Goal: Task Accomplishment & Management: Use online tool/utility

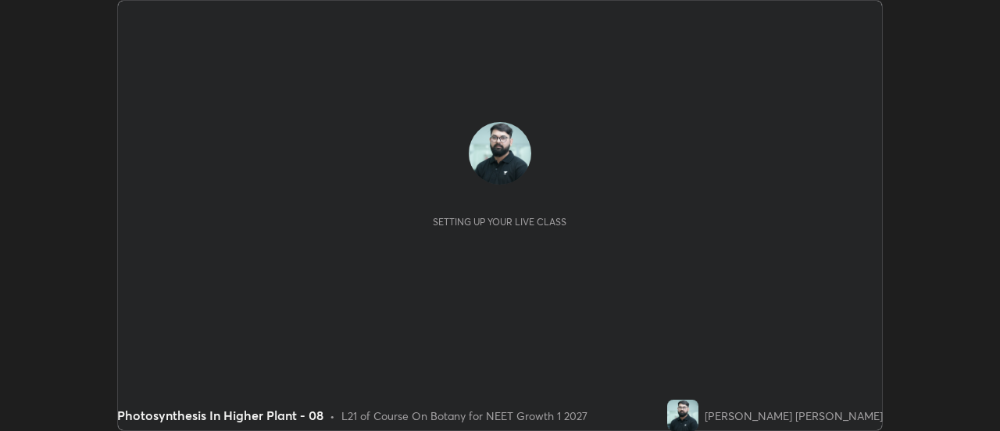
scroll to position [431, 1000]
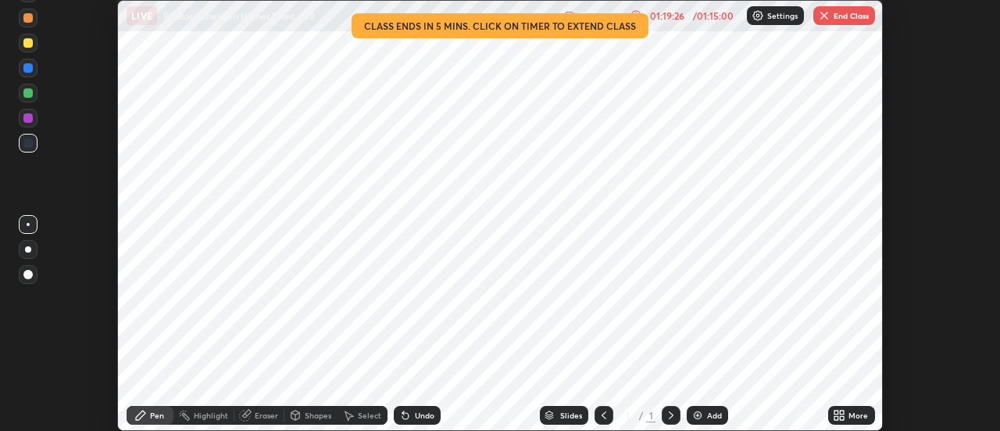
click at [839, 19] on button "End Class" at bounding box center [845, 15] width 62 height 19
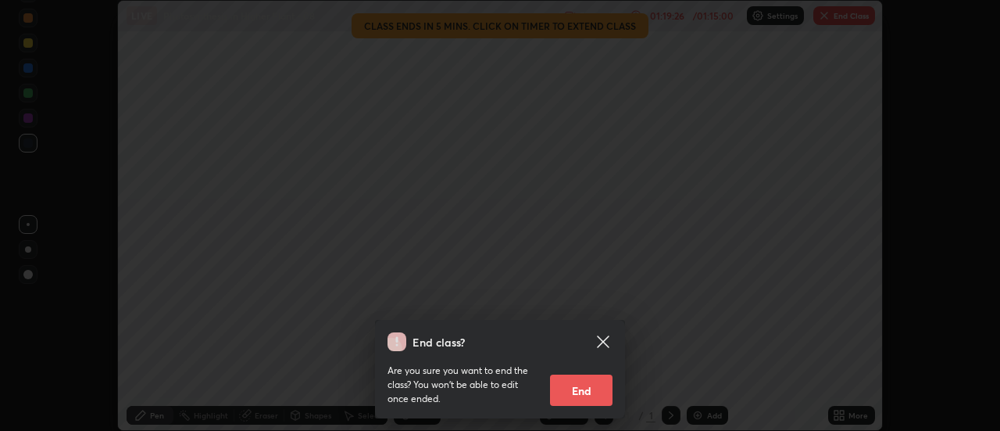
click at [578, 389] on button "End" at bounding box center [581, 389] width 63 height 31
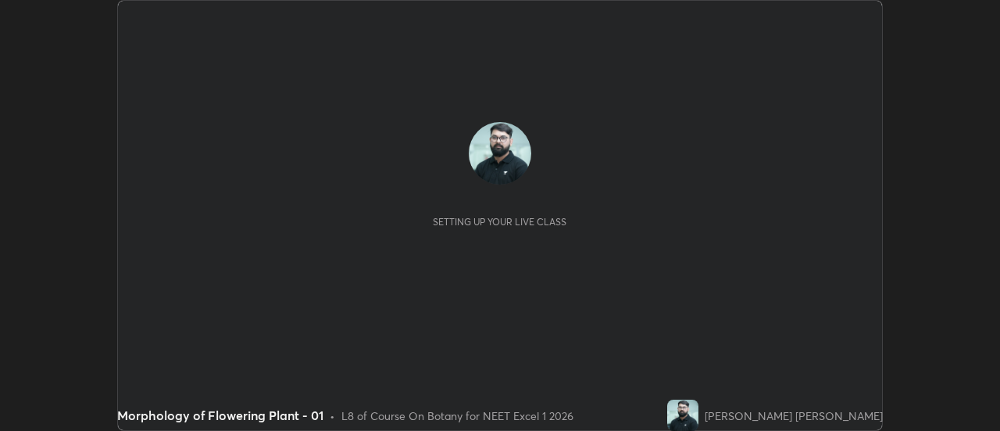
scroll to position [431, 1000]
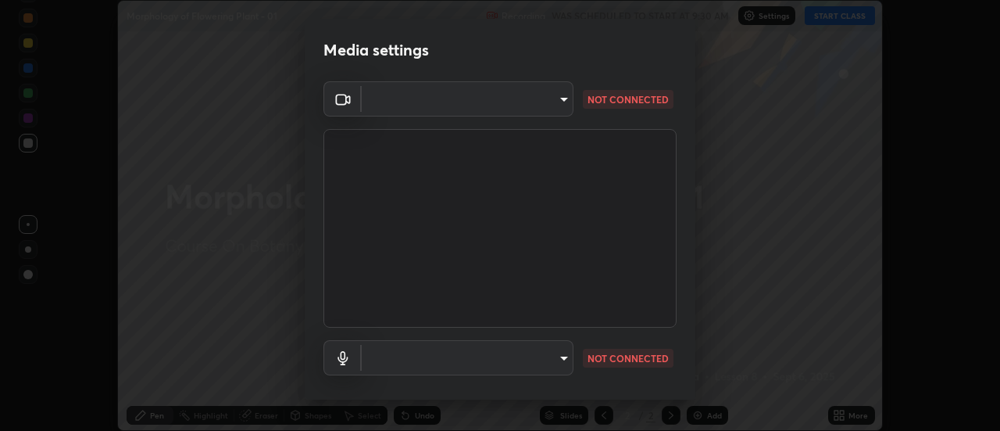
type input "44134bf7a8d99afe64d27264e9a53929b478b2256661848a109f17fa299ca795"
type input "default"
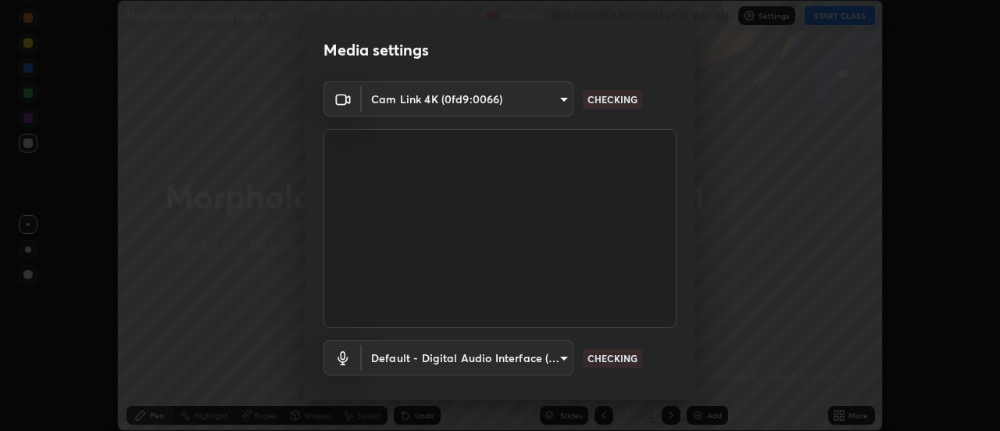
scroll to position [82, 0]
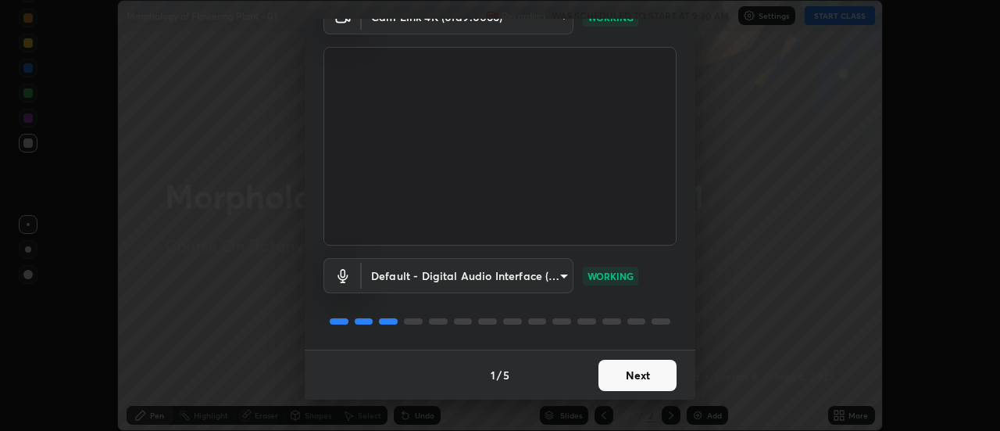
click at [653, 372] on button "Next" at bounding box center [638, 374] width 78 height 31
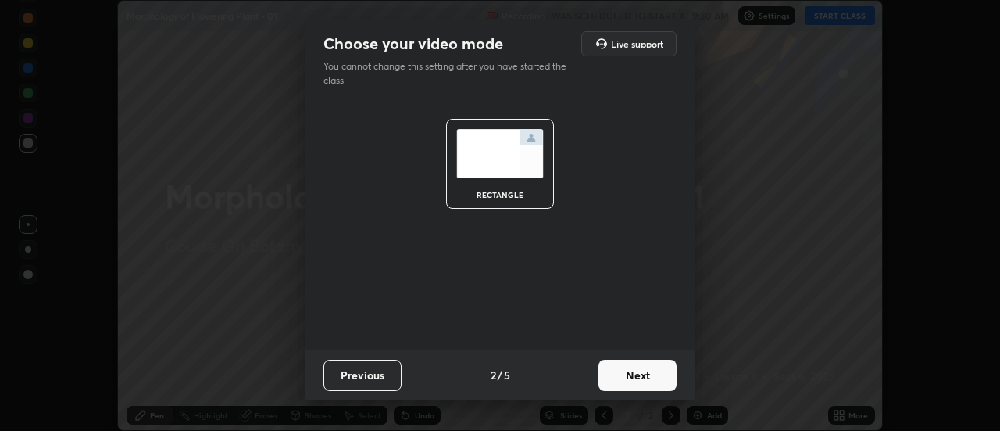
scroll to position [0, 0]
click at [660, 377] on button "Next" at bounding box center [638, 374] width 78 height 31
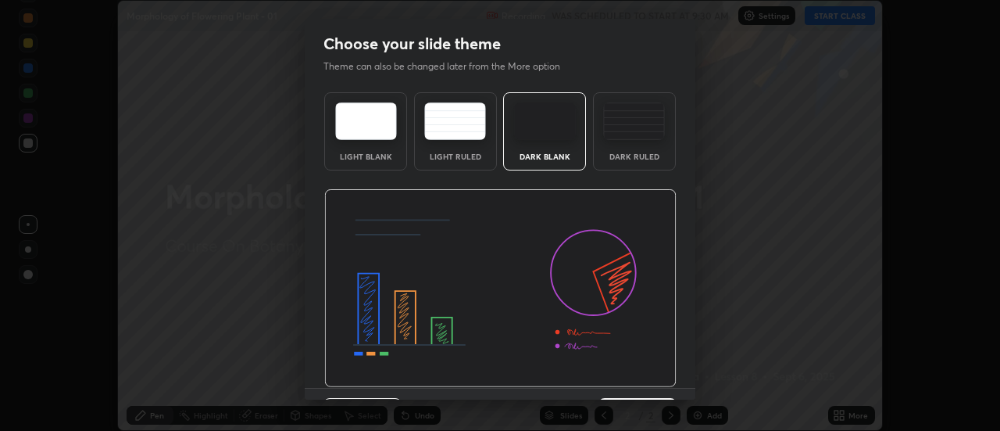
click at [658, 384] on img at bounding box center [500, 288] width 352 height 198
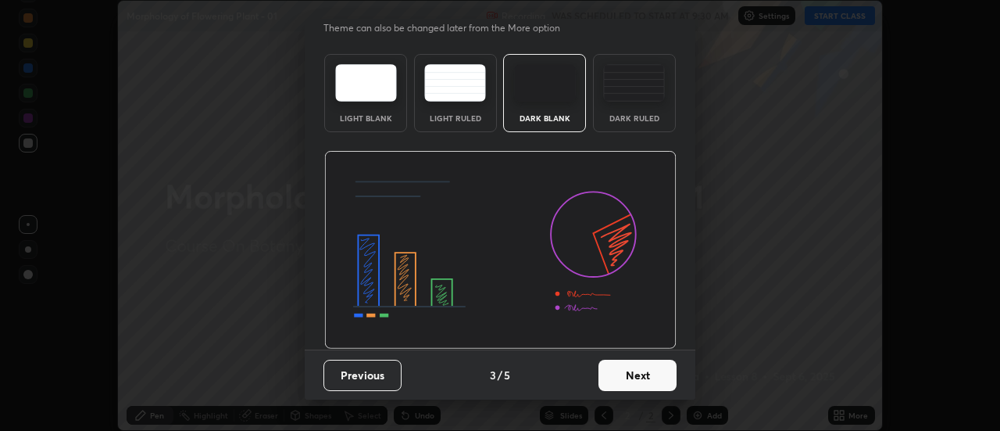
click at [660, 374] on button "Next" at bounding box center [638, 374] width 78 height 31
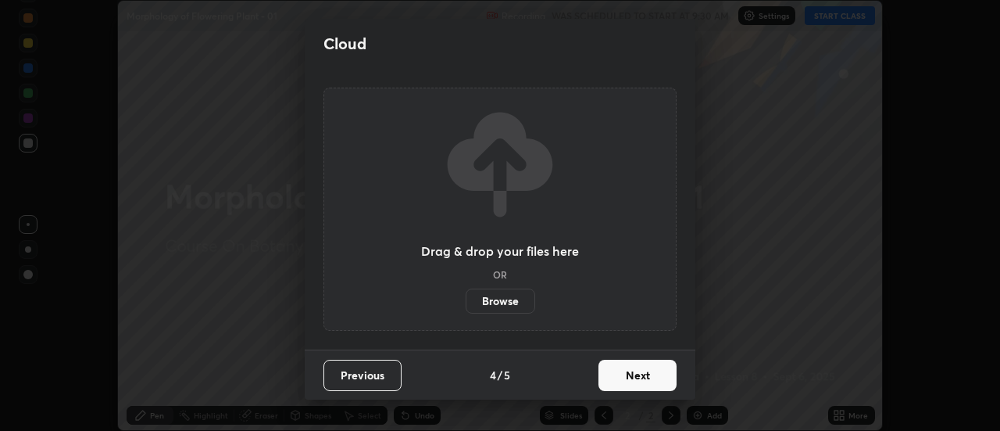
click at [664, 381] on button "Next" at bounding box center [638, 374] width 78 height 31
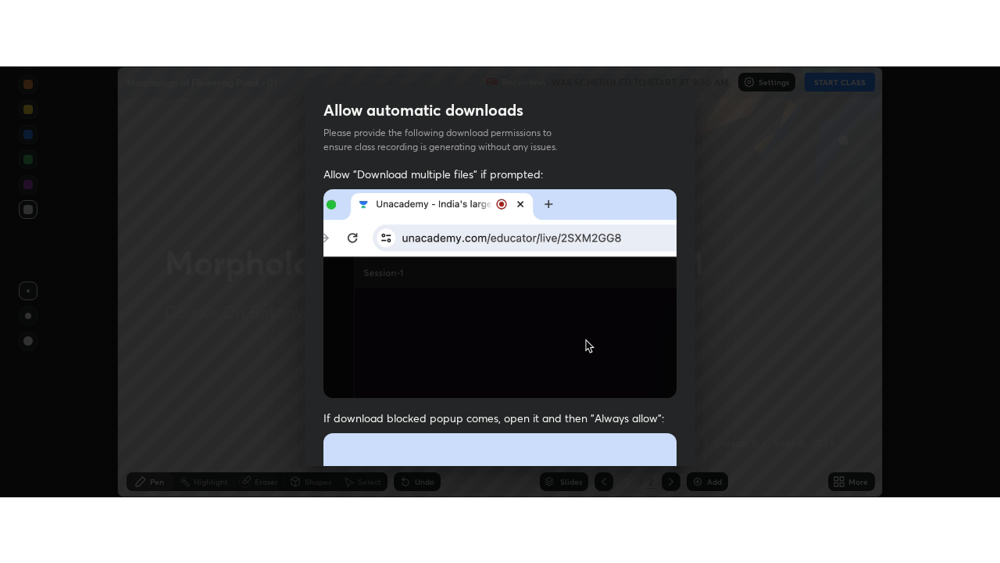
scroll to position [401, 0]
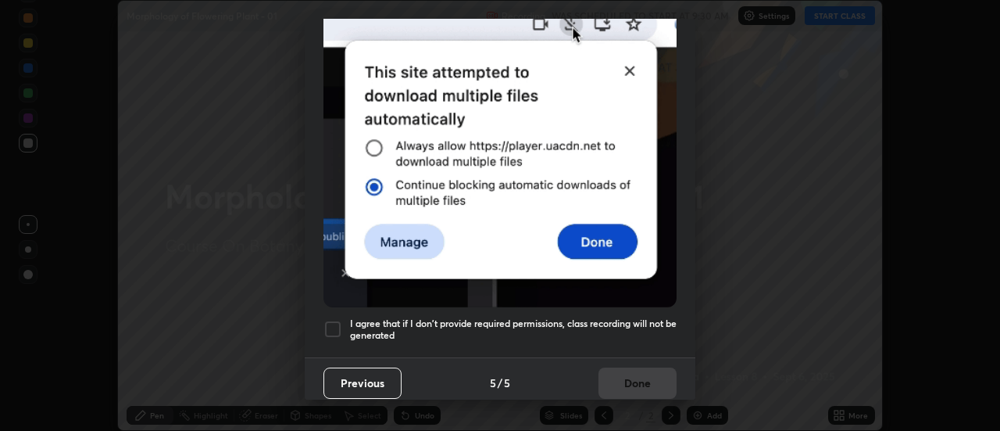
click at [645, 328] on h5 "I agree that if I don't provide required permissions, class recording will not …" at bounding box center [513, 329] width 327 height 24
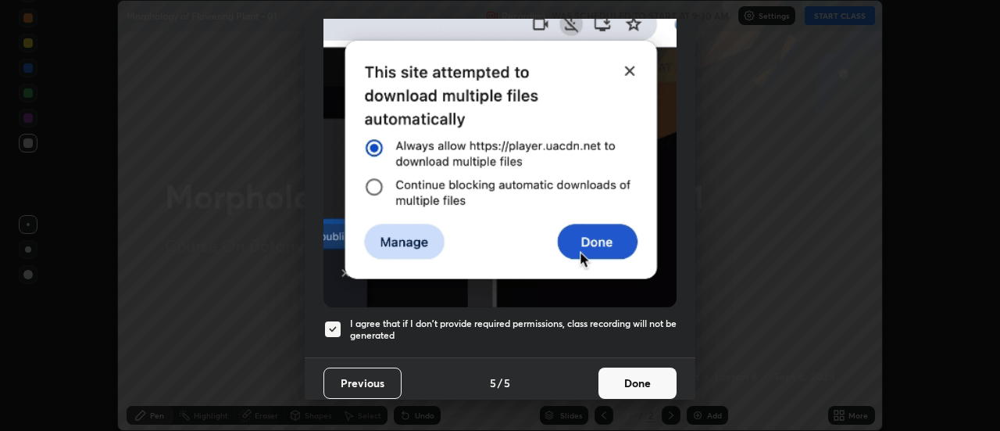
click at [641, 372] on button "Done" at bounding box center [638, 382] width 78 height 31
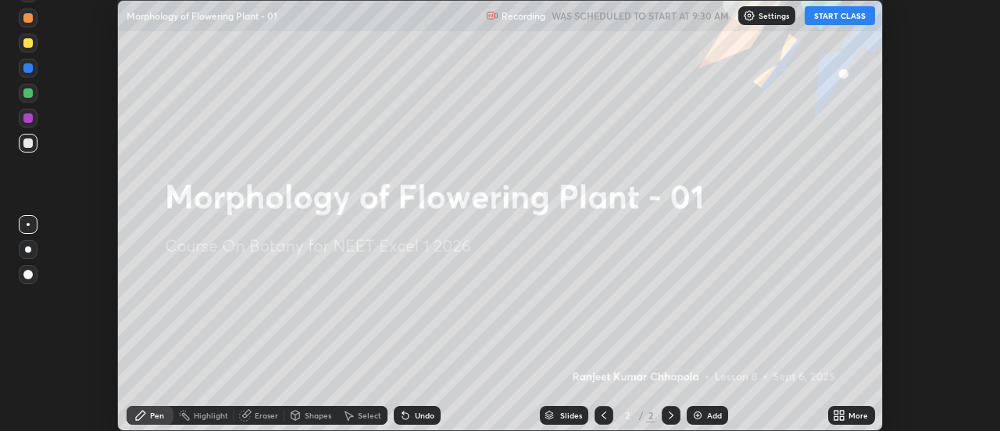
click at [837, 411] on icon at bounding box center [837, 412] width 4 height 4
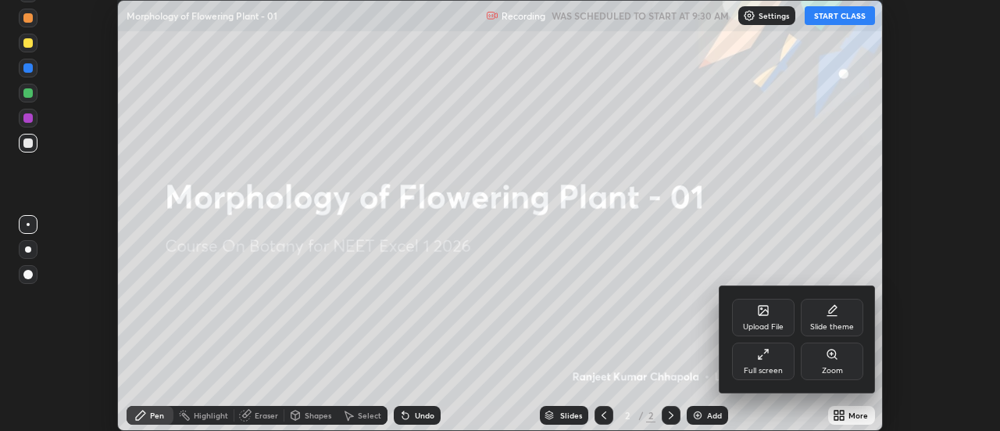
click at [760, 363] on div "Full screen" at bounding box center [763, 361] width 63 height 38
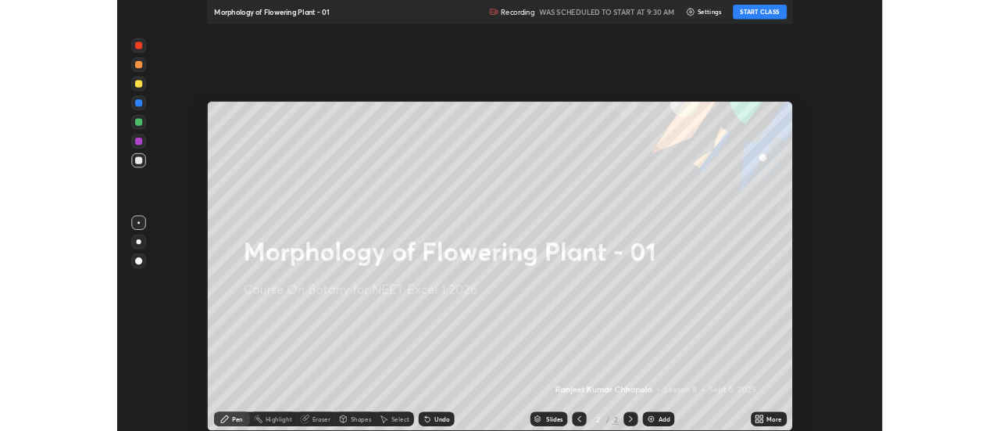
scroll to position [563, 1000]
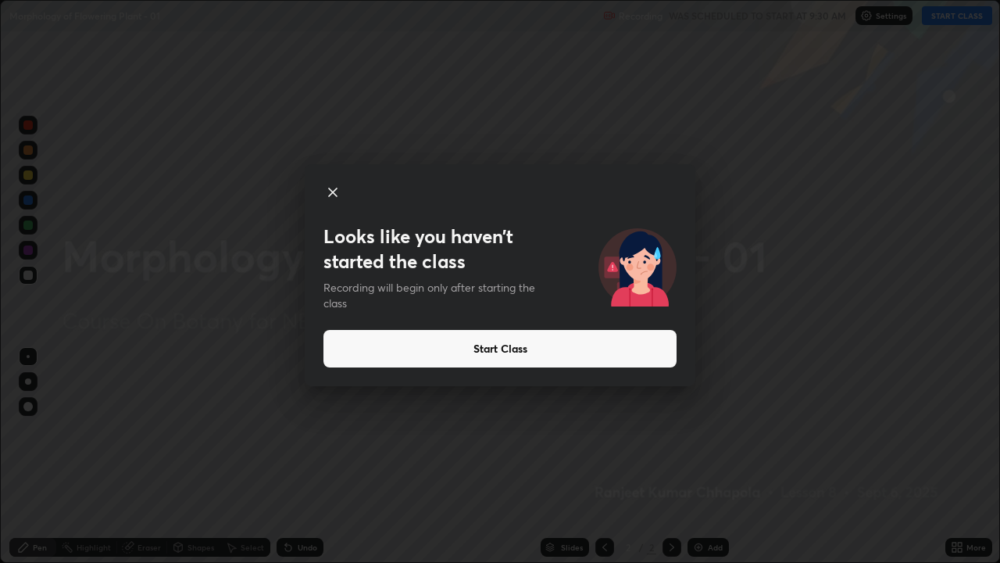
click at [441, 345] on button "Start Class" at bounding box center [500, 349] width 353 height 38
click at [437, 349] on button "Start Class" at bounding box center [500, 349] width 353 height 38
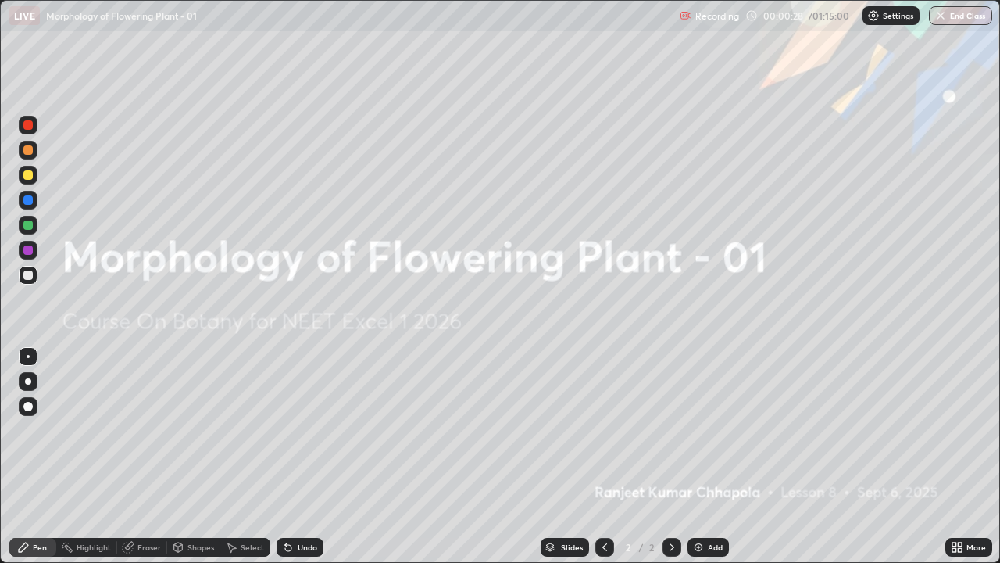
click at [957, 430] on icon at bounding box center [957, 547] width 13 height 13
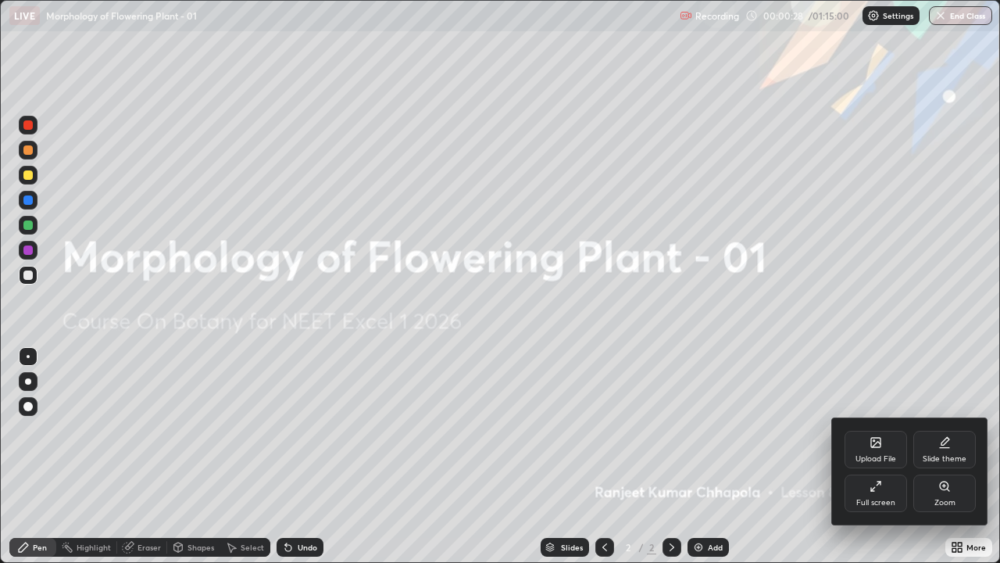
click at [957, 430] on div at bounding box center [500, 281] width 1000 height 563
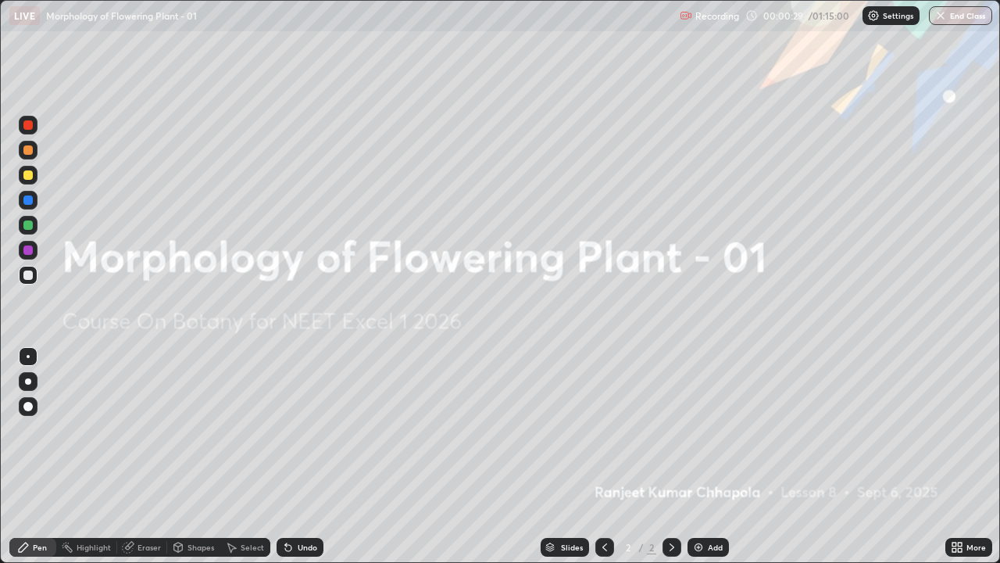
click at [961, 430] on icon at bounding box center [960, 550] width 4 height 4
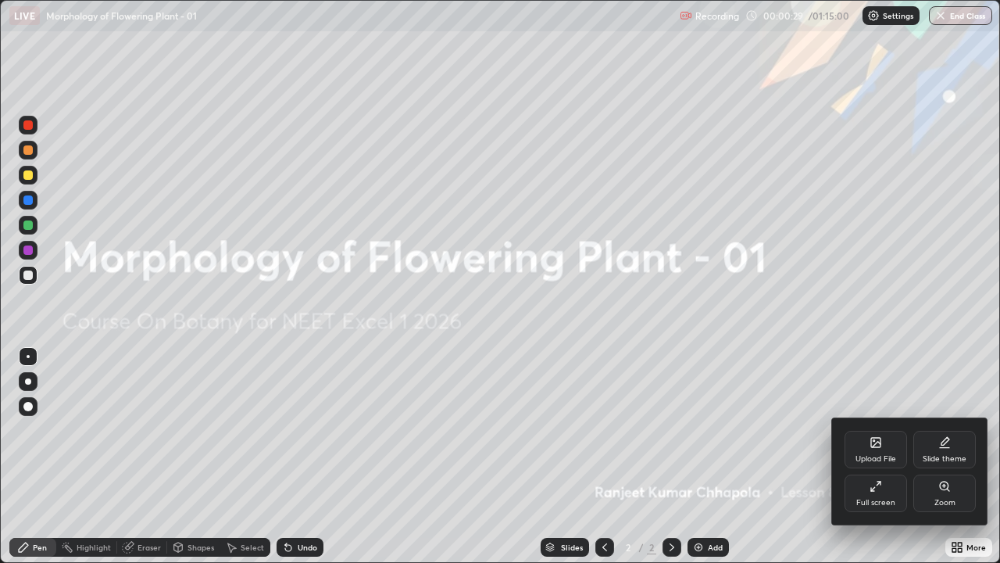
click at [869, 430] on div "Upload File" at bounding box center [876, 450] width 63 height 38
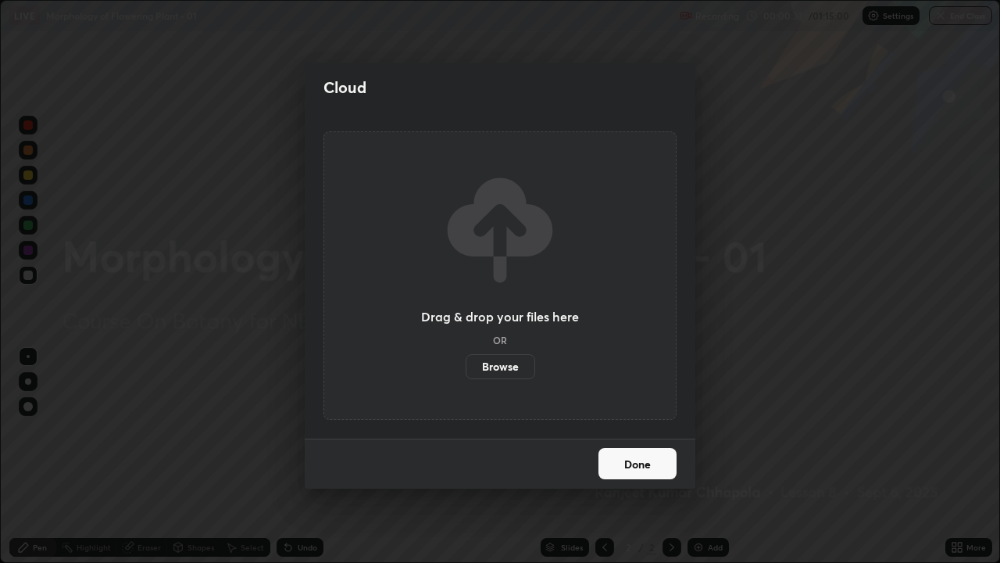
click at [502, 367] on label "Browse" at bounding box center [501, 366] width 70 height 25
click at [466, 367] on input "Browse" at bounding box center [466, 366] width 0 height 25
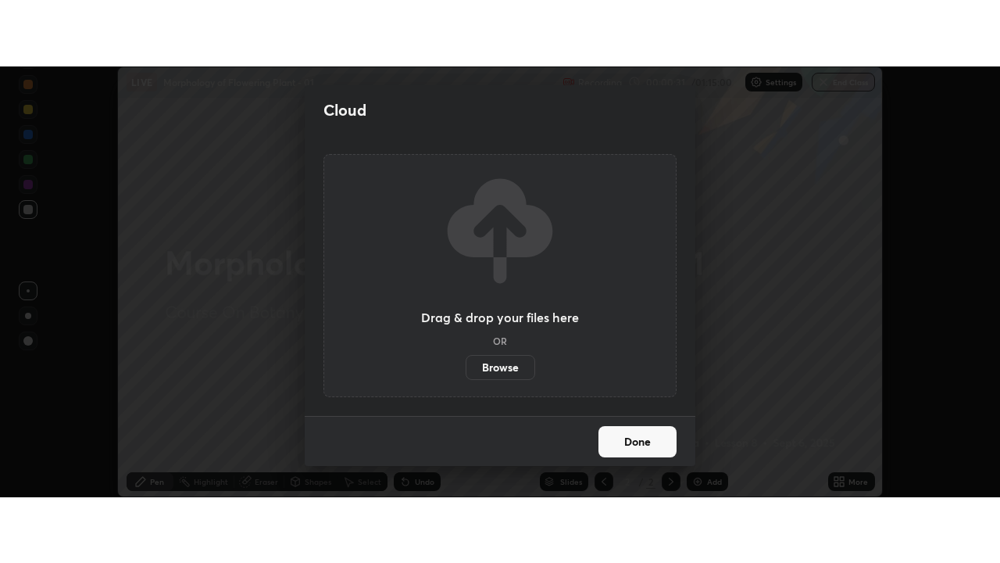
scroll to position [77718, 77149]
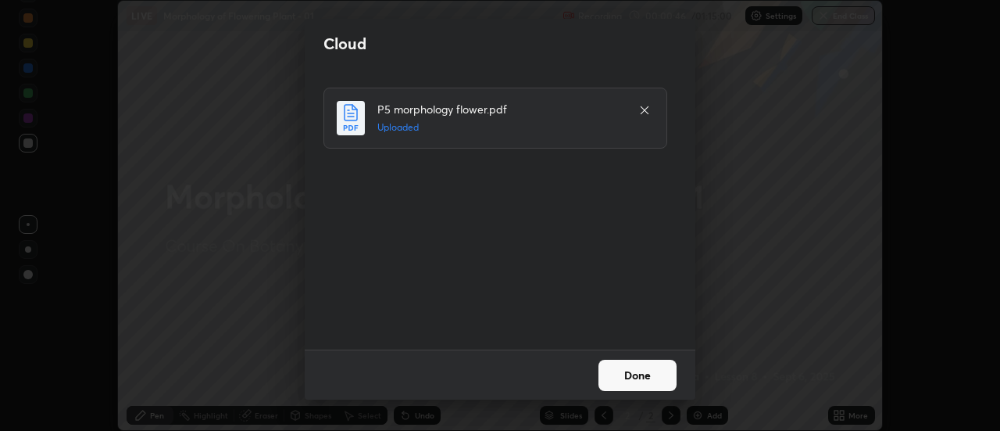
click at [640, 372] on button "Done" at bounding box center [638, 374] width 78 height 31
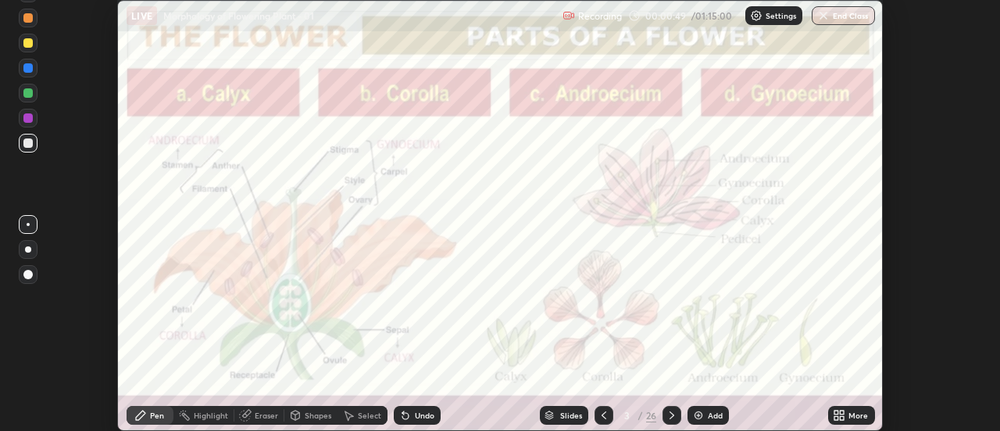
click at [842, 412] on icon at bounding box center [843, 412] width 4 height 4
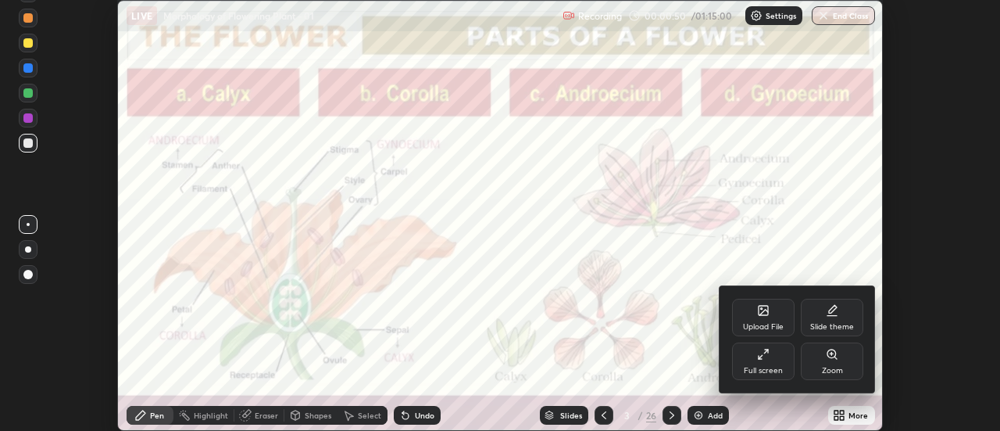
click at [781, 358] on div "Full screen" at bounding box center [763, 361] width 63 height 38
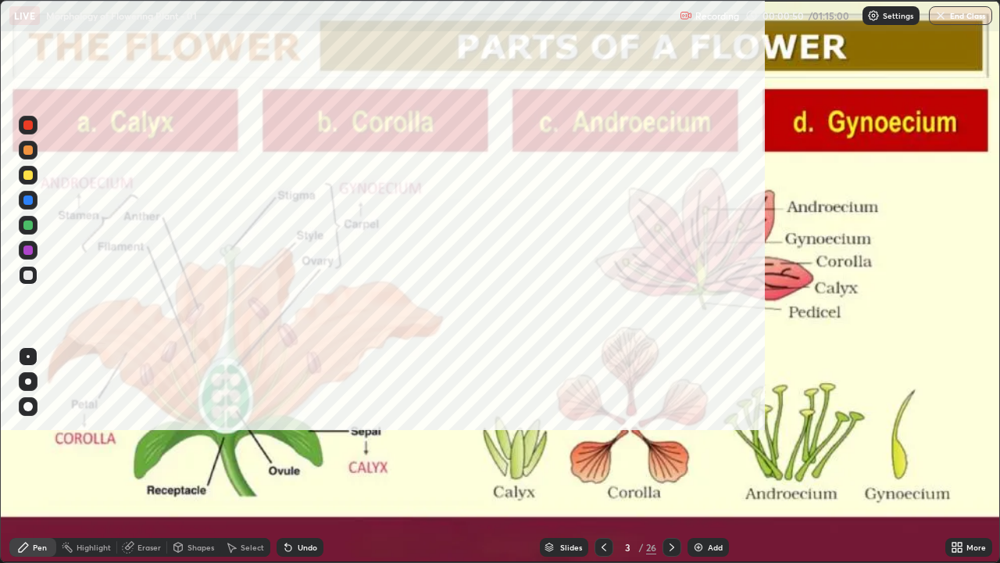
scroll to position [563, 1000]
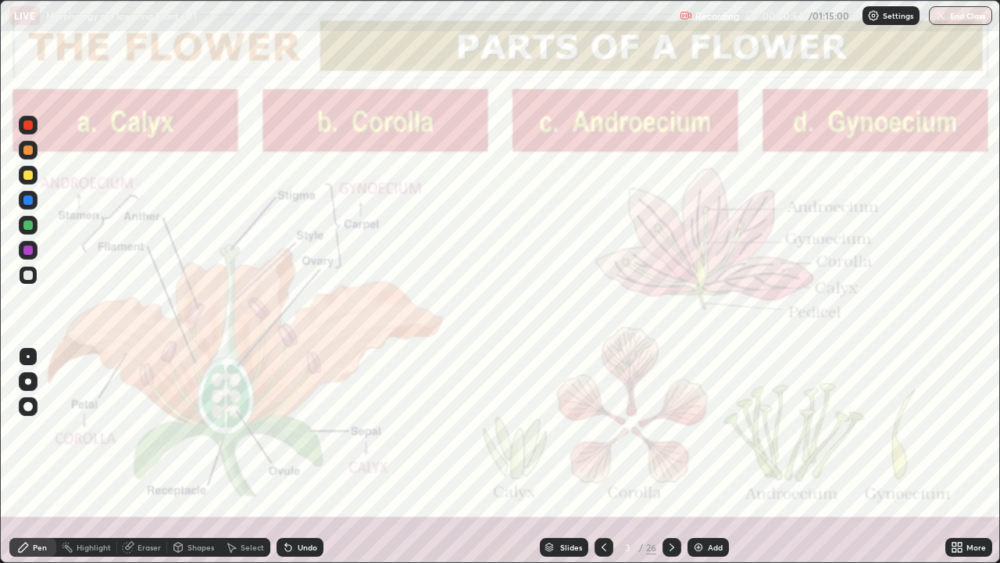
click at [569, 430] on div "Slides" at bounding box center [571, 547] width 22 height 8
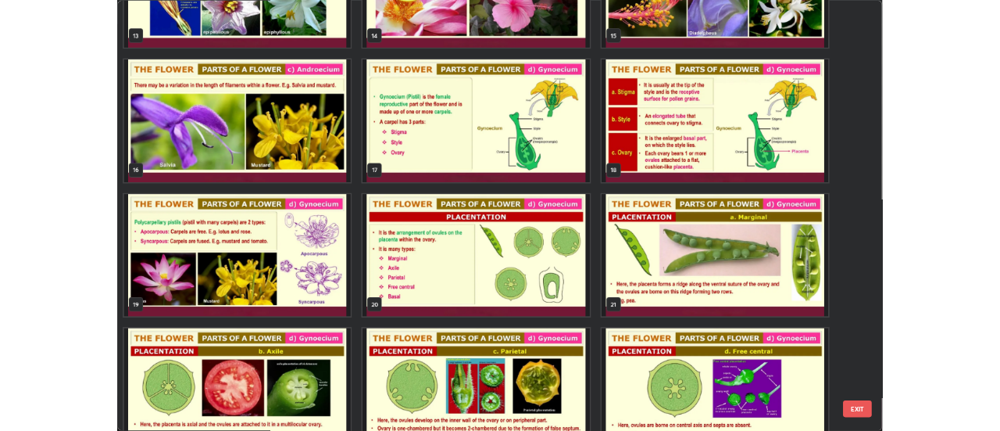
scroll to position [808, 0]
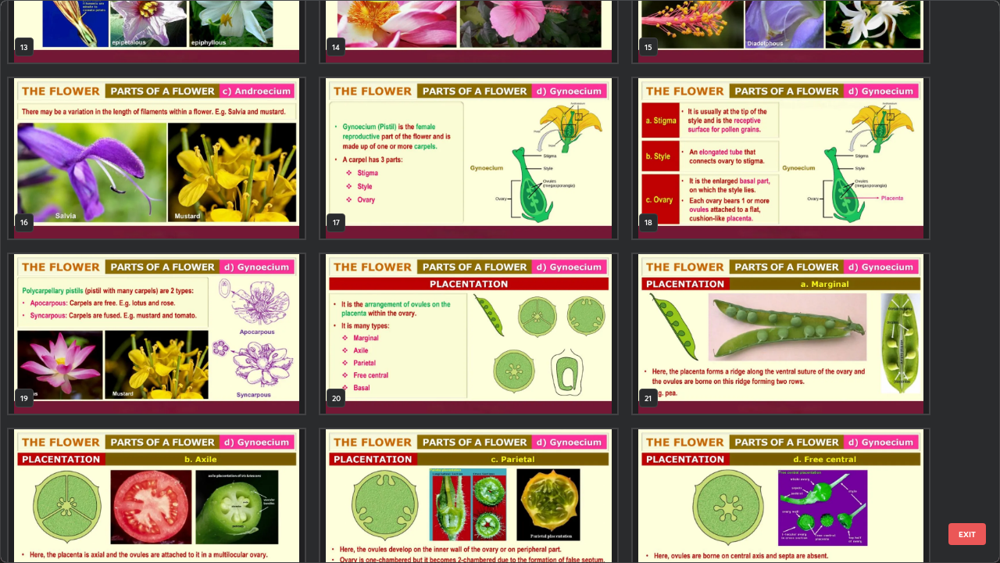
click at [420, 349] on img "grid" at bounding box center [468, 334] width 296 height 160
click at [420, 351] on img "grid" at bounding box center [468, 334] width 296 height 160
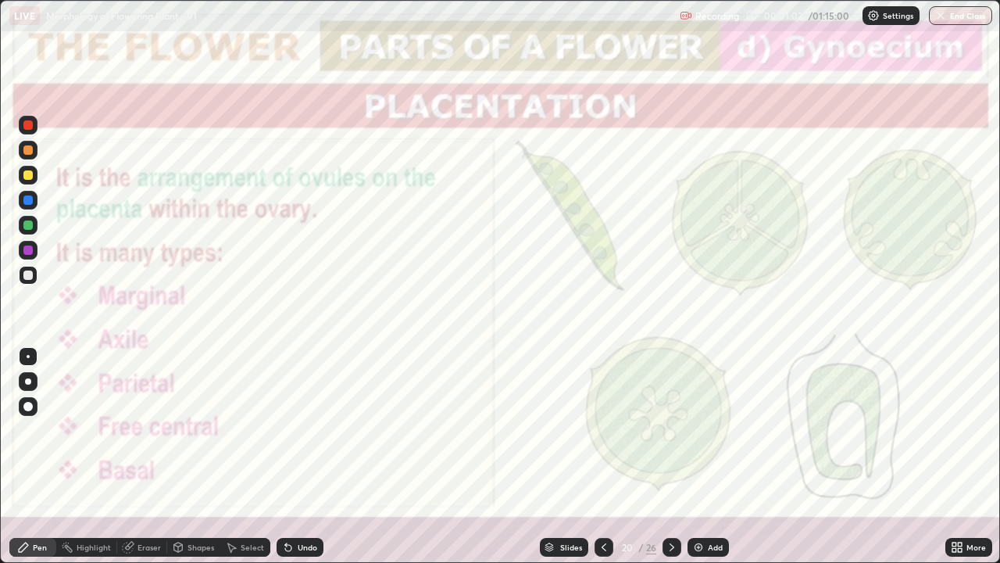
click at [419, 349] on img "grid" at bounding box center [468, 334] width 296 height 160
click at [30, 378] on div at bounding box center [28, 381] width 19 height 19
click at [30, 252] on div at bounding box center [27, 249] width 9 height 9
click at [678, 430] on div at bounding box center [672, 547] width 19 height 19
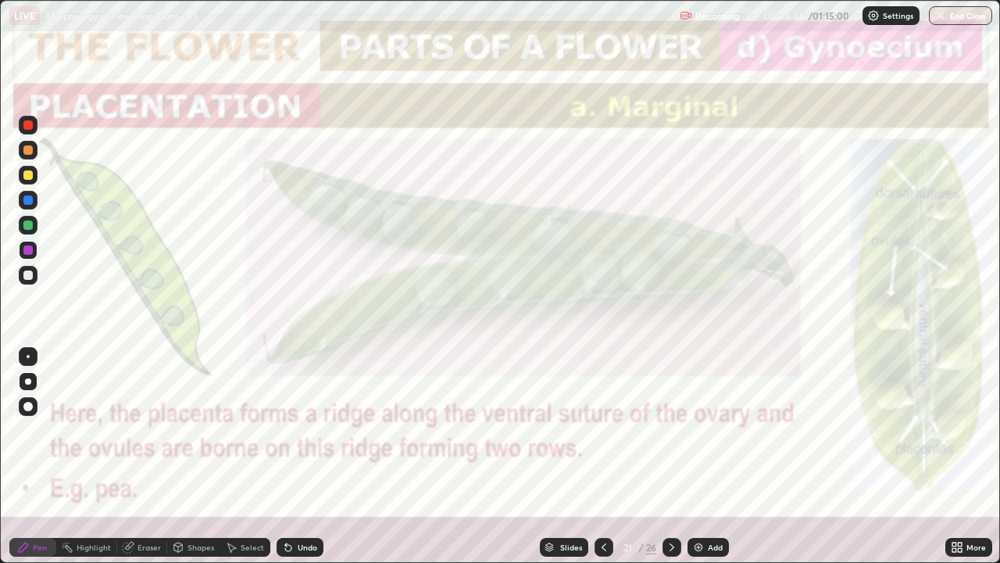
click at [603, 430] on icon at bounding box center [604, 547] width 13 height 13
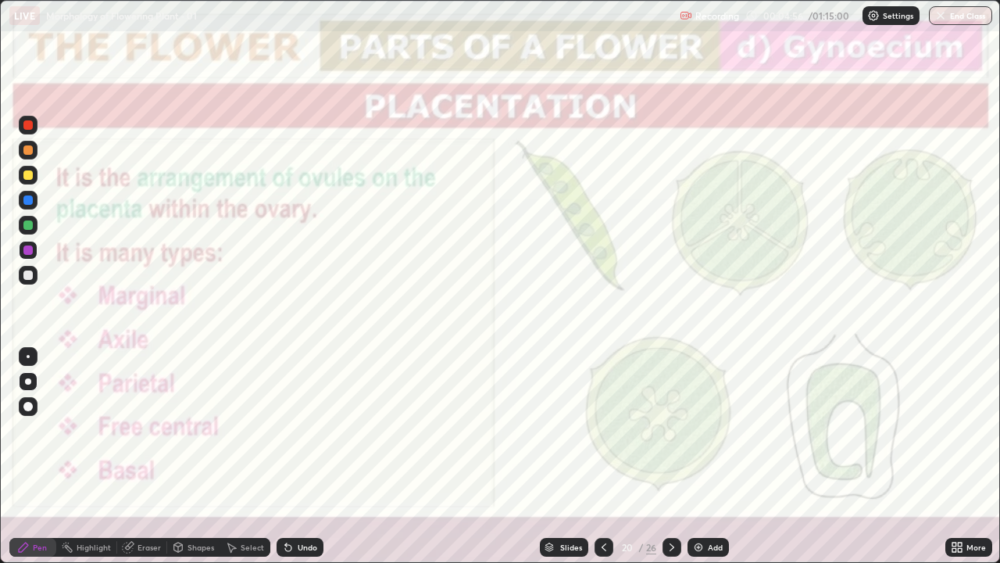
click at [672, 430] on icon at bounding box center [672, 547] width 13 height 13
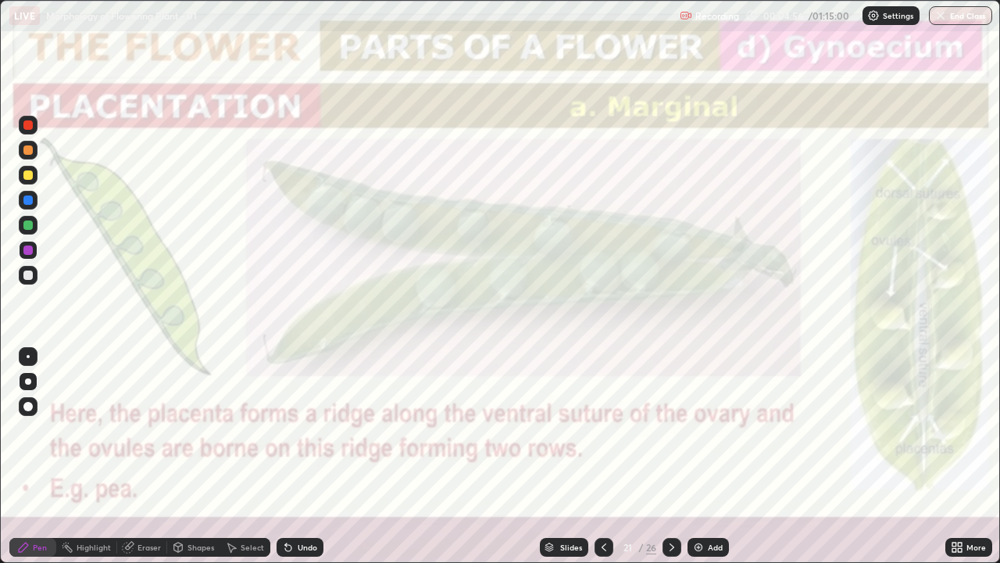
click at [670, 430] on icon at bounding box center [672, 547] width 13 height 13
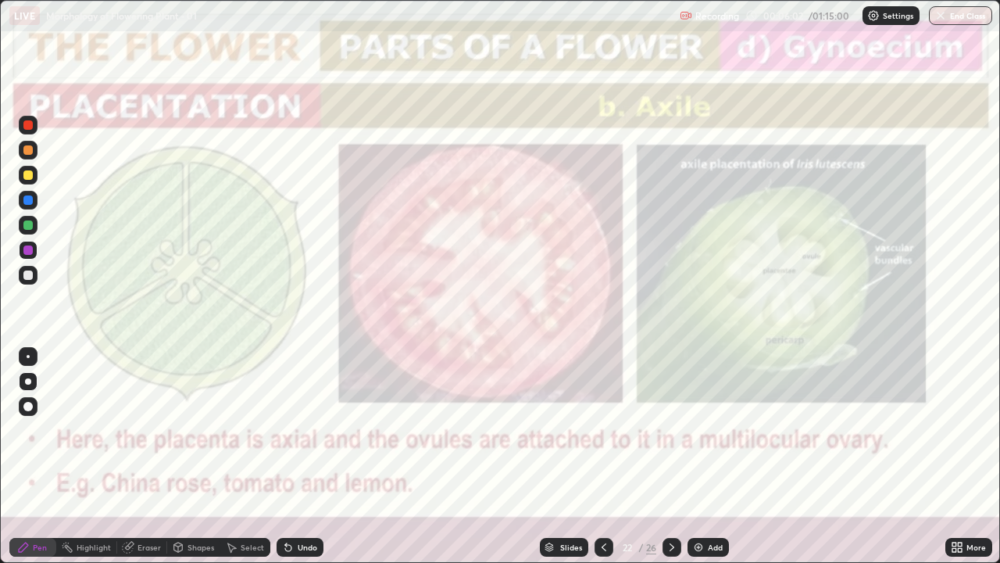
click at [96, 430] on div "Highlight" at bounding box center [94, 547] width 34 height 8
click at [33, 430] on div "Pen" at bounding box center [32, 547] width 47 height 19
click at [29, 224] on div at bounding box center [27, 224] width 9 height 9
click at [671, 430] on icon at bounding box center [672, 547] width 5 height 8
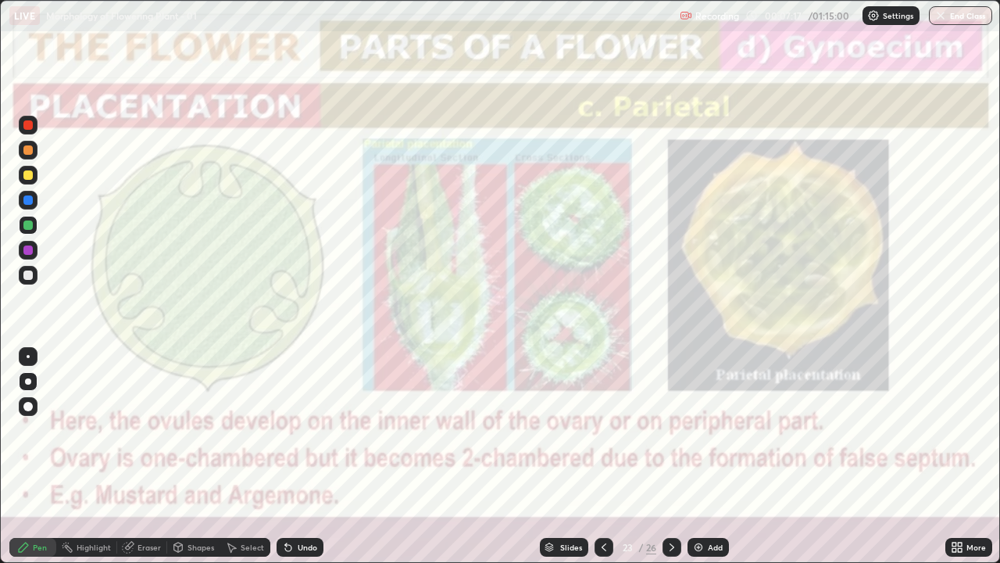
click at [36, 173] on div at bounding box center [28, 175] width 19 height 19
click at [31, 123] on div at bounding box center [27, 124] width 9 height 9
click at [671, 430] on icon at bounding box center [672, 547] width 13 height 13
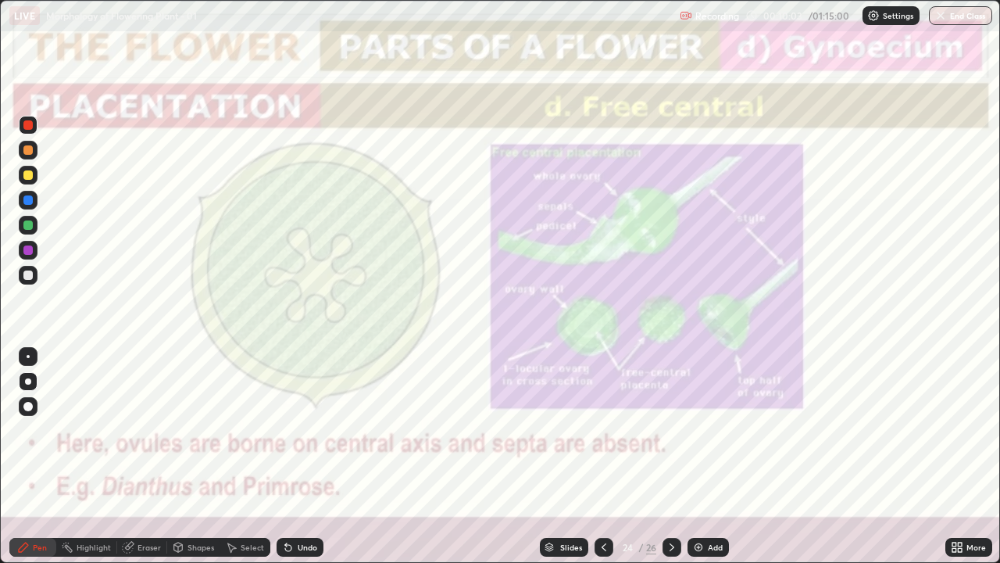
click at [30, 221] on div at bounding box center [27, 224] width 9 height 9
click at [29, 252] on div at bounding box center [27, 249] width 9 height 9
click at [27, 171] on div at bounding box center [27, 174] width 9 height 9
click at [285, 430] on icon at bounding box center [288, 548] width 6 height 6
click at [667, 430] on icon at bounding box center [672, 547] width 13 height 13
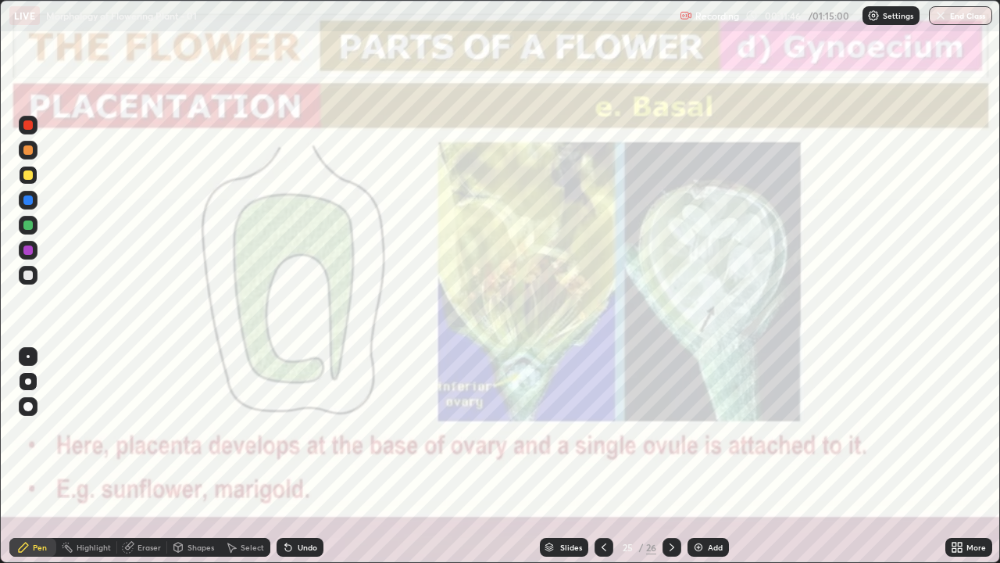
click at [30, 198] on div at bounding box center [27, 199] width 9 height 9
click at [27, 225] on div at bounding box center [27, 224] width 9 height 9
click at [677, 430] on icon at bounding box center [672, 547] width 13 height 13
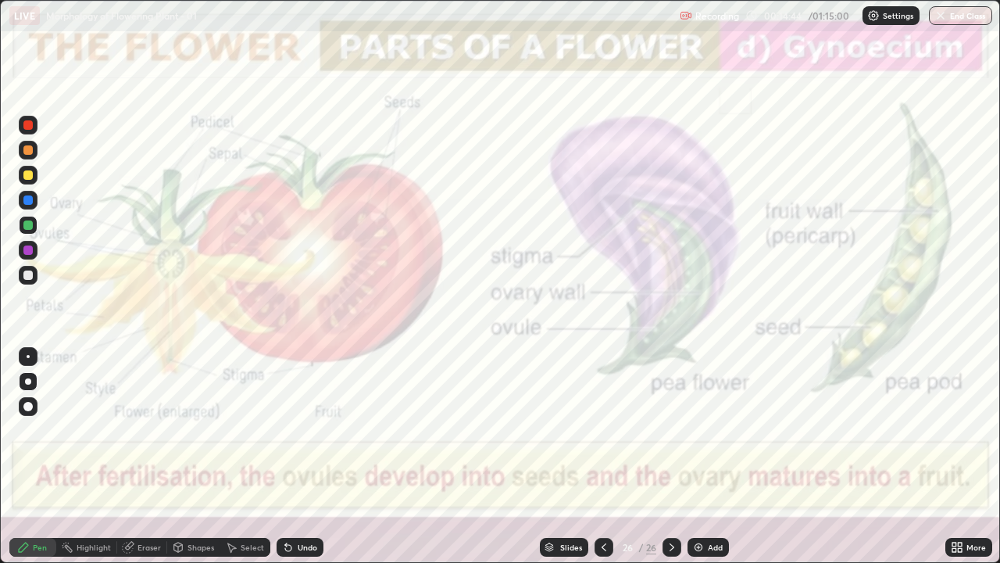
click at [668, 430] on icon at bounding box center [672, 547] width 13 height 13
click at [969, 430] on div "More" at bounding box center [977, 547] width 20 height 8
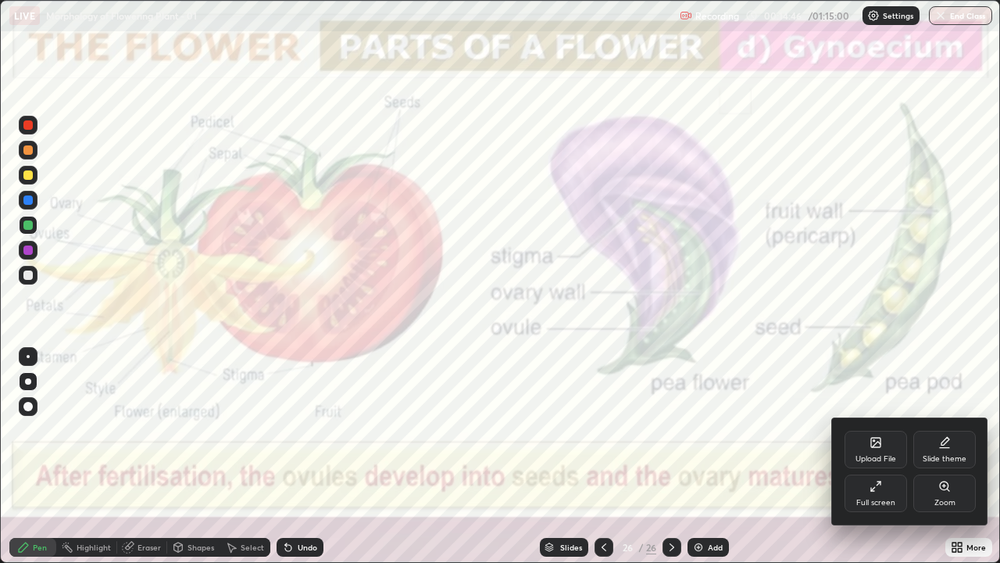
click at [882, 430] on div "Upload File" at bounding box center [876, 459] width 41 height 8
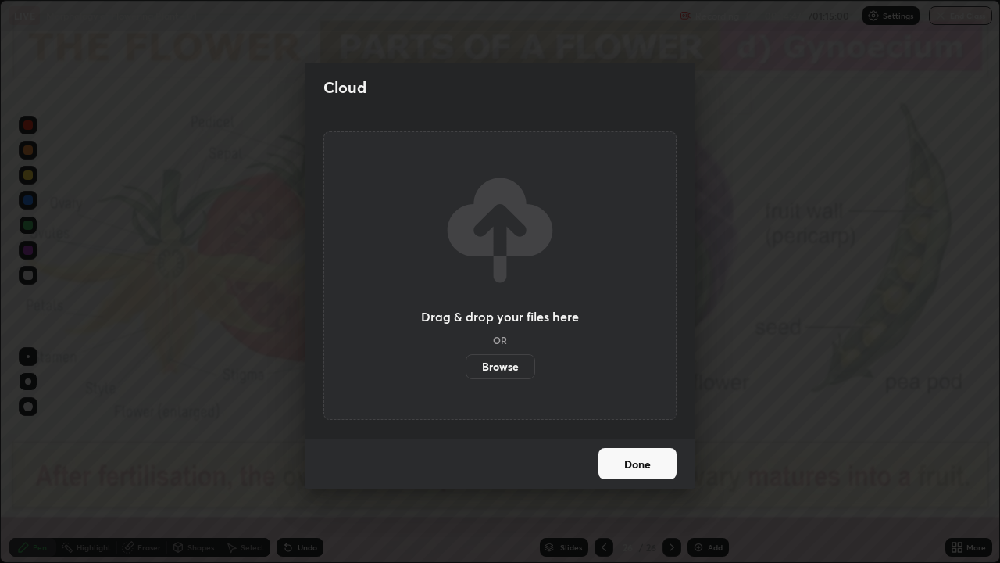
click at [507, 365] on label "Browse" at bounding box center [501, 366] width 70 height 25
click at [466, 365] on input "Browse" at bounding box center [466, 366] width 0 height 25
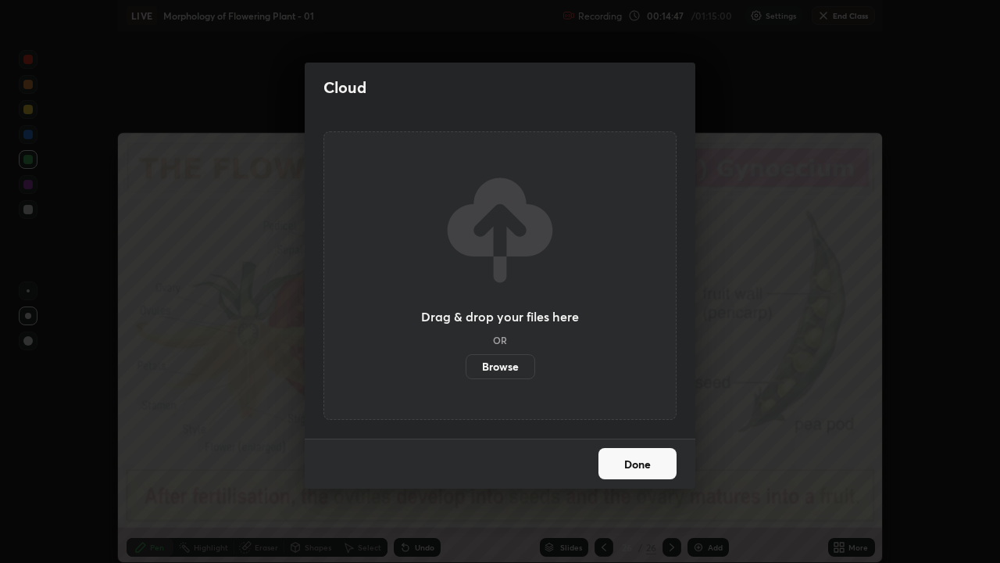
scroll to position [77718, 77149]
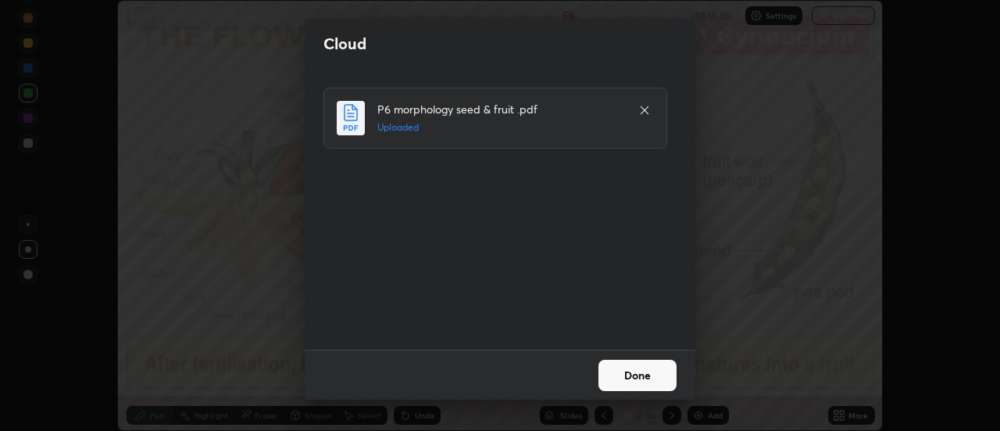
click at [622, 372] on button "Done" at bounding box center [638, 374] width 78 height 31
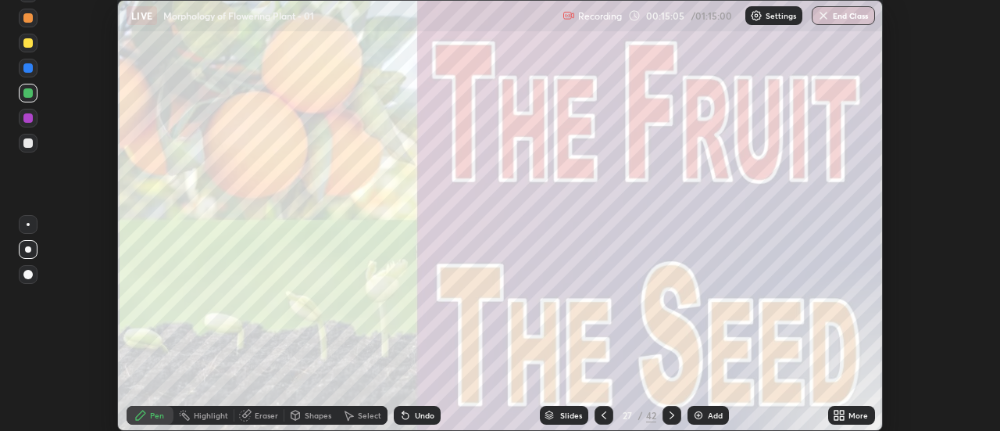
click at [838, 413] on icon at bounding box center [837, 412] width 4 height 4
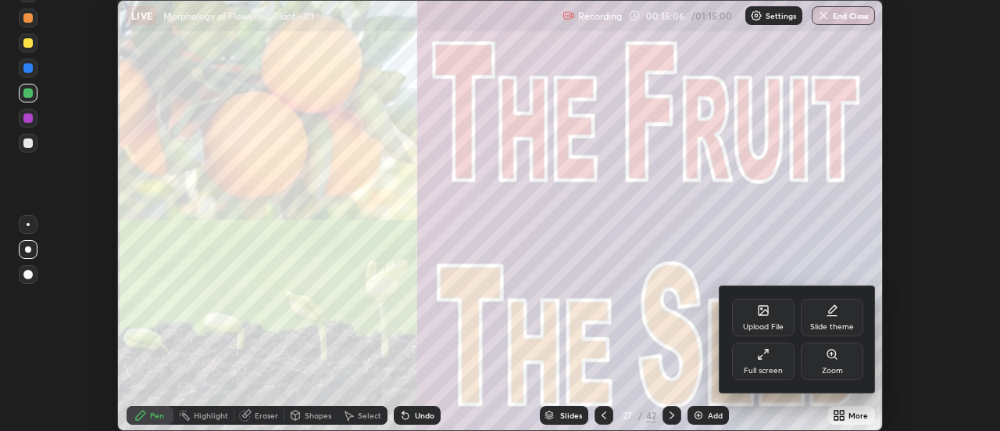
click at [774, 367] on div "Full screen" at bounding box center [763, 371] width 39 height 8
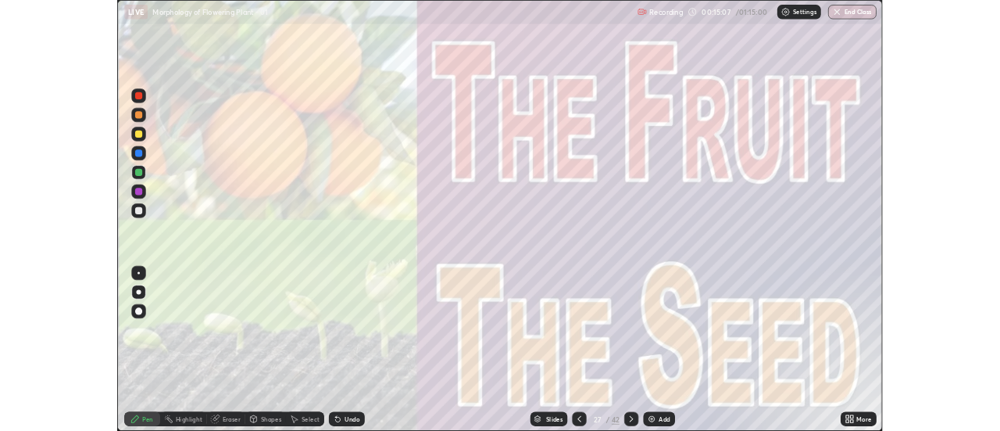
scroll to position [563, 1000]
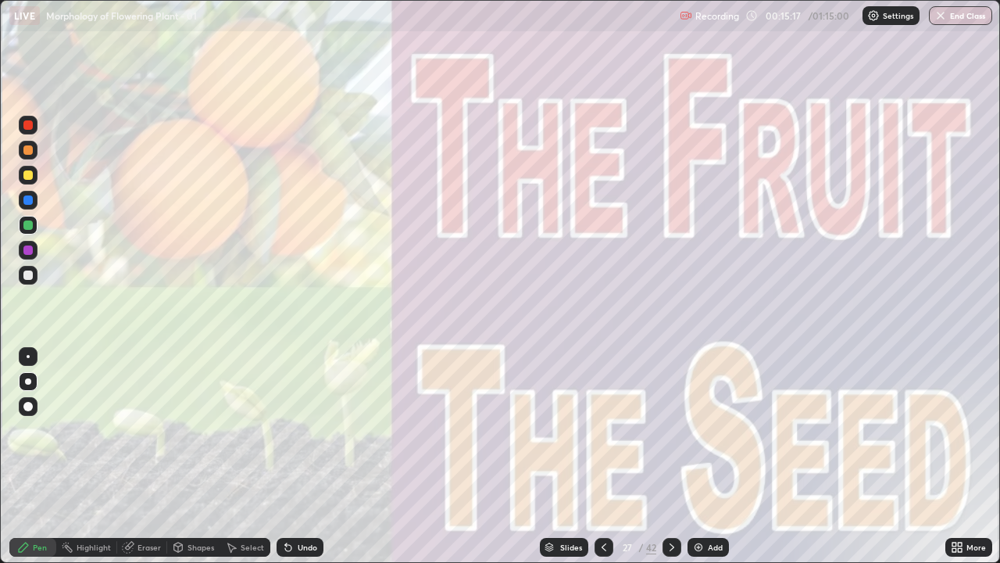
click at [671, 430] on icon at bounding box center [672, 547] width 13 height 13
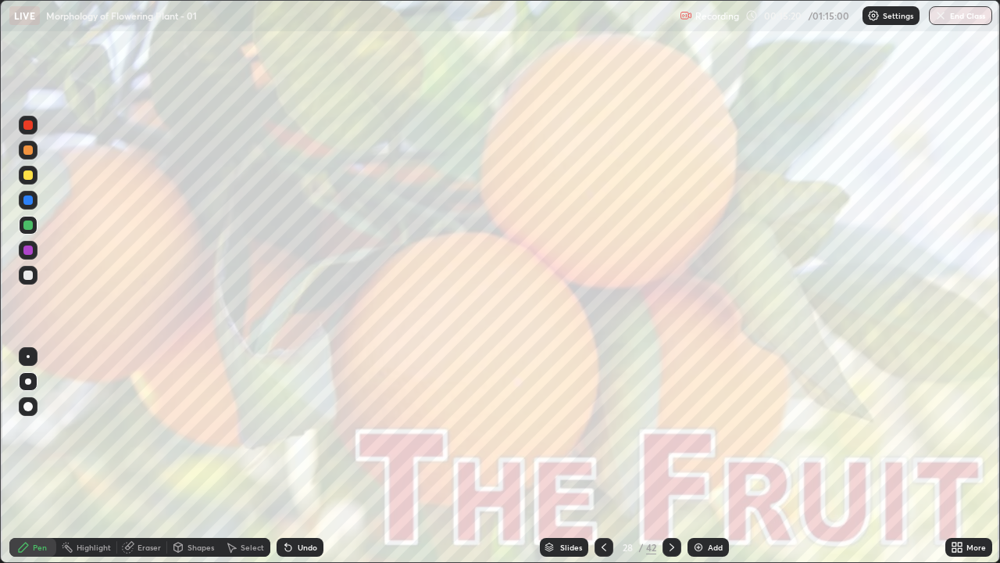
click at [671, 430] on icon at bounding box center [672, 547] width 13 height 13
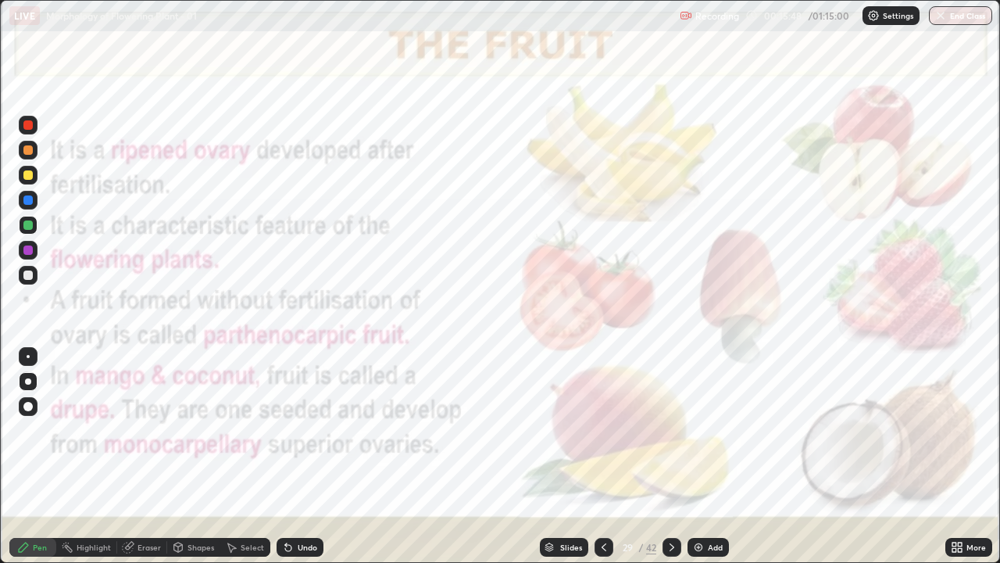
click at [286, 430] on icon at bounding box center [288, 548] width 6 height 6
click at [667, 430] on div at bounding box center [672, 547] width 19 height 19
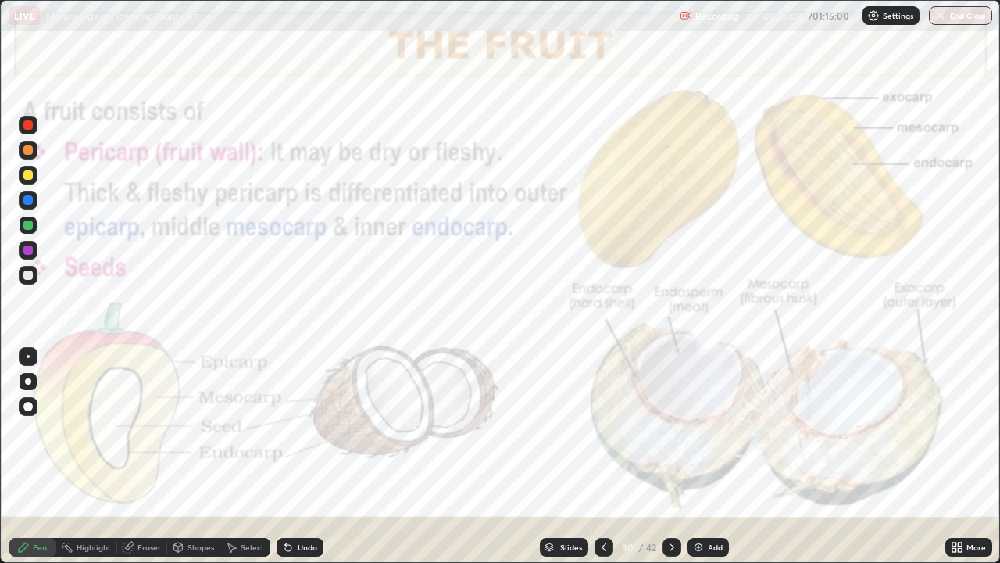
click at [92, 430] on div "Highlight" at bounding box center [94, 547] width 34 height 8
click at [671, 430] on icon at bounding box center [672, 547] width 13 height 13
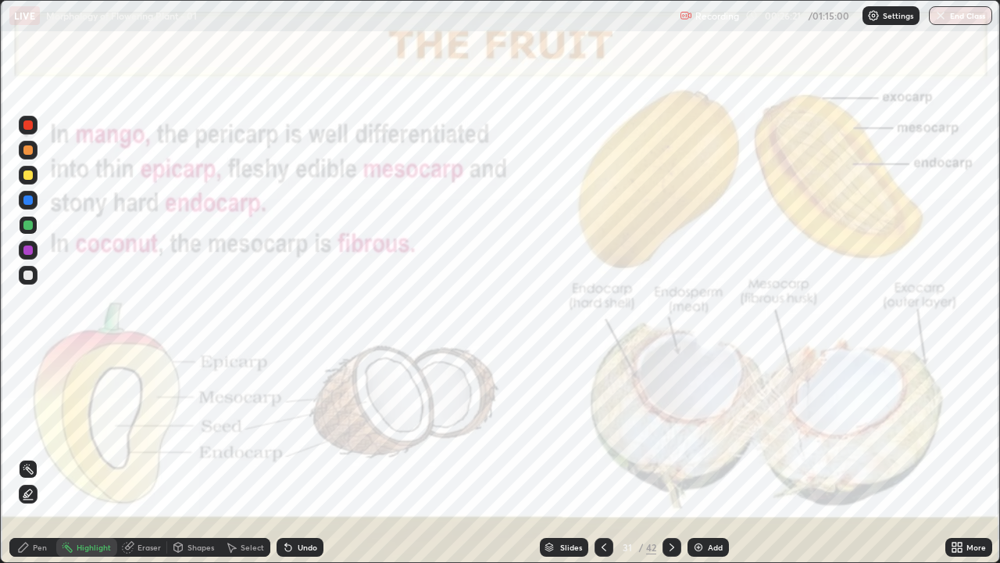
click at [671, 430] on icon at bounding box center [672, 547] width 13 height 13
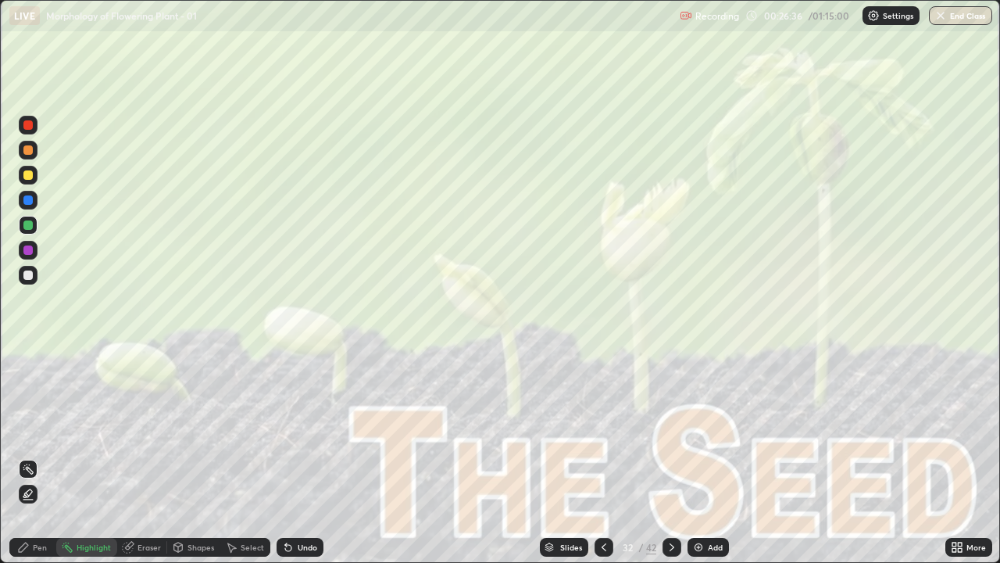
click at [671, 430] on icon at bounding box center [672, 547] width 13 height 13
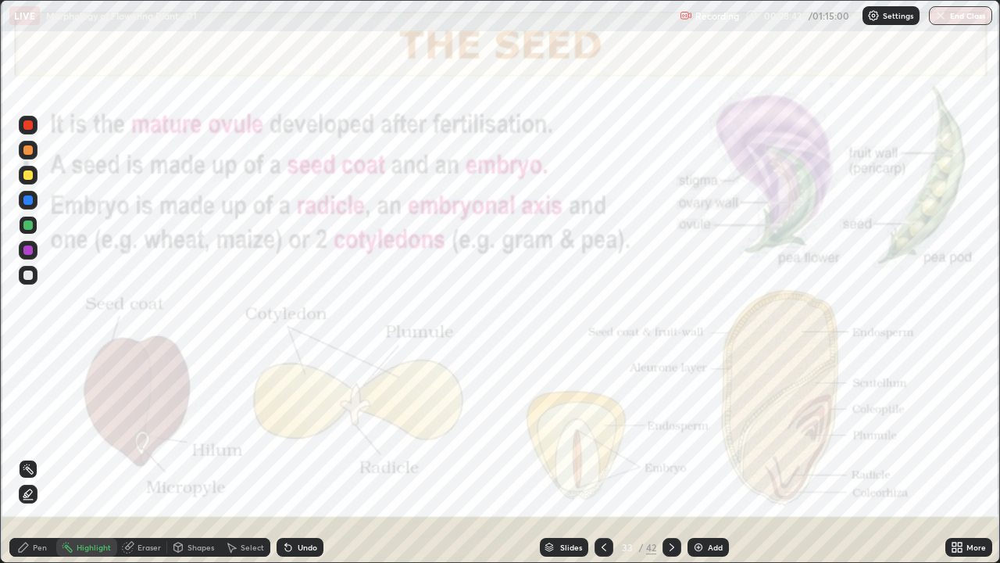
click at [671, 430] on icon at bounding box center [672, 547] width 13 height 13
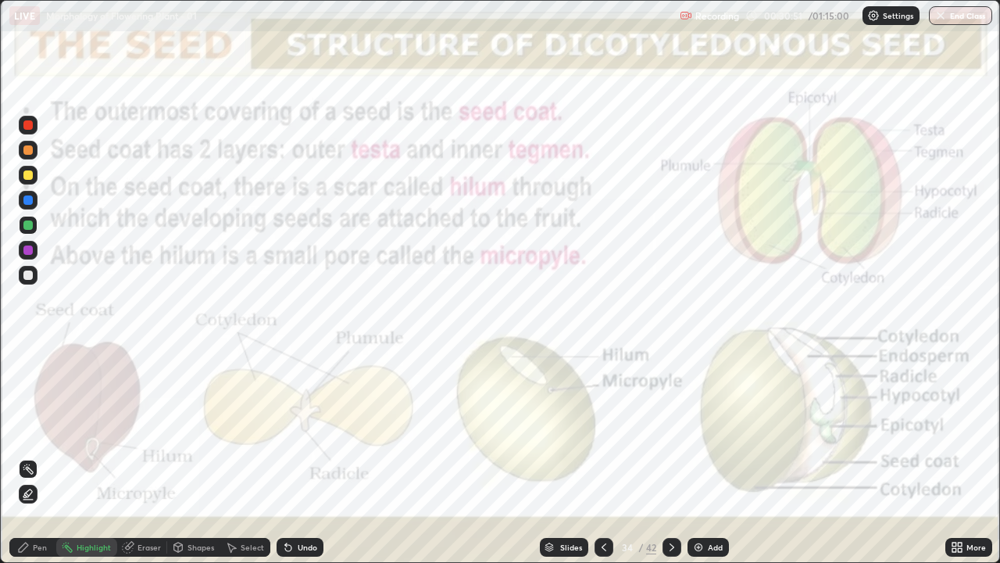
click at [671, 430] on icon at bounding box center [672, 547] width 13 height 13
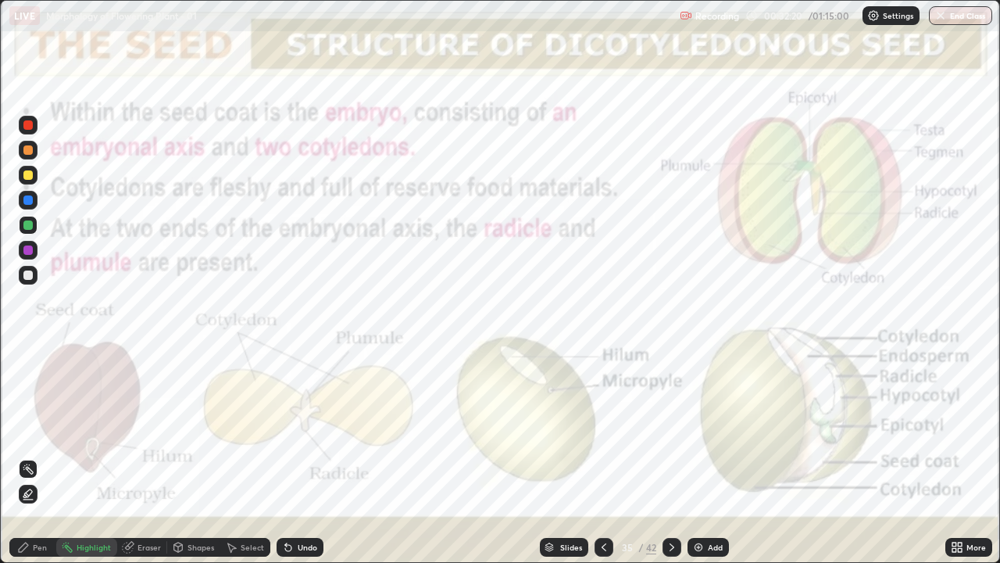
click at [670, 430] on icon at bounding box center [672, 547] width 13 height 13
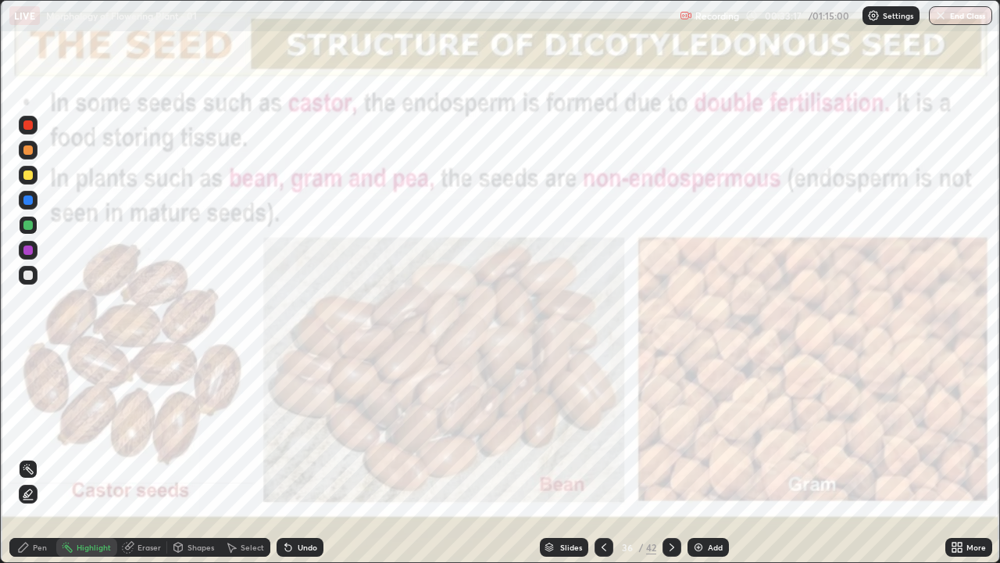
click at [669, 430] on icon at bounding box center [672, 547] width 13 height 13
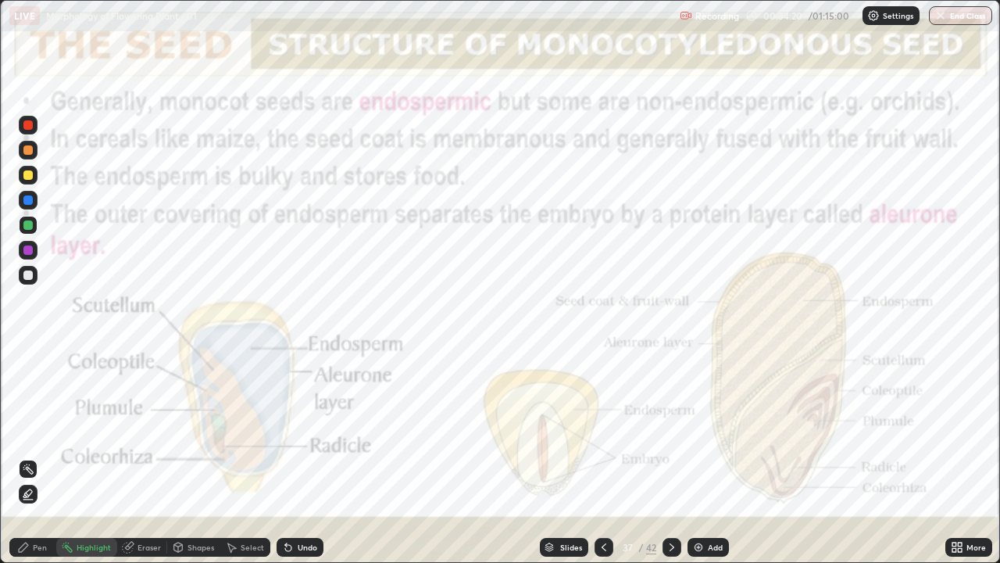
click at [36, 430] on div "Pen" at bounding box center [40, 547] width 14 height 8
click at [965, 430] on div "More" at bounding box center [969, 547] width 47 height 19
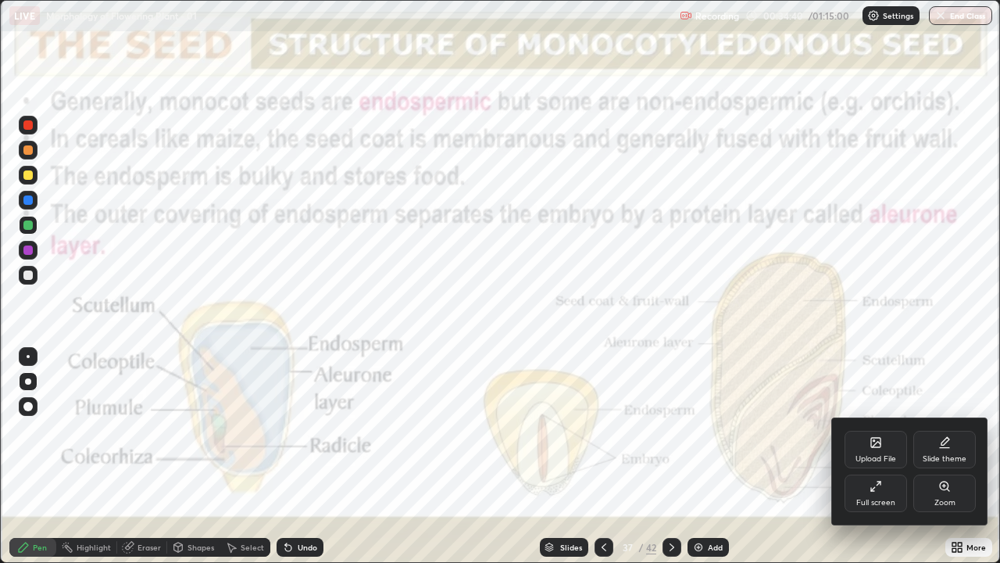
click at [957, 430] on div "Zoom" at bounding box center [945, 493] width 63 height 38
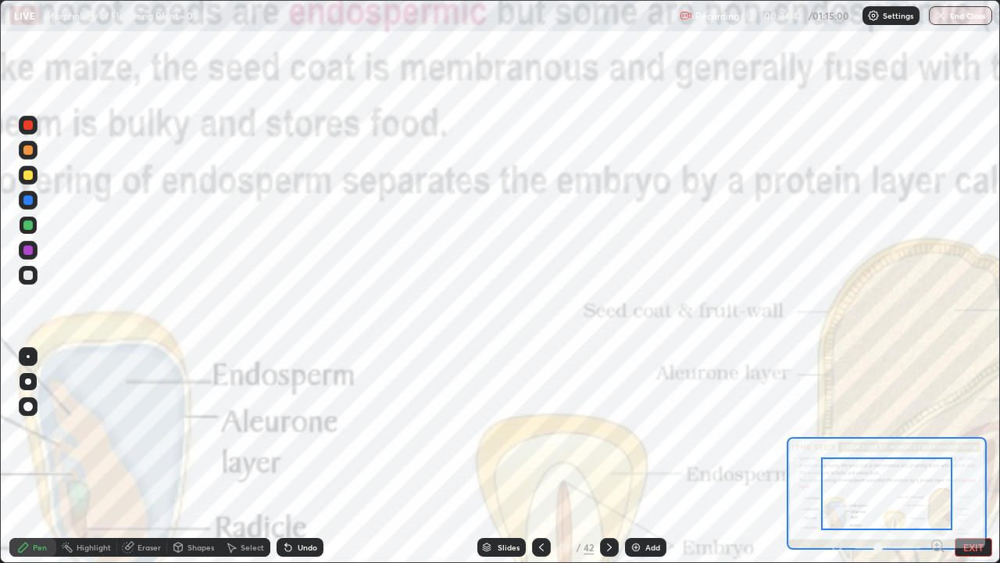
click at [937, 430] on icon at bounding box center [937, 545] width 4 height 0
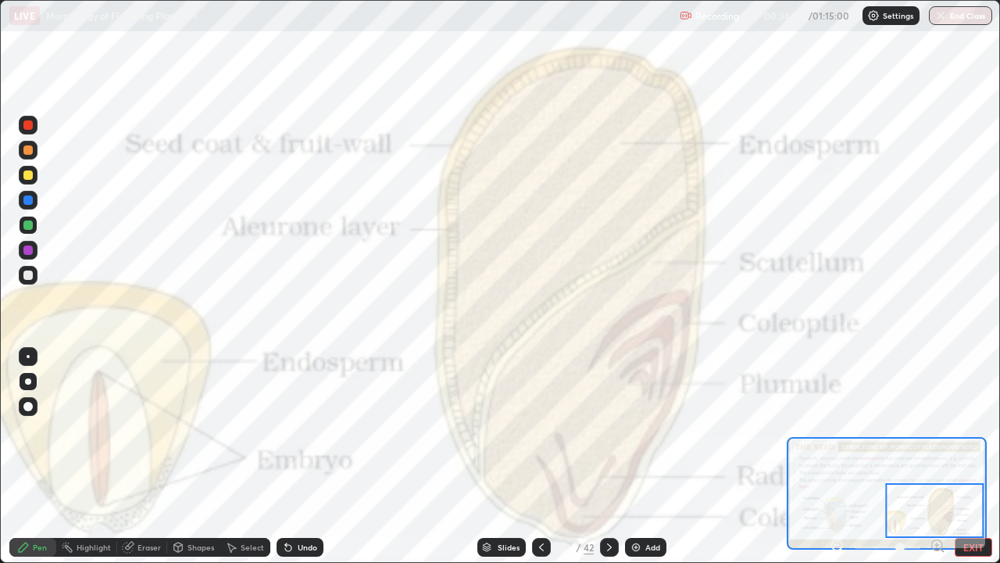
click at [937, 430] on icon at bounding box center [938, 546] width 16 height 16
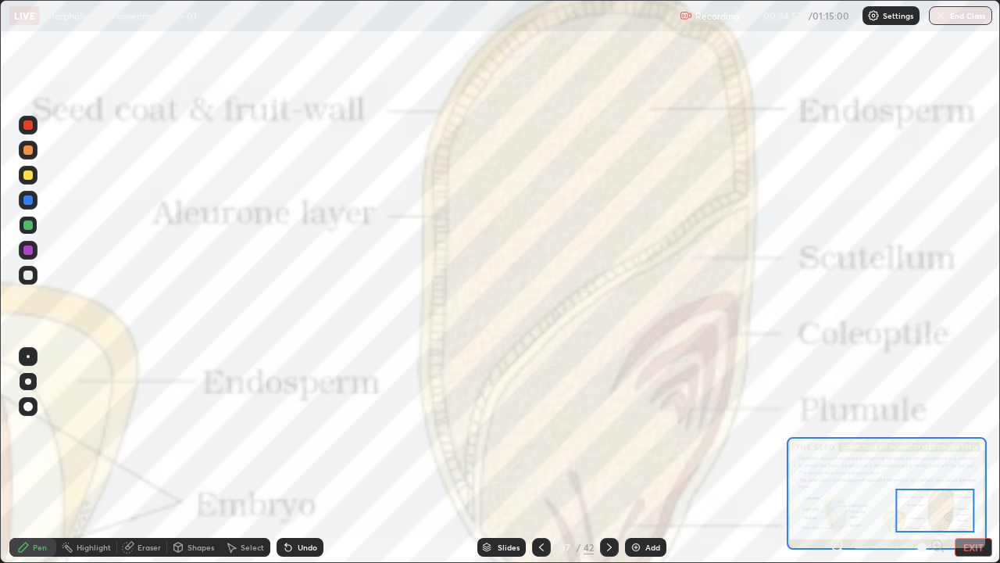
click at [945, 430] on div at bounding box center [935, 510] width 79 height 44
click at [842, 430] on icon at bounding box center [842, 550] width 3 height 3
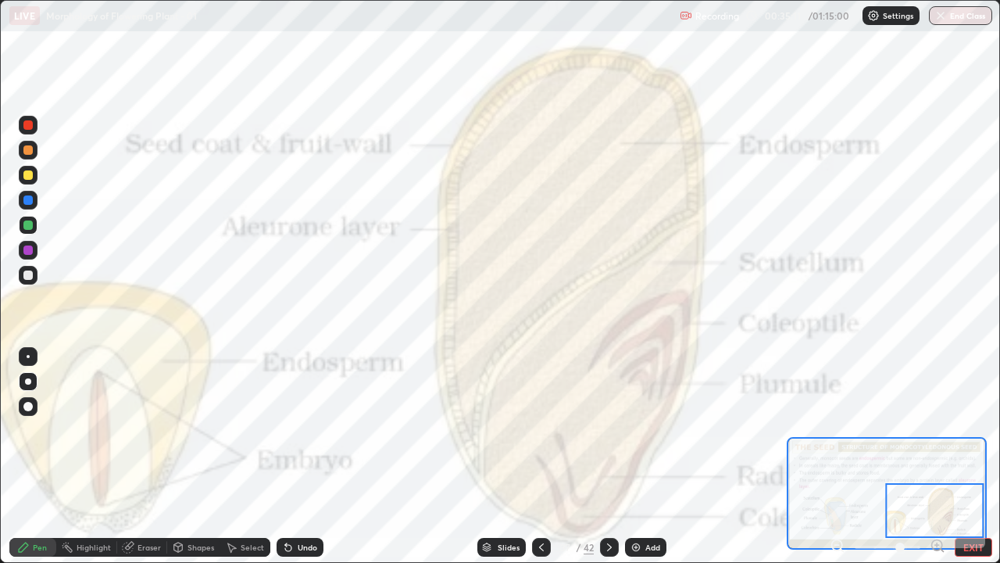
click at [83, 430] on div "Highlight" at bounding box center [94, 547] width 34 height 8
click at [27, 201] on div at bounding box center [27, 199] width 9 height 9
click at [540, 430] on icon at bounding box center [541, 547] width 13 height 13
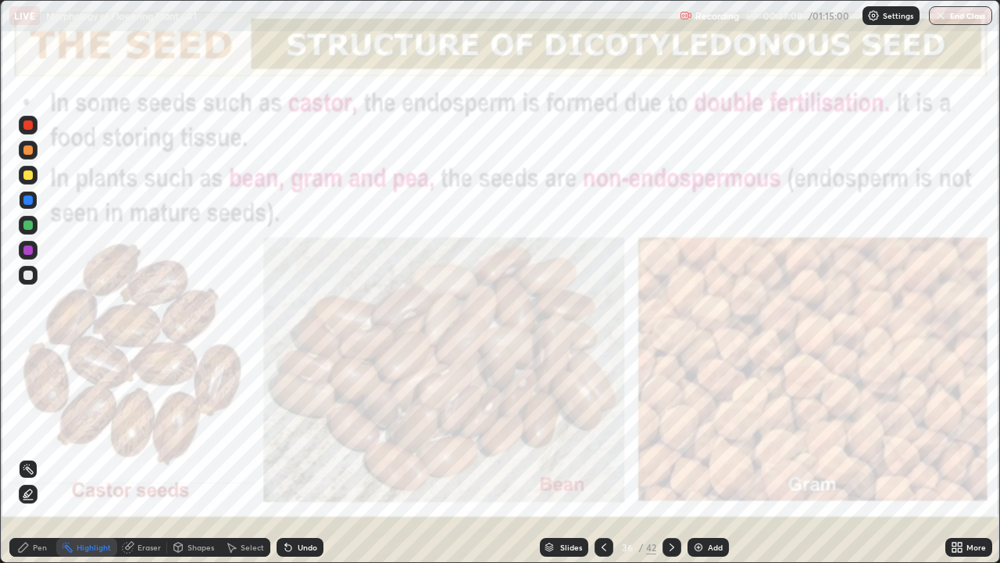
click at [609, 430] on div at bounding box center [604, 547] width 19 height 19
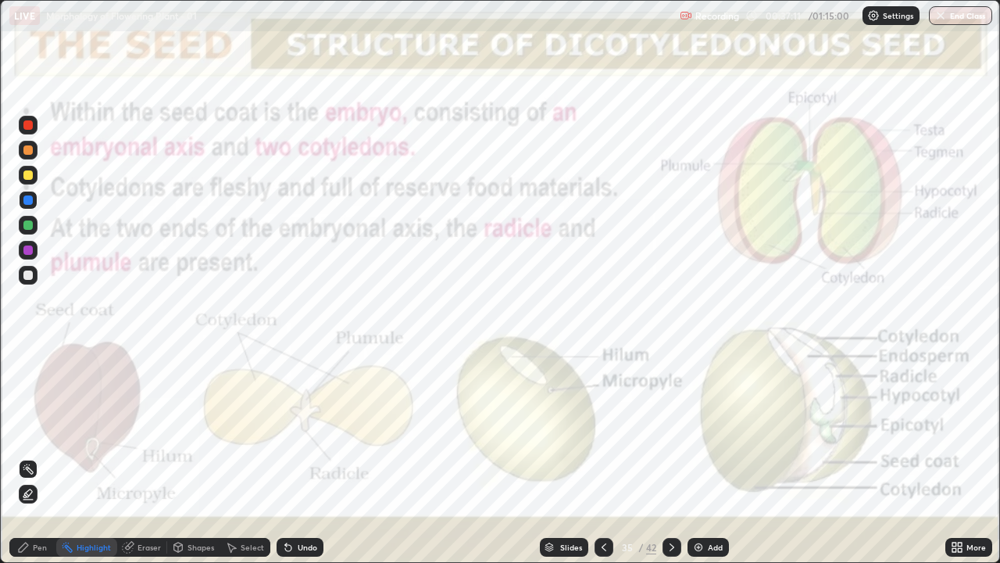
click at [671, 430] on icon at bounding box center [672, 547] width 13 height 13
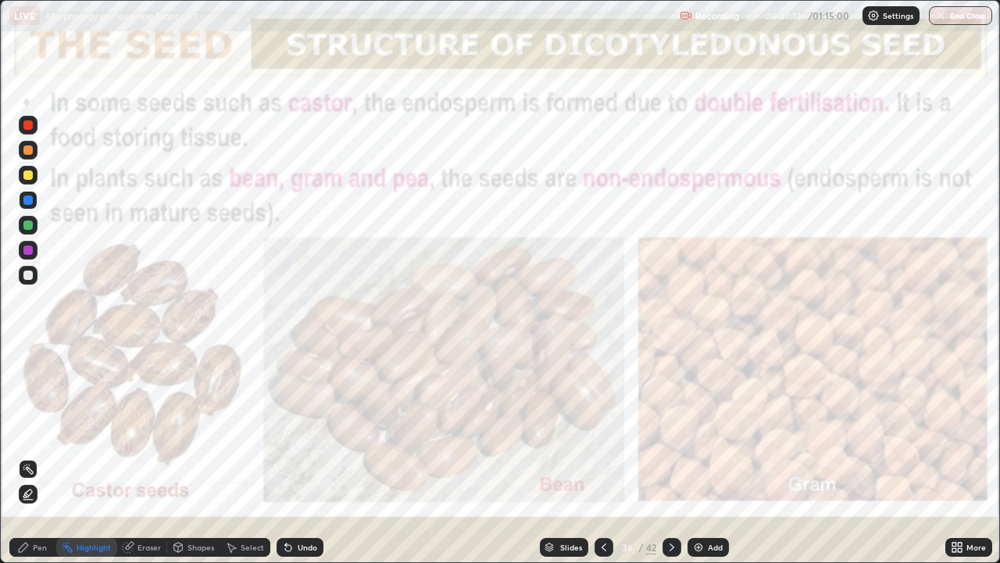
click at [680, 430] on div at bounding box center [672, 547] width 19 height 19
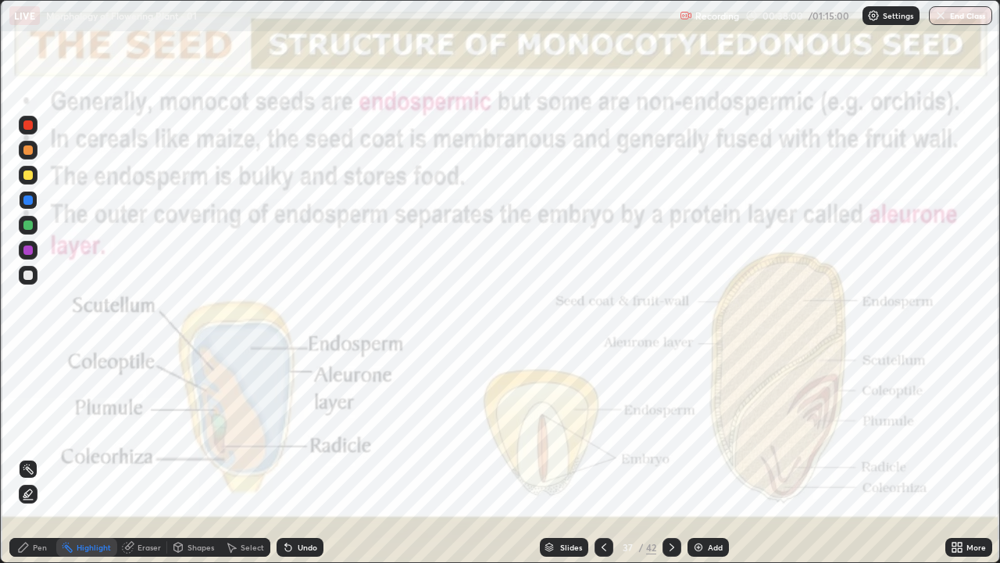
click at [671, 430] on icon at bounding box center [672, 547] width 13 height 13
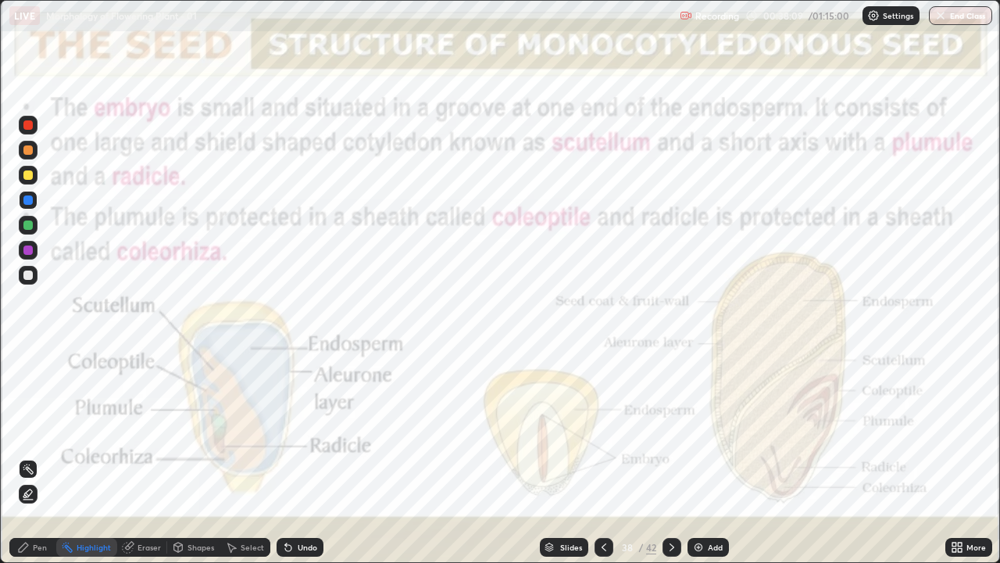
click at [670, 430] on icon at bounding box center [672, 547] width 5 height 8
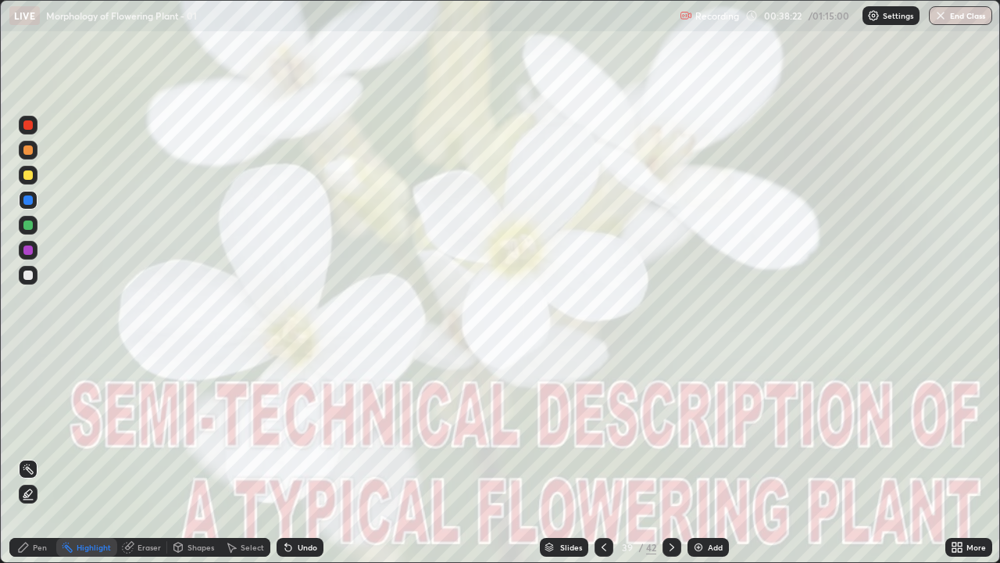
click at [31, 430] on div "Pen" at bounding box center [32, 547] width 47 height 19
click at [670, 430] on icon at bounding box center [672, 547] width 13 height 13
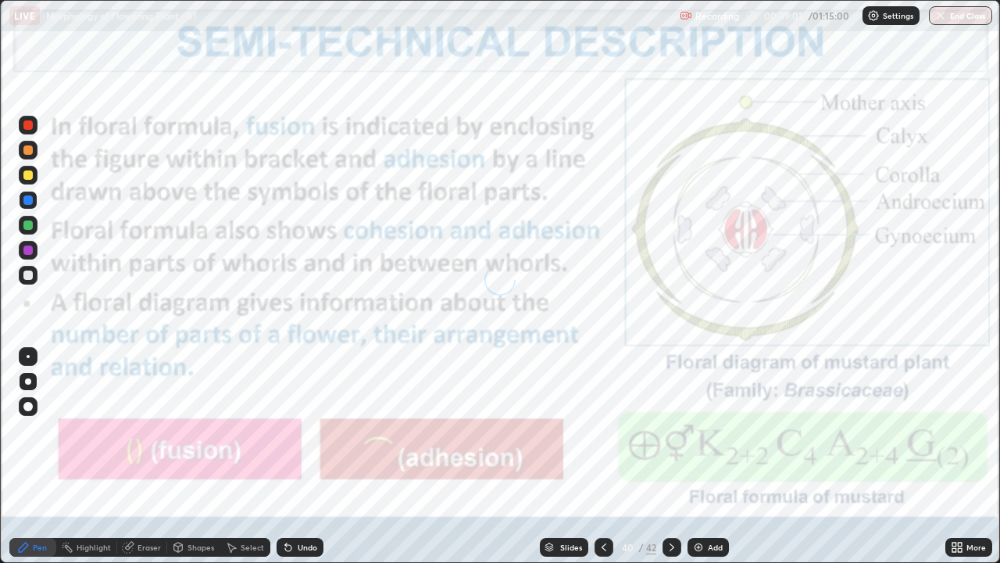
click at [671, 430] on icon at bounding box center [672, 547] width 13 height 13
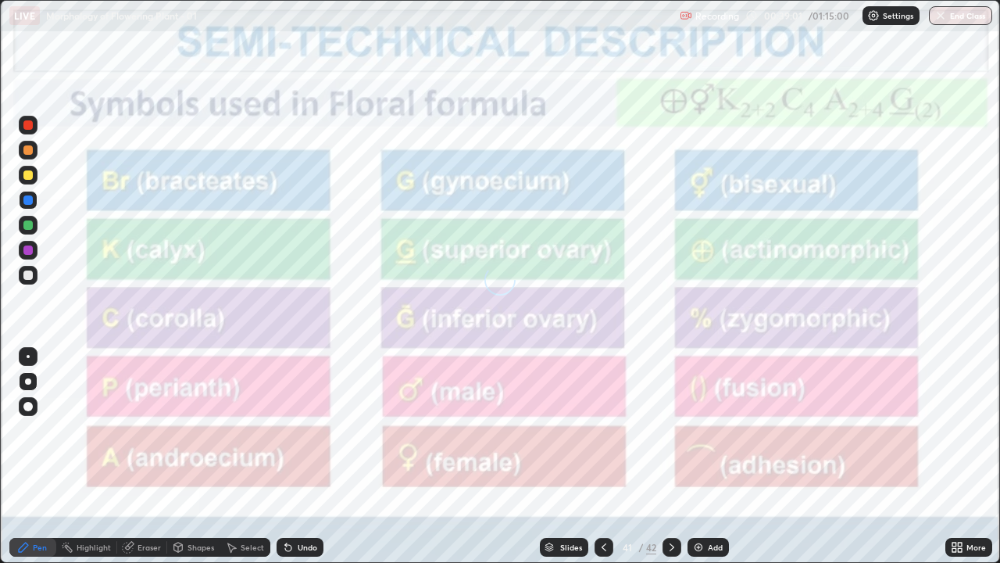
click at [670, 430] on icon at bounding box center [672, 547] width 13 height 13
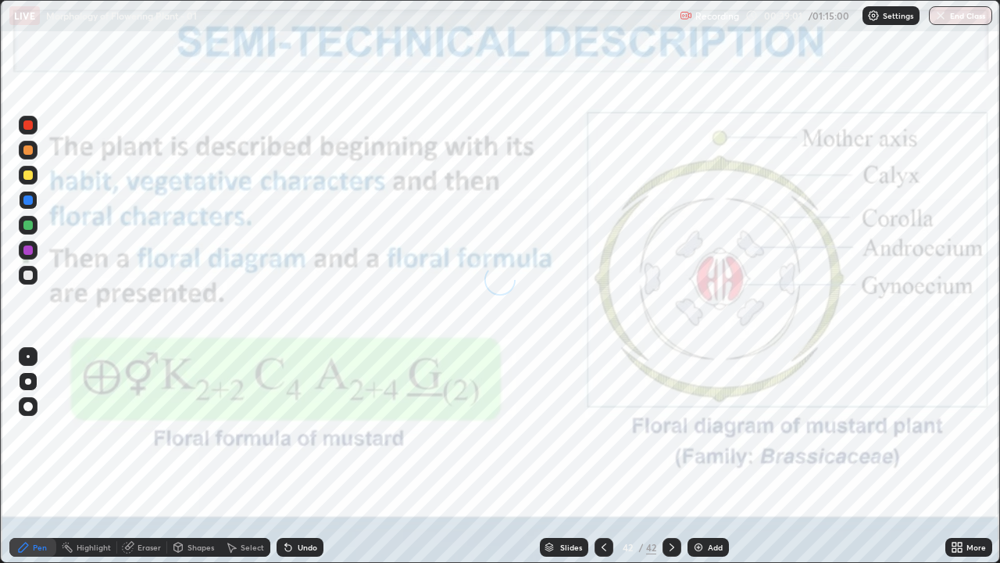
click at [668, 430] on icon at bounding box center [672, 547] width 13 height 13
click at [671, 430] on icon at bounding box center [672, 547] width 13 height 13
click at [956, 430] on icon at bounding box center [955, 544] width 4 height 4
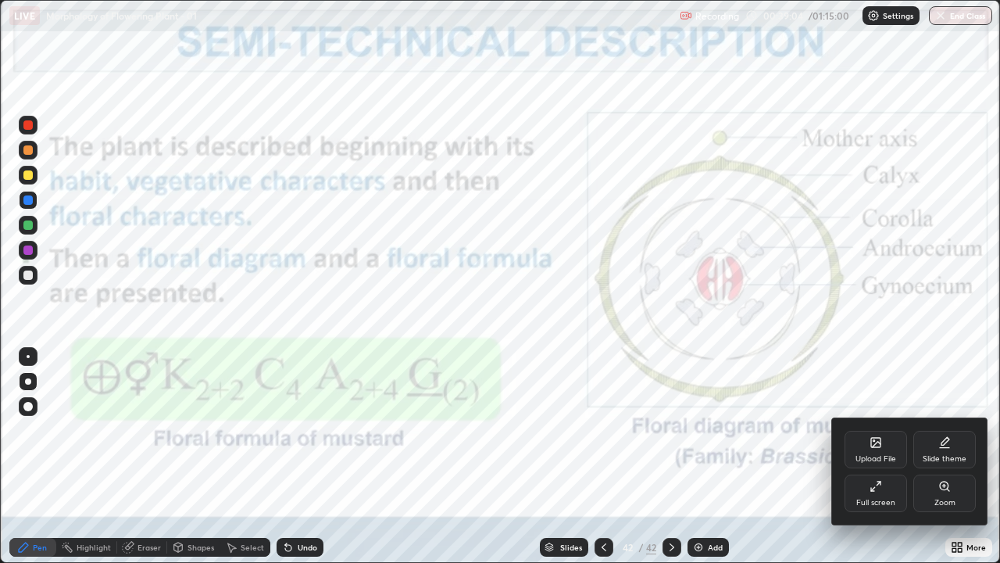
click at [884, 430] on div "Upload File" at bounding box center [876, 450] width 63 height 38
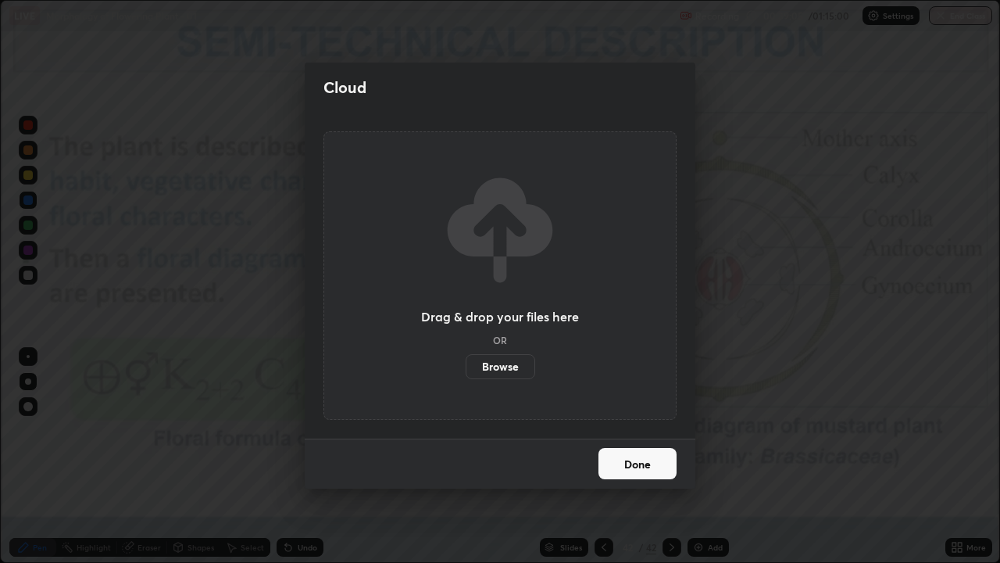
click at [513, 362] on label "Browse" at bounding box center [501, 366] width 70 height 25
click at [466, 362] on input "Browse" at bounding box center [466, 366] width 0 height 25
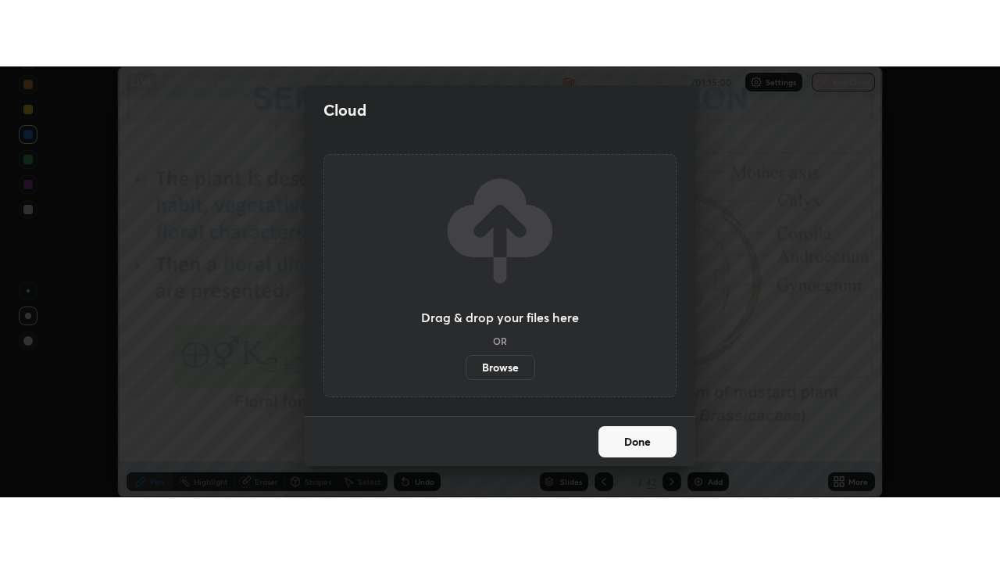
scroll to position [77718, 77149]
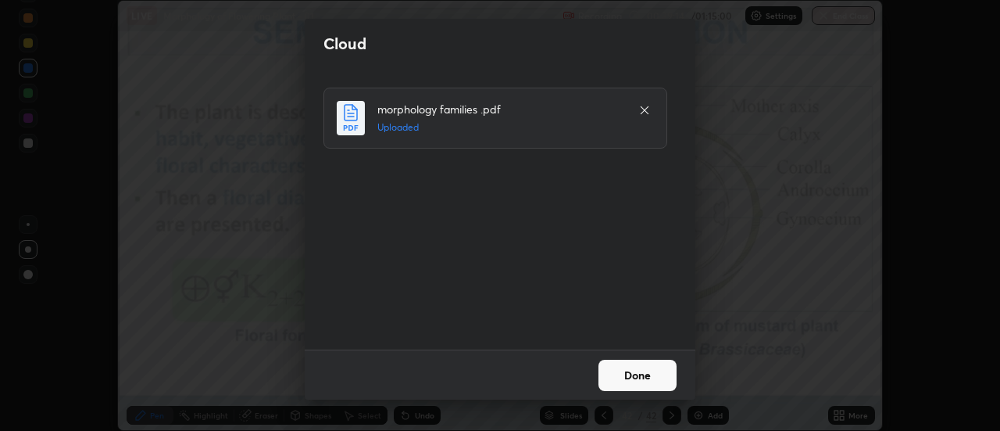
click at [648, 377] on button "Done" at bounding box center [638, 374] width 78 height 31
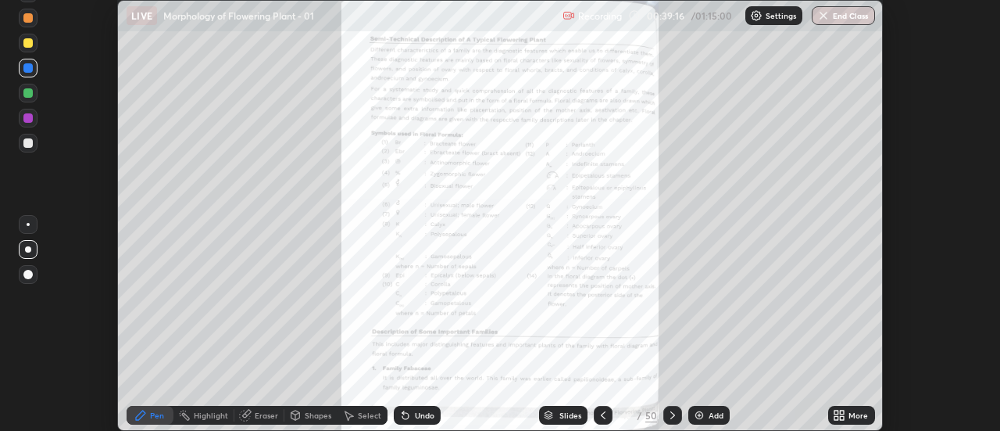
click at [844, 414] on icon at bounding box center [843, 412] width 4 height 4
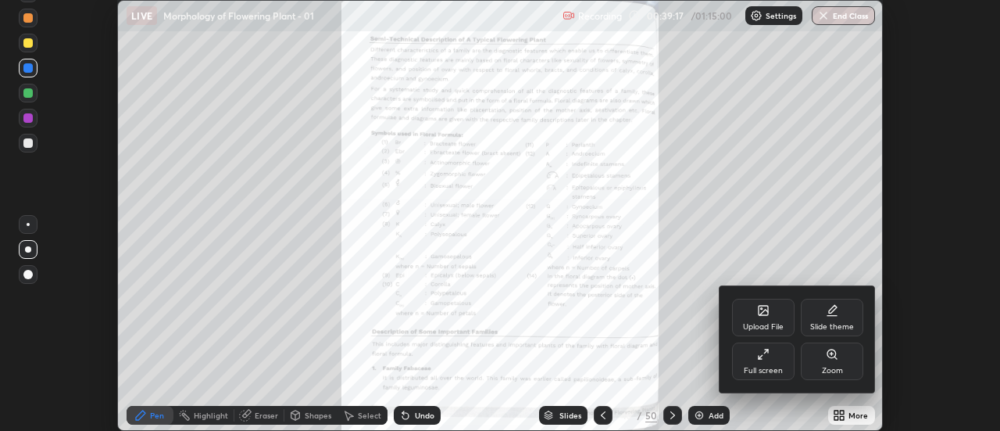
click at [778, 359] on div "Full screen" at bounding box center [763, 361] width 63 height 38
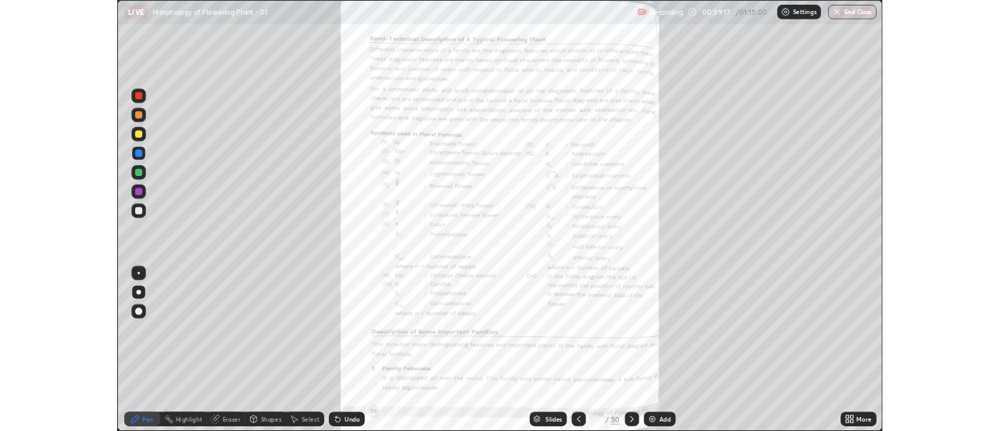
scroll to position [563, 1000]
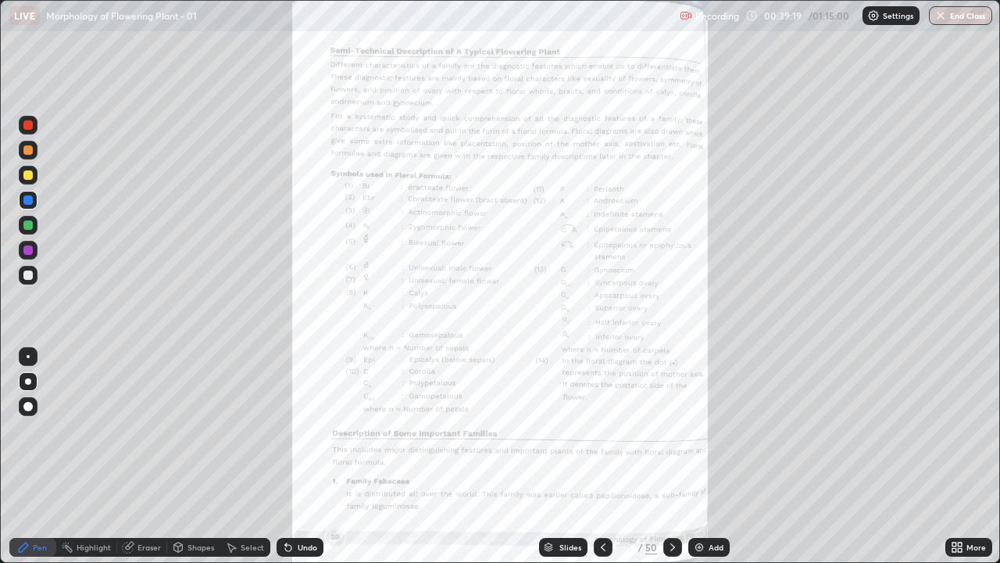
click at [957, 430] on icon at bounding box center [957, 547] width 13 height 13
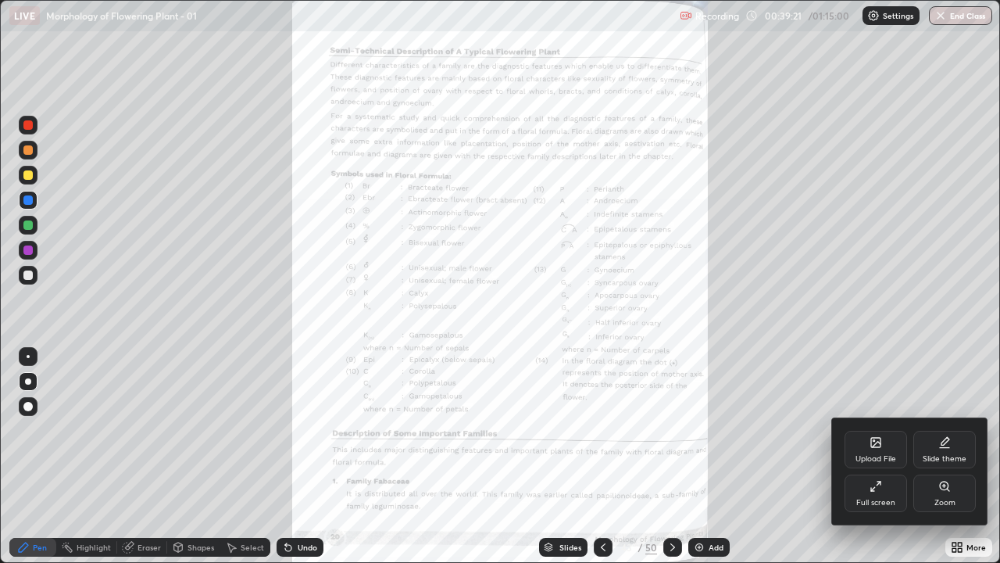
click at [942, 430] on div "Zoom" at bounding box center [945, 503] width 21 height 8
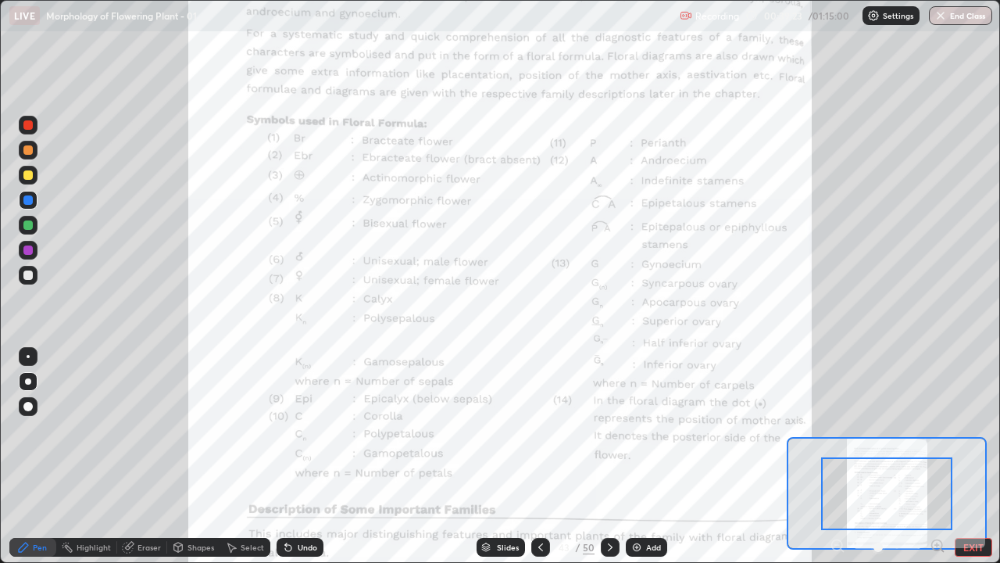
click at [889, 430] on div at bounding box center [886, 493] width 131 height 73
click at [937, 430] on icon at bounding box center [937, 545] width 4 height 0
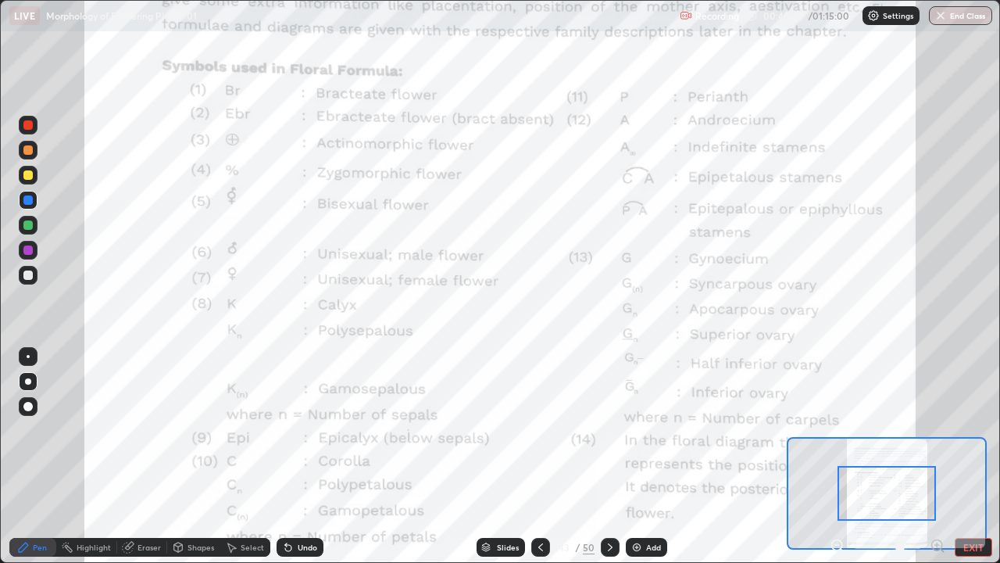
click at [85, 430] on div "Highlight" at bounding box center [86, 547] width 61 height 19
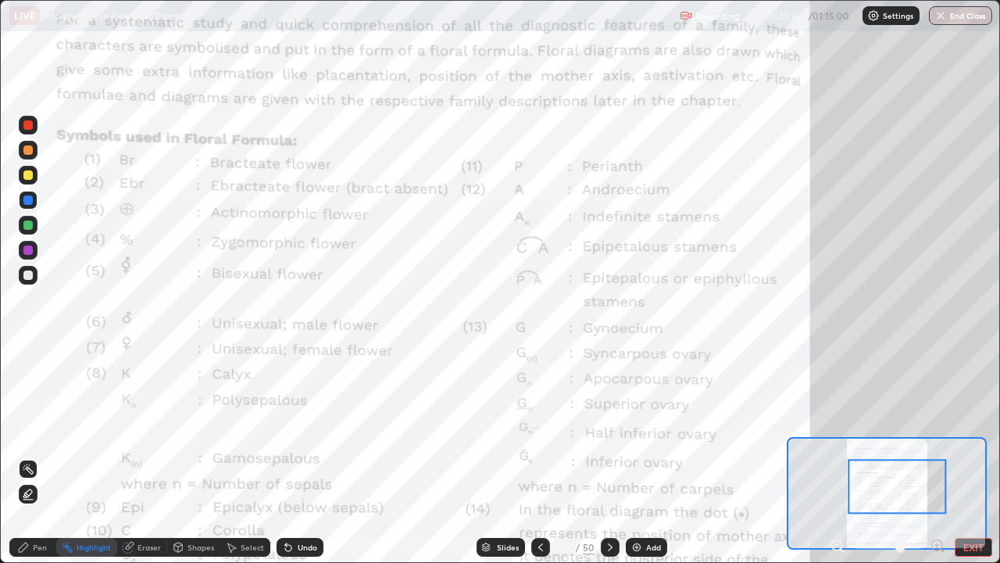
click at [610, 430] on icon at bounding box center [610, 547] width 13 height 13
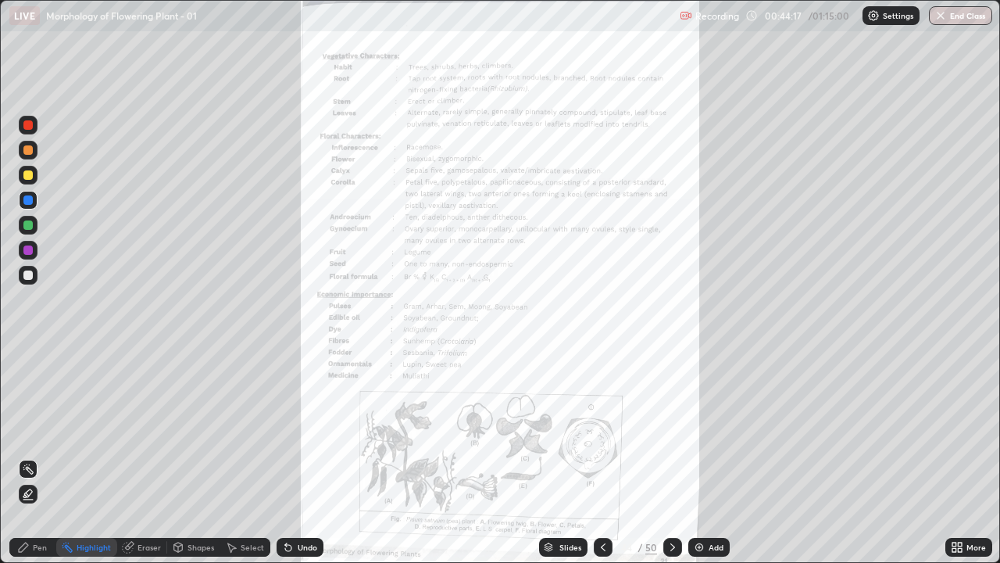
click at [957, 430] on icon at bounding box center [955, 544] width 4 height 4
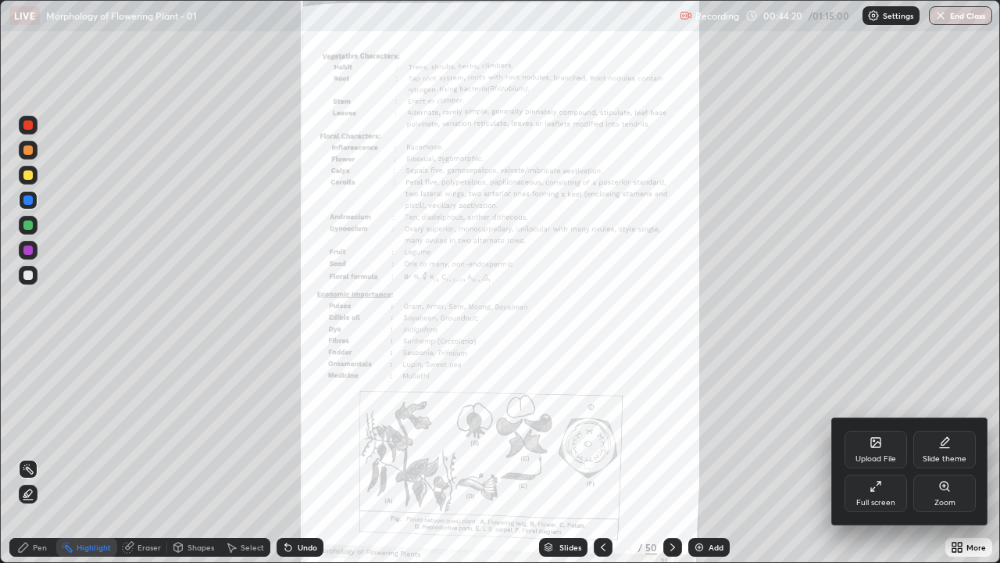
click at [948, 430] on icon at bounding box center [948, 489] width 2 height 2
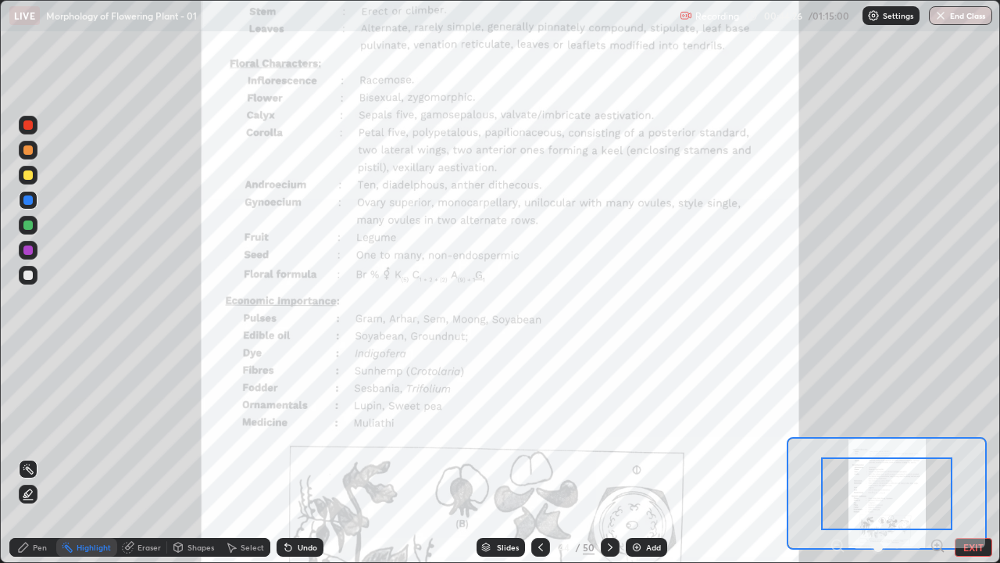
click at [937, 430] on icon at bounding box center [937, 545] width 4 height 0
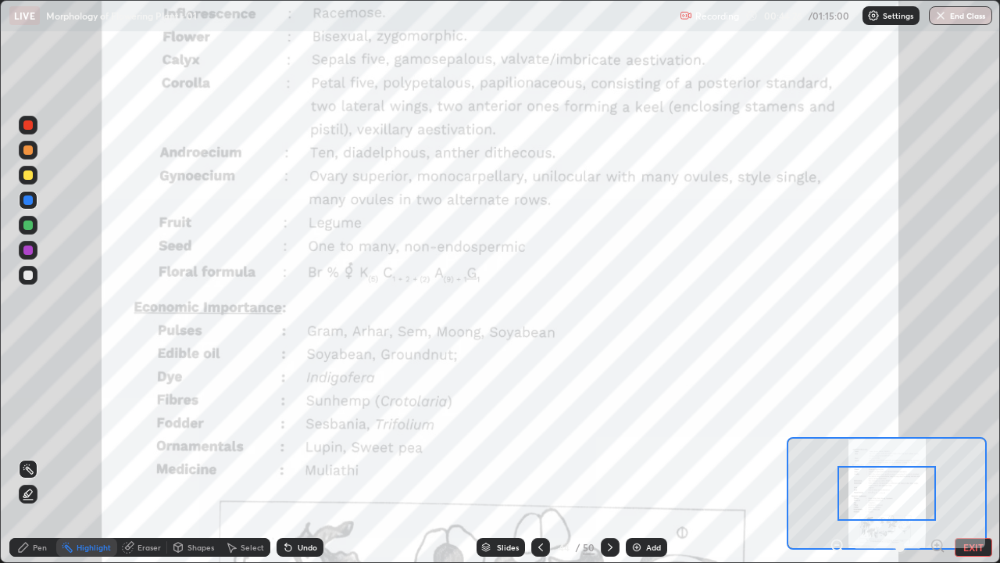
click at [937, 430] on icon at bounding box center [937, 545] width 4 height 0
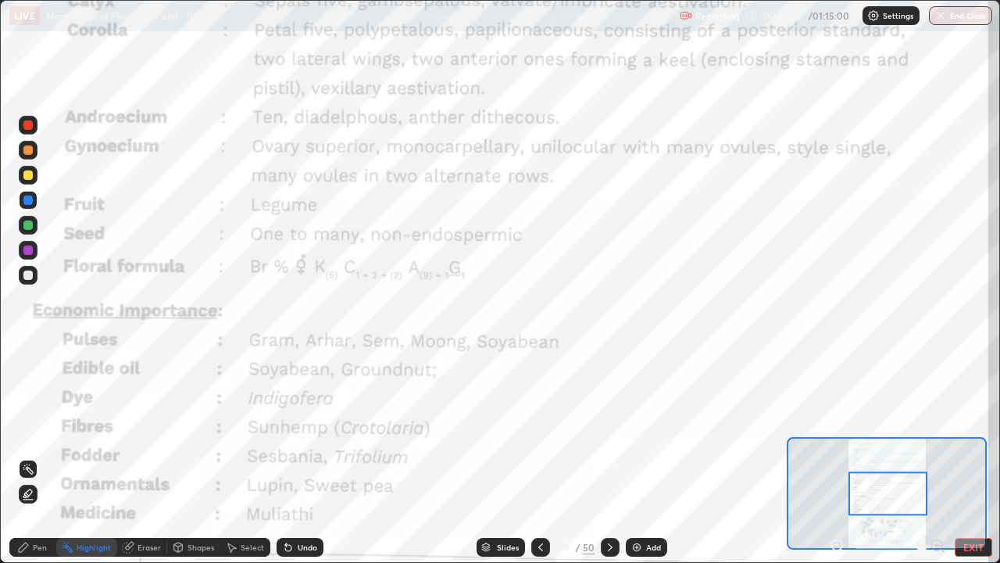
click at [34, 249] on div at bounding box center [28, 250] width 19 height 19
click at [41, 430] on div "Pen" at bounding box center [32, 547] width 47 height 19
click at [27, 356] on div at bounding box center [28, 356] width 3 height 3
click at [32, 226] on div at bounding box center [27, 224] width 9 height 9
click at [302, 430] on div "Undo" at bounding box center [308, 547] width 20 height 8
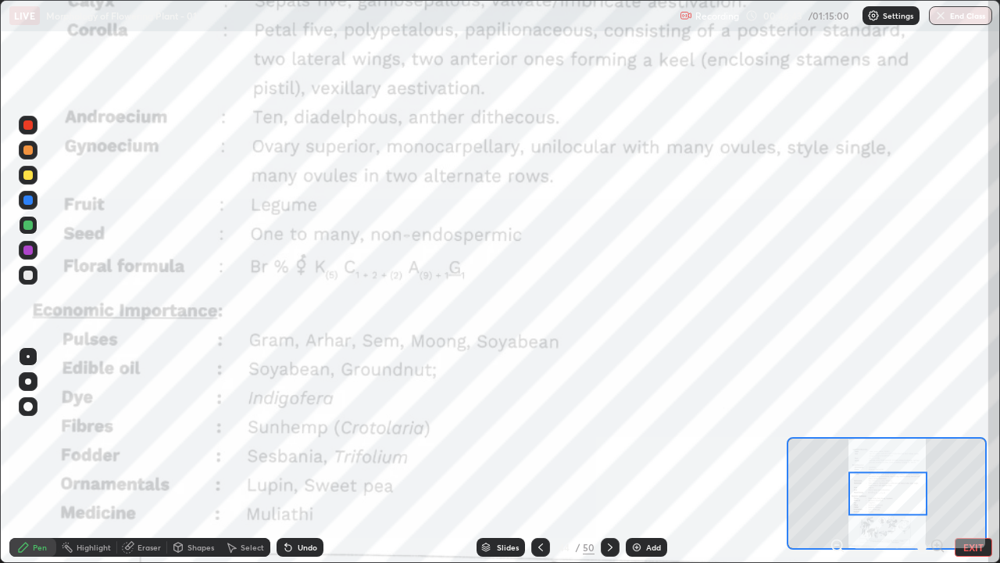
click at [29, 200] on div at bounding box center [27, 199] width 9 height 9
click at [25, 201] on div at bounding box center [27, 199] width 9 height 9
click at [27, 122] on div at bounding box center [27, 124] width 9 height 9
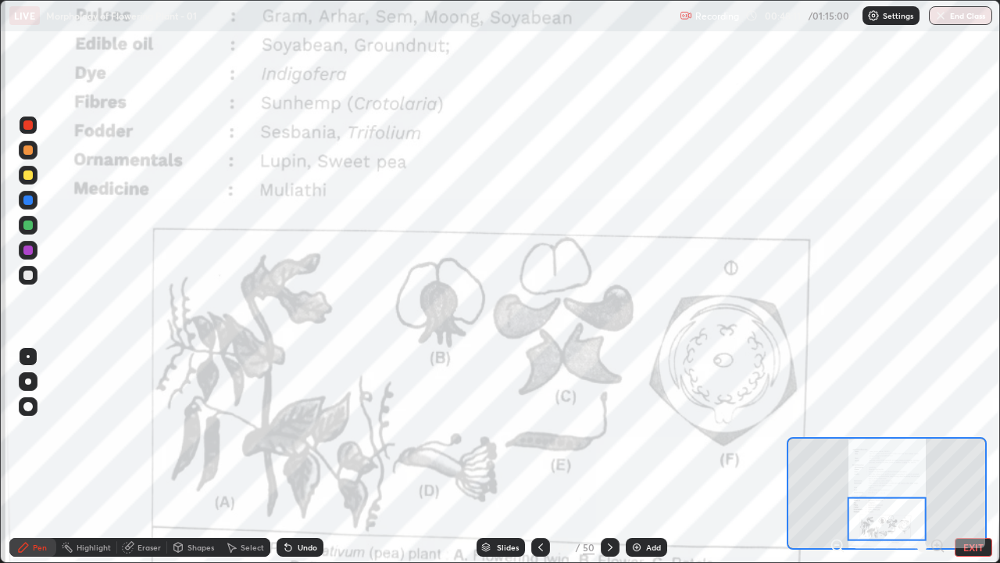
click at [837, 430] on icon at bounding box center [837, 545] width 4 height 0
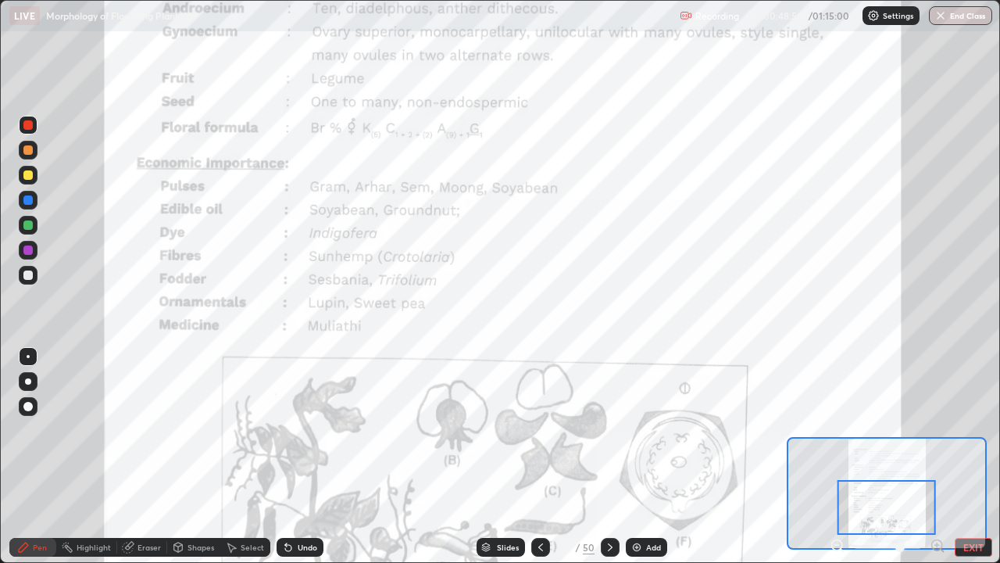
click at [608, 430] on icon at bounding box center [610, 547] width 13 height 13
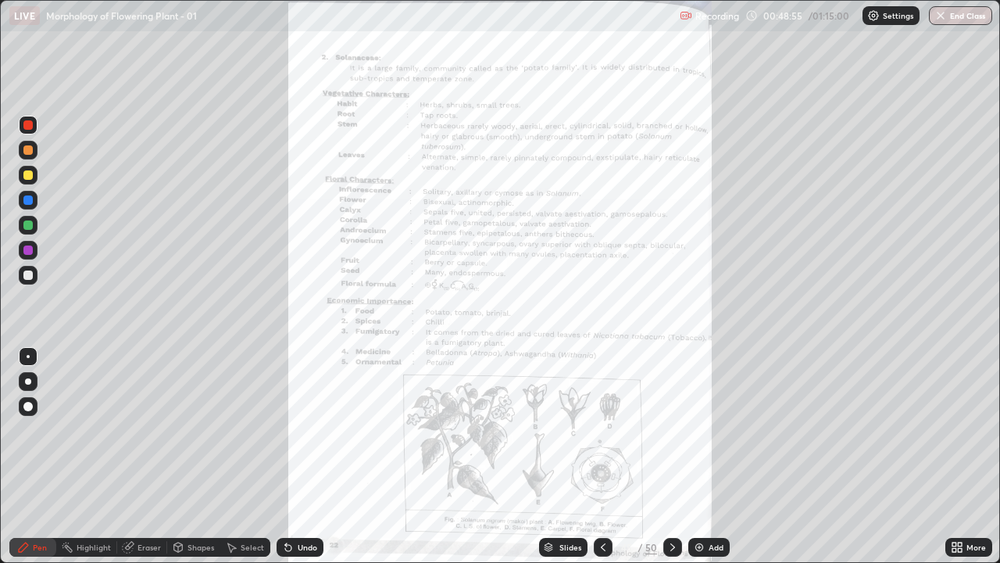
click at [960, 430] on icon at bounding box center [960, 550] width 4 height 4
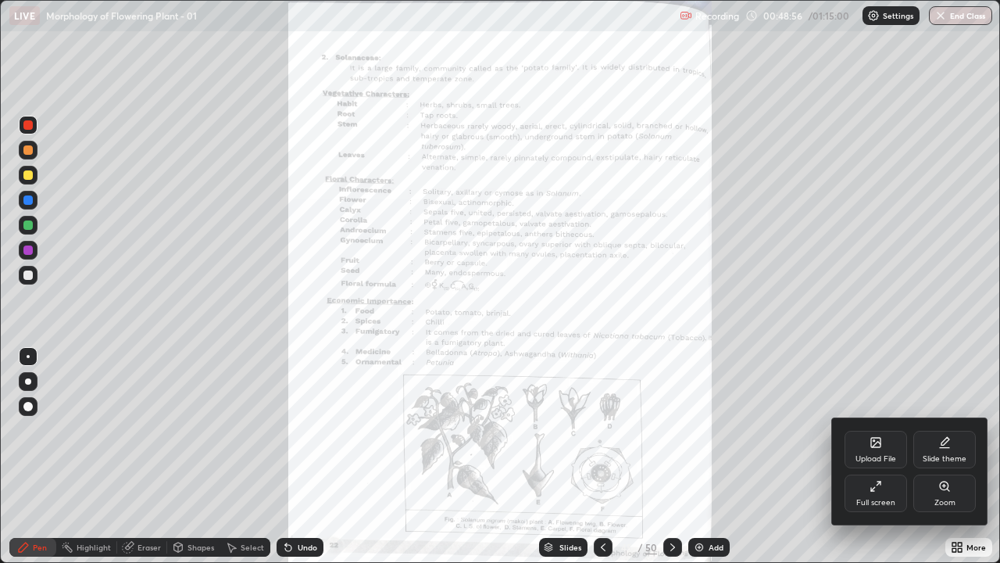
click at [948, 430] on div "Zoom" at bounding box center [945, 503] width 21 height 8
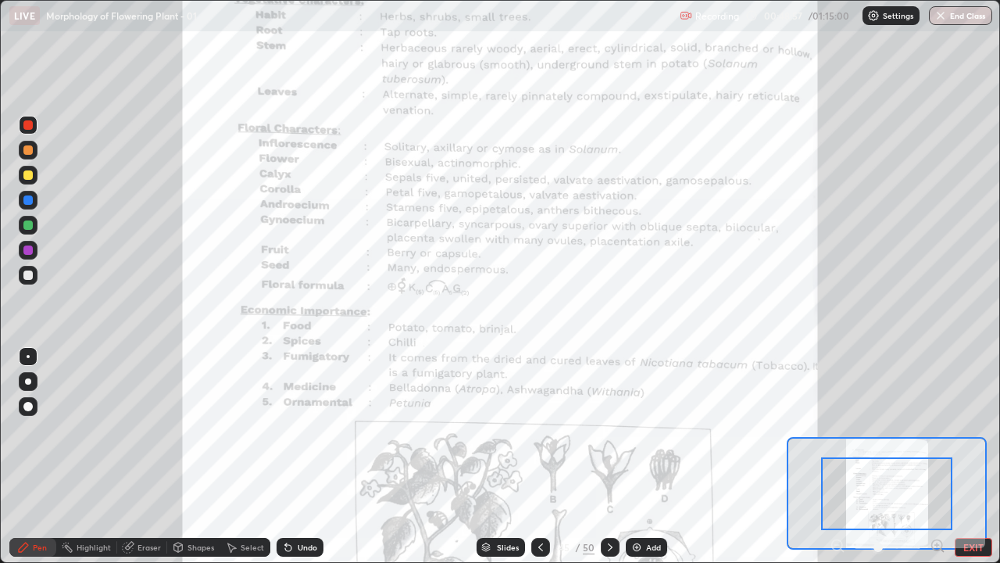
click at [937, 430] on icon at bounding box center [937, 545] width 4 height 0
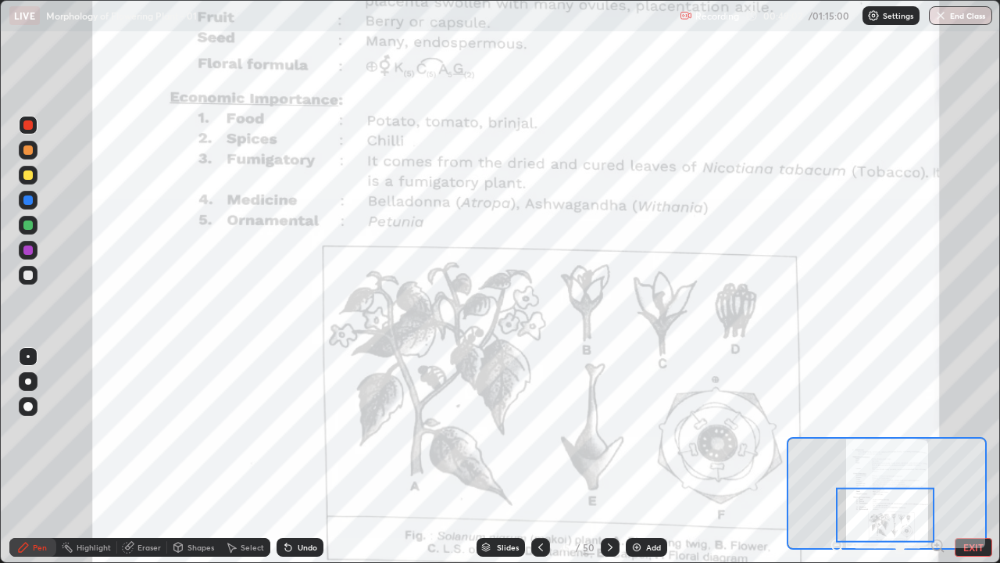
click at [939, 430] on icon at bounding box center [937, 545] width 4 height 0
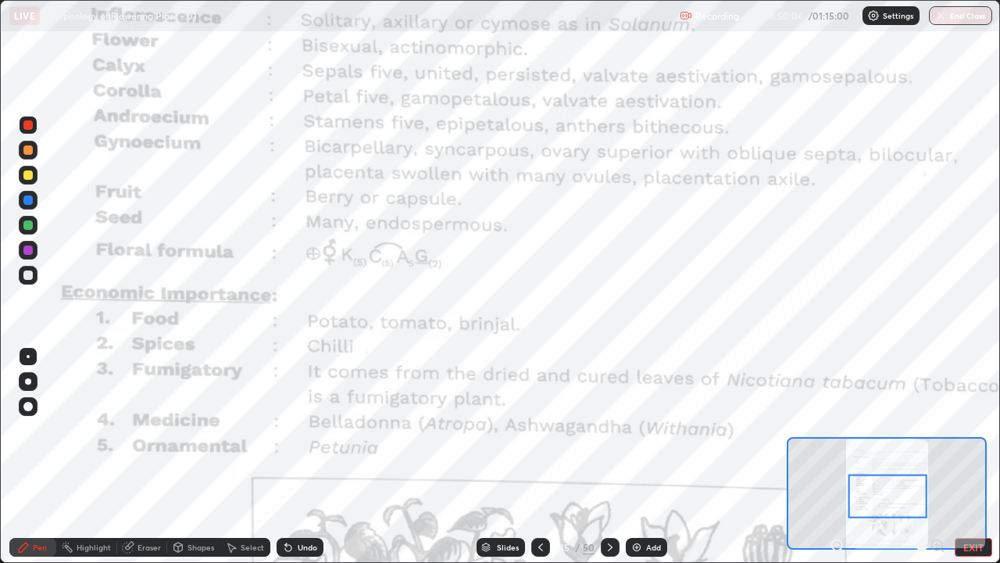
click at [28, 356] on div at bounding box center [28, 356] width 3 height 3
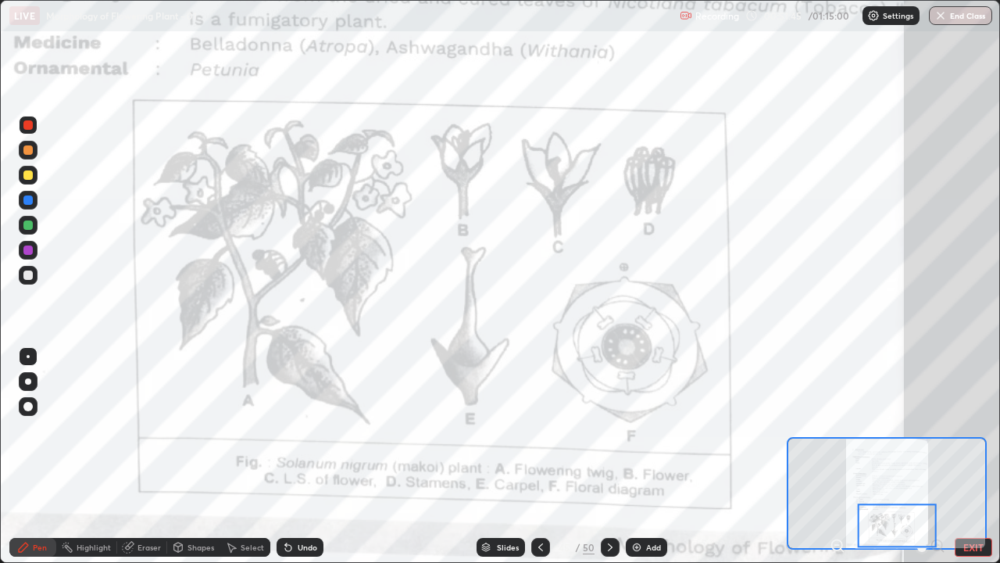
click at [609, 430] on icon at bounding box center [610, 547] width 13 height 13
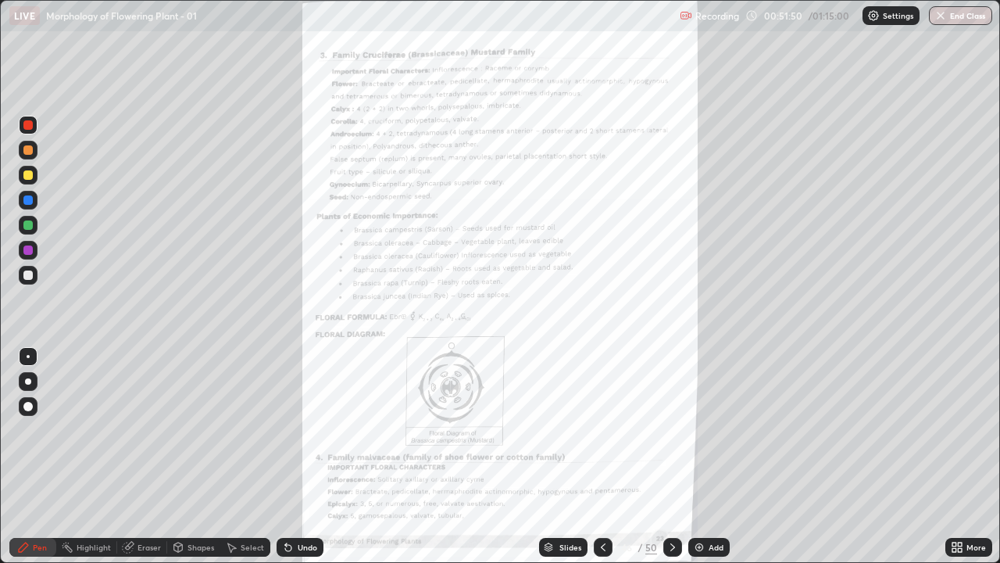
click at [957, 430] on icon at bounding box center [957, 547] width 13 height 13
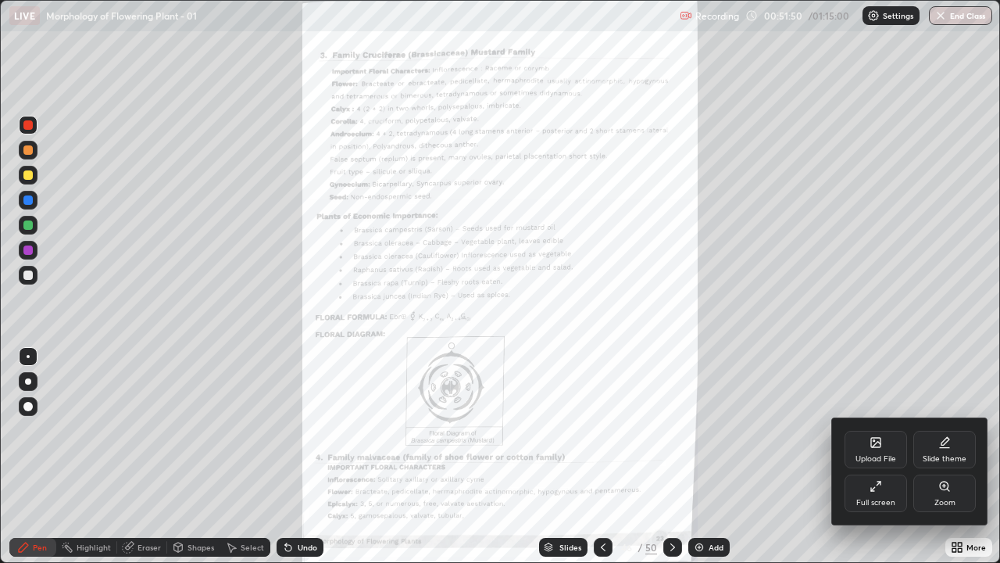
click at [937, 430] on div "Zoom" at bounding box center [945, 493] width 63 height 38
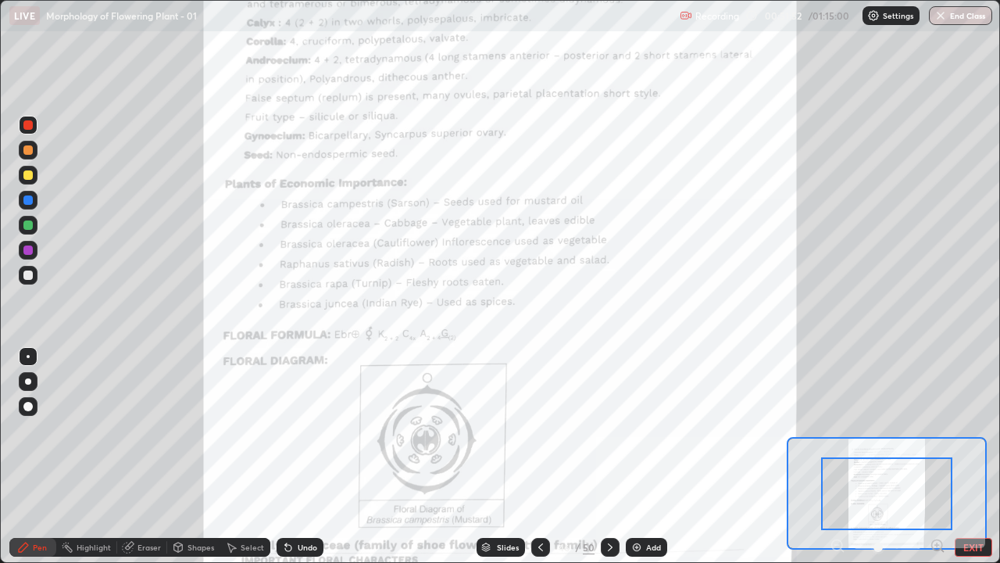
click at [937, 430] on icon at bounding box center [937, 545] width 4 height 0
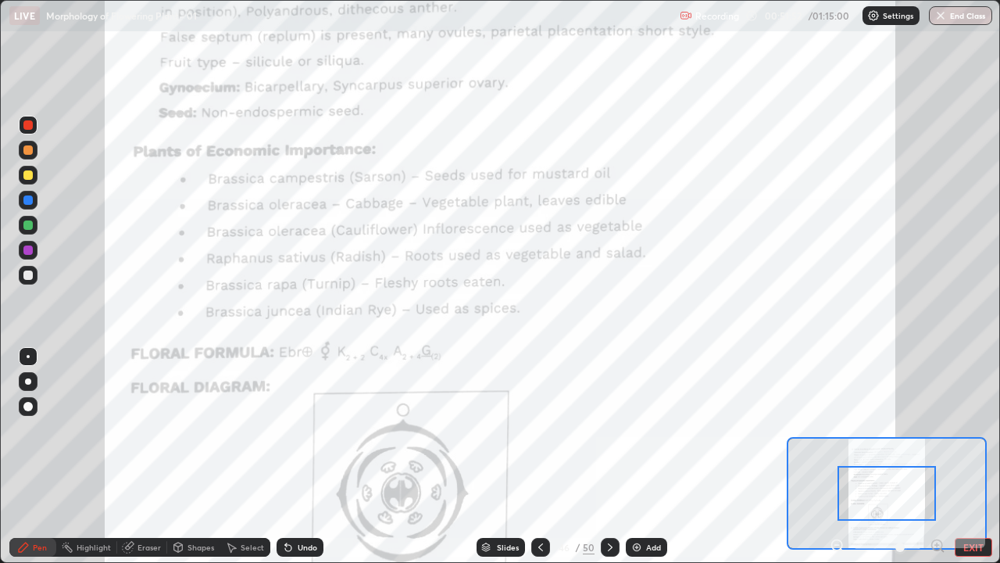
click at [937, 430] on icon at bounding box center [937, 545] width 4 height 0
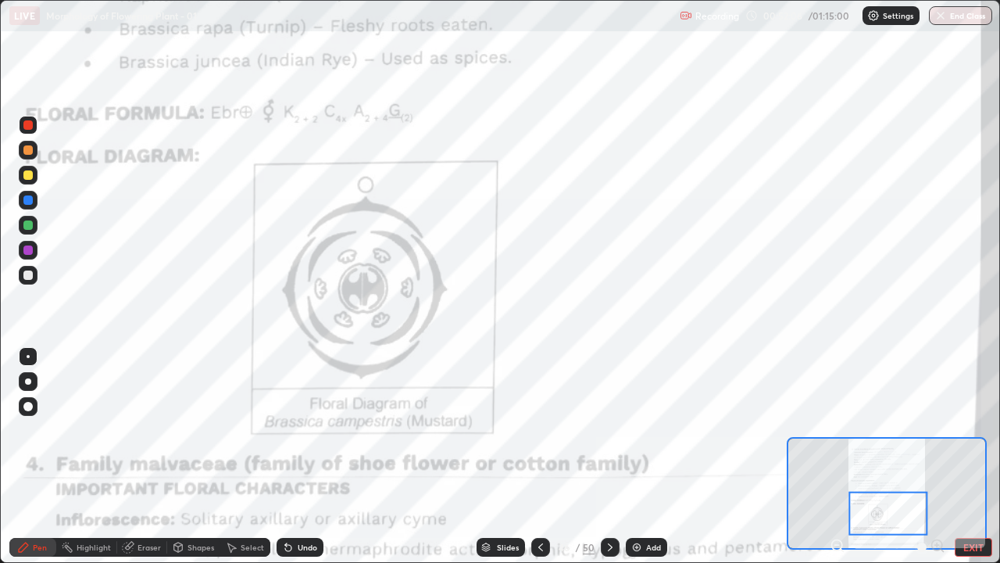
click at [34, 430] on div "Pen" at bounding box center [40, 547] width 14 height 8
click at [95, 430] on div "Highlight" at bounding box center [94, 547] width 34 height 8
click at [22, 430] on icon at bounding box center [23, 546] width 9 height 9
click at [242, 430] on div "Select" at bounding box center [252, 547] width 23 height 8
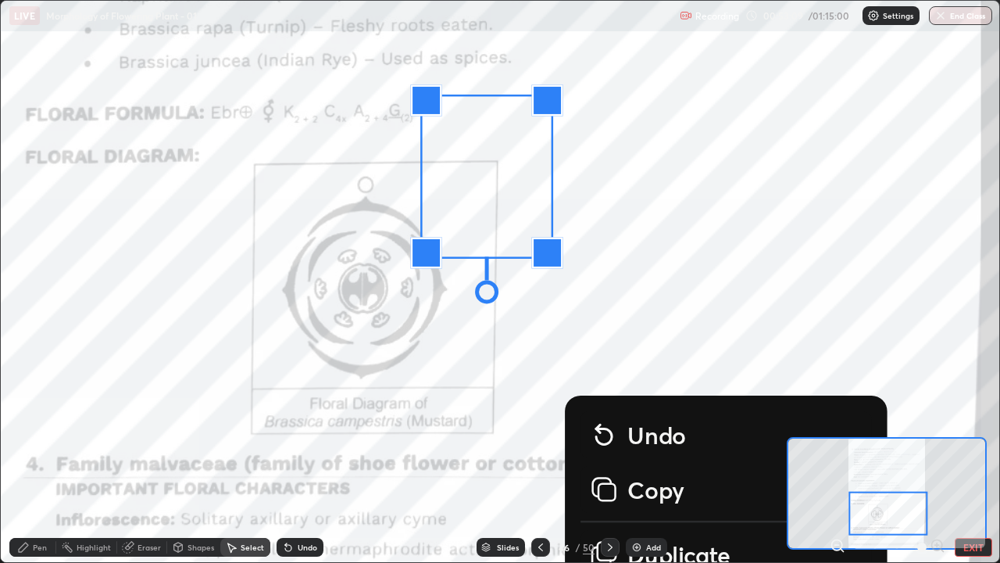
click at [597, 430] on icon at bounding box center [604, 438] width 16 height 16
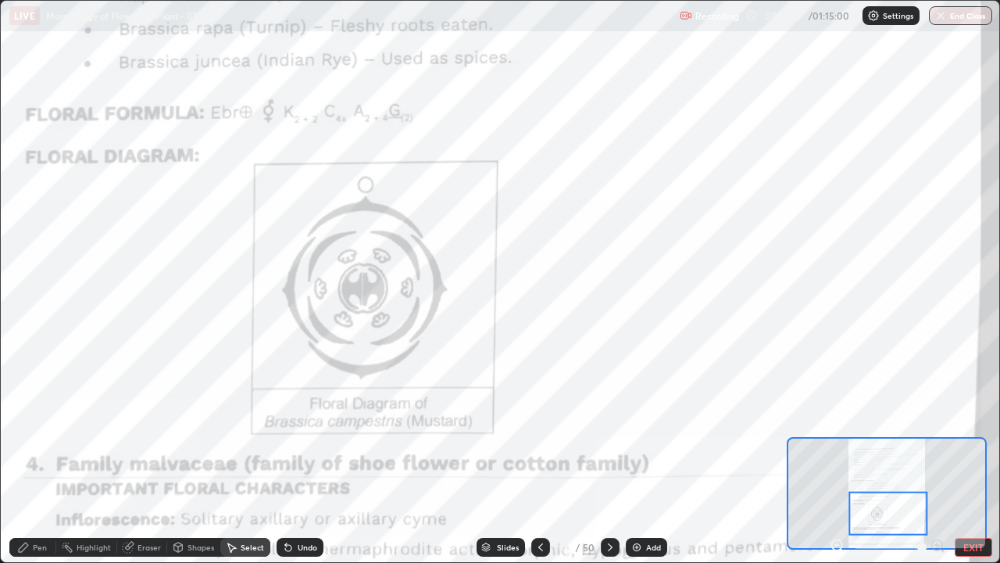
click at [145, 430] on div "Eraser" at bounding box center [149, 547] width 23 height 8
click at [30, 430] on span "Erase all" at bounding box center [28, 518] width 17 height 9
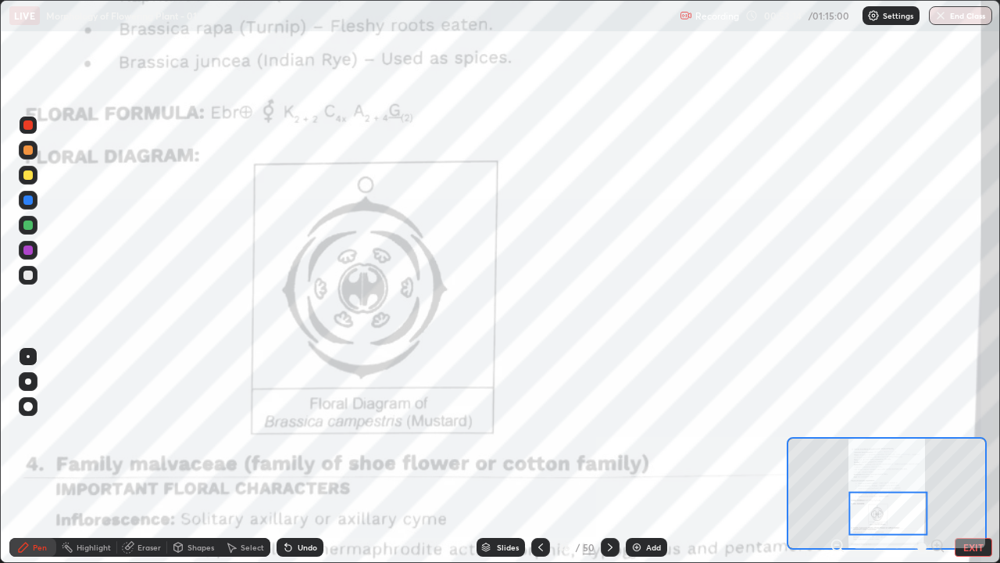
click at [27, 430] on div at bounding box center [28, 438] width 25 height 188
click at [610, 430] on icon at bounding box center [610, 547] width 5 height 8
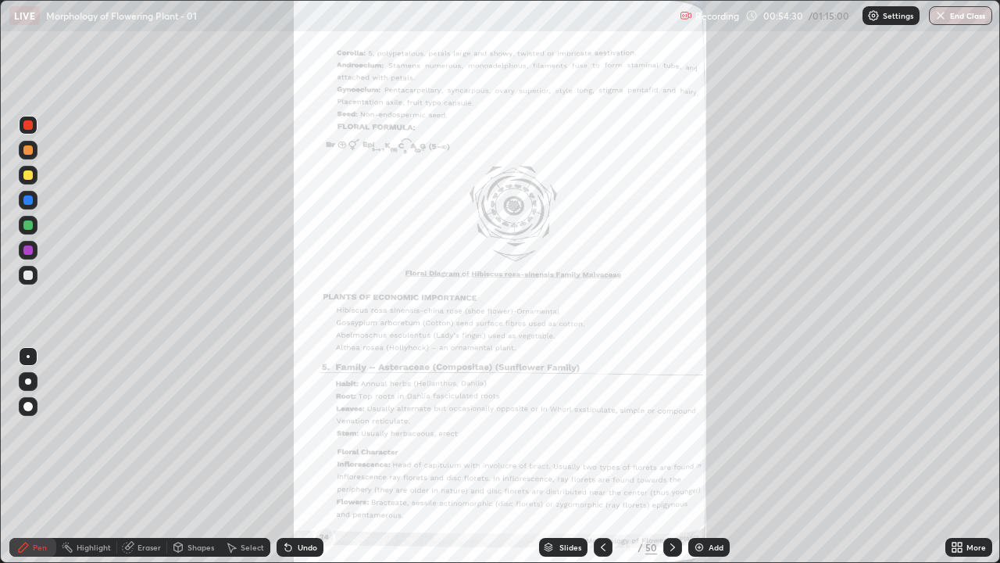
click at [31, 220] on div at bounding box center [28, 225] width 19 height 19
click at [27, 248] on div at bounding box center [27, 249] width 9 height 9
click at [28, 173] on div at bounding box center [27, 174] width 9 height 9
click at [34, 125] on div at bounding box center [28, 125] width 19 height 19
click at [960, 430] on icon at bounding box center [960, 550] width 4 height 4
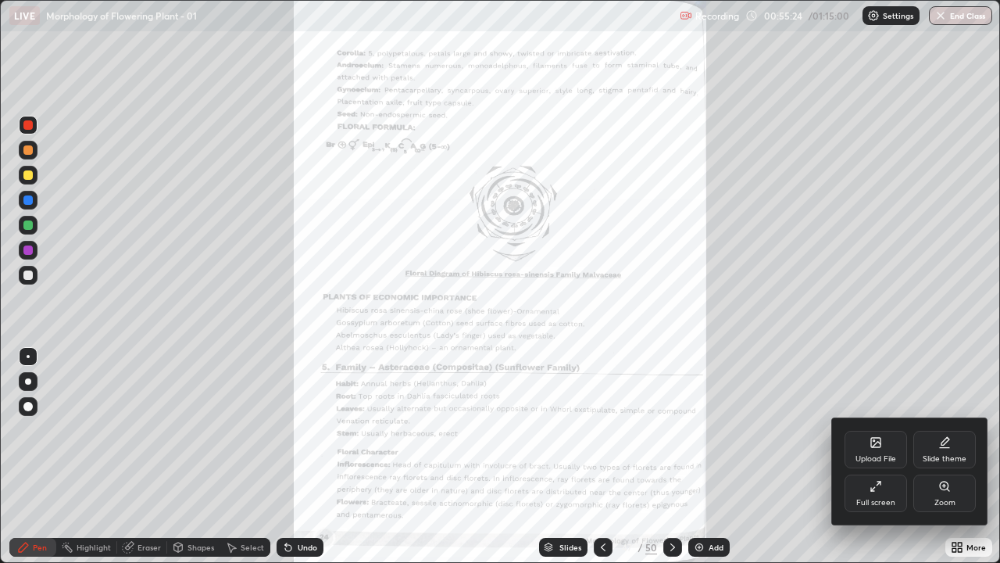
click at [942, 430] on icon at bounding box center [945, 486] width 13 height 13
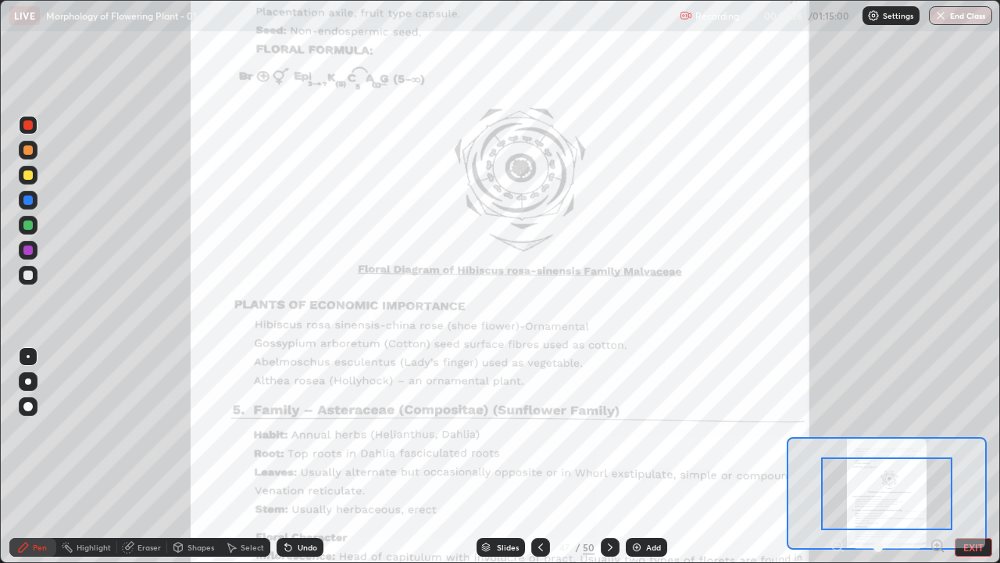
click at [937, 430] on icon at bounding box center [937, 545] width 4 height 0
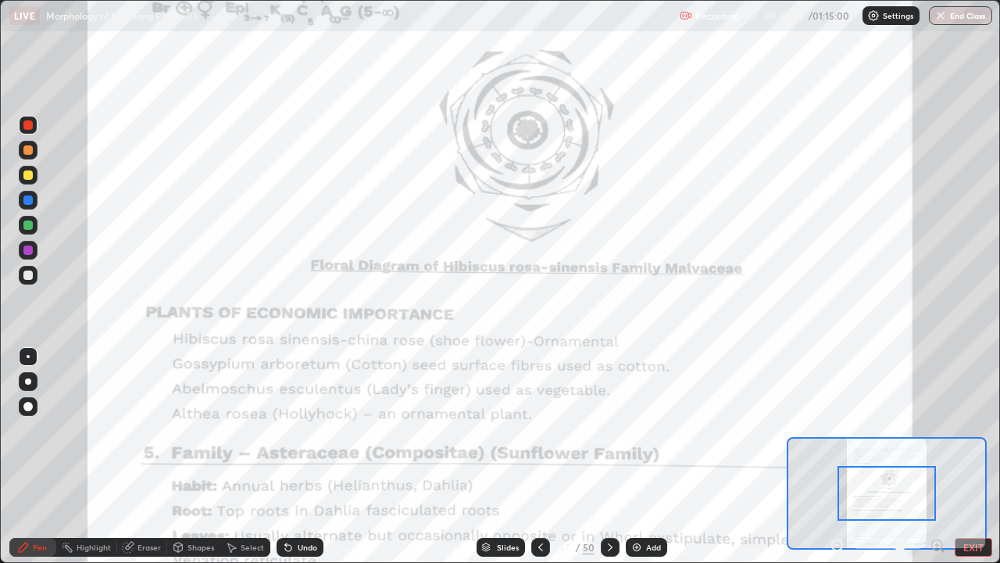
click at [935, 430] on icon at bounding box center [938, 546] width 16 height 16
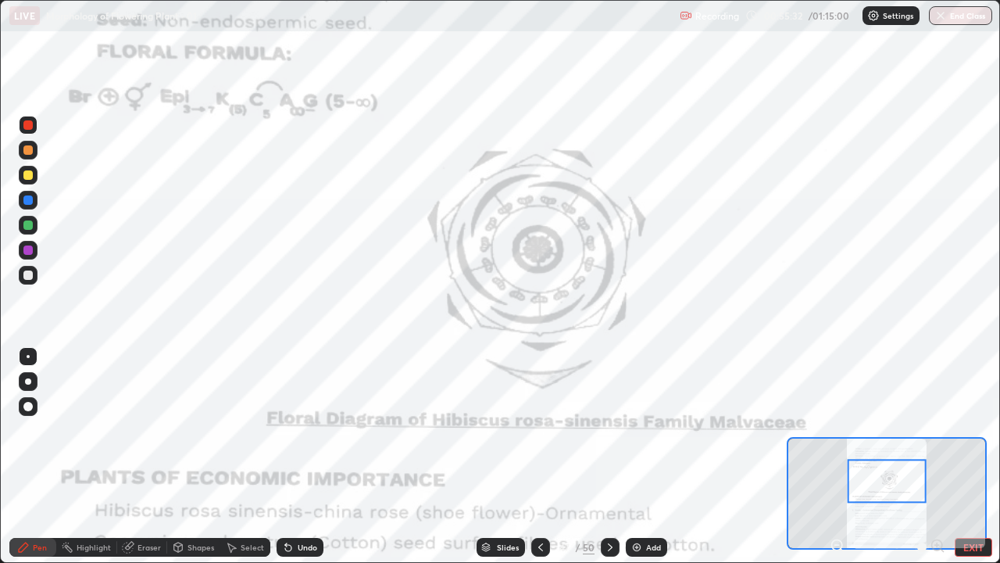
click at [938, 430] on div at bounding box center [888, 547] width 116 height 19
click at [30, 252] on div at bounding box center [27, 249] width 9 height 9
click at [609, 430] on icon at bounding box center [610, 547] width 13 height 13
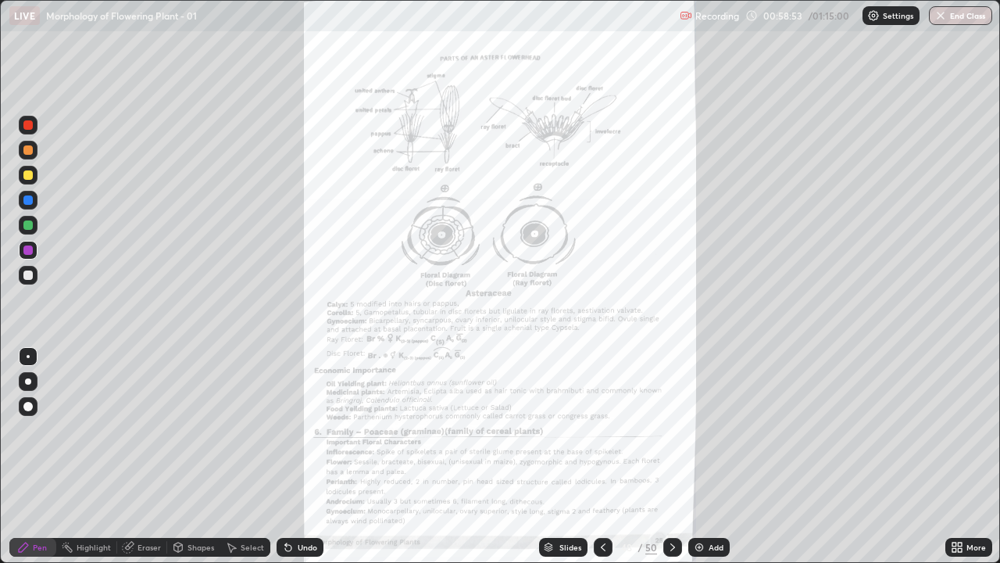
click at [961, 430] on icon at bounding box center [960, 550] width 4 height 4
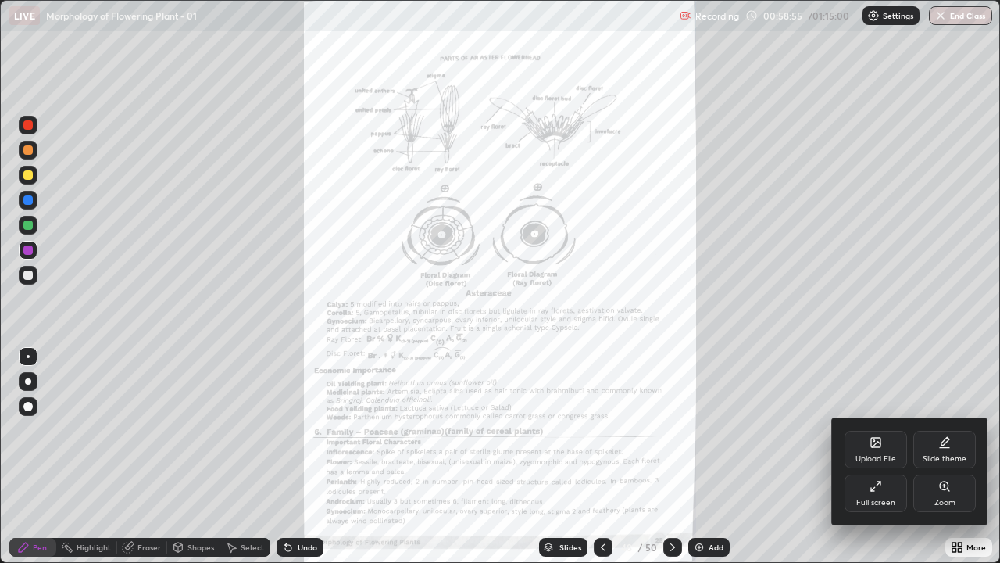
click at [952, 430] on div "Zoom" at bounding box center [945, 493] width 63 height 38
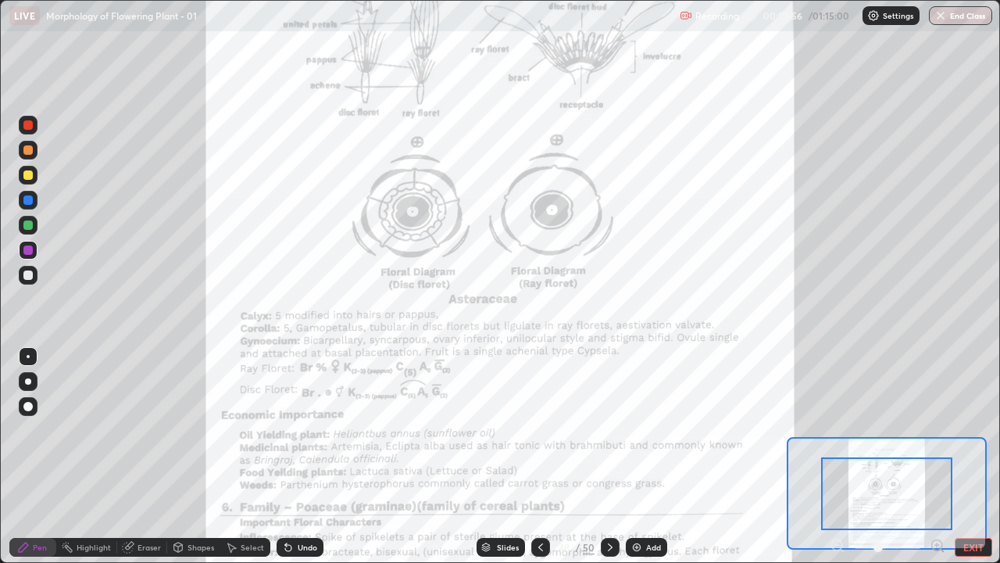
click at [937, 430] on icon at bounding box center [937, 545] width 4 height 0
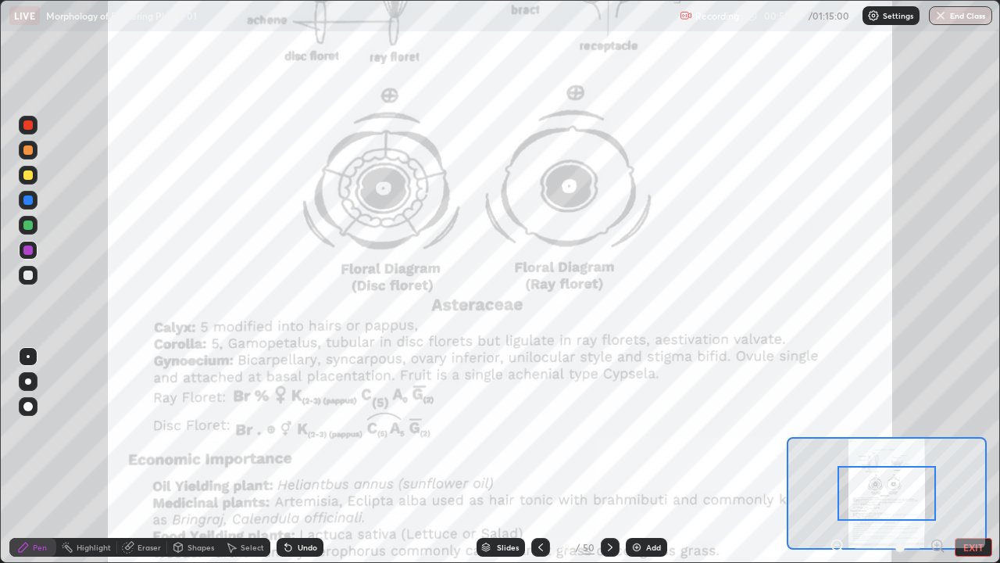
click at [936, 430] on icon at bounding box center [938, 546] width 16 height 16
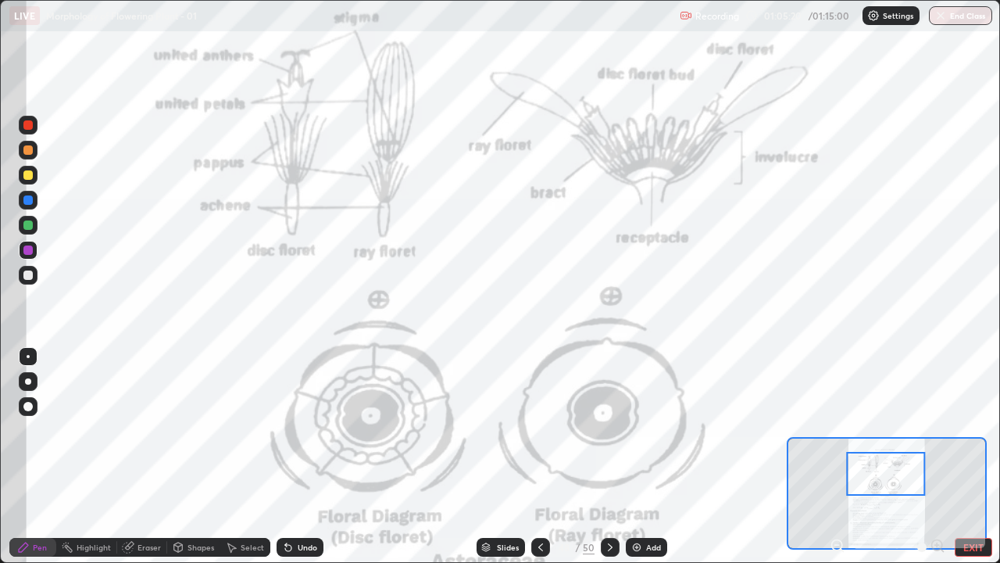
click at [32, 127] on div at bounding box center [27, 124] width 9 height 9
click at [30, 151] on div at bounding box center [27, 149] width 9 height 9
click at [32, 175] on div at bounding box center [27, 174] width 9 height 9
click at [30, 127] on div at bounding box center [27, 124] width 9 height 9
click at [29, 175] on div at bounding box center [27, 174] width 9 height 9
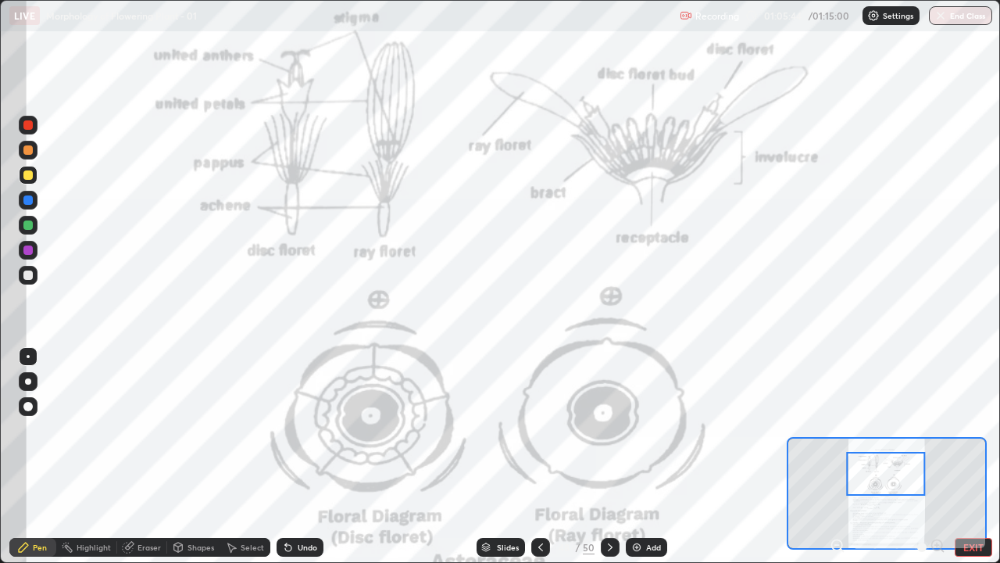
click at [32, 245] on div at bounding box center [28, 250] width 19 height 19
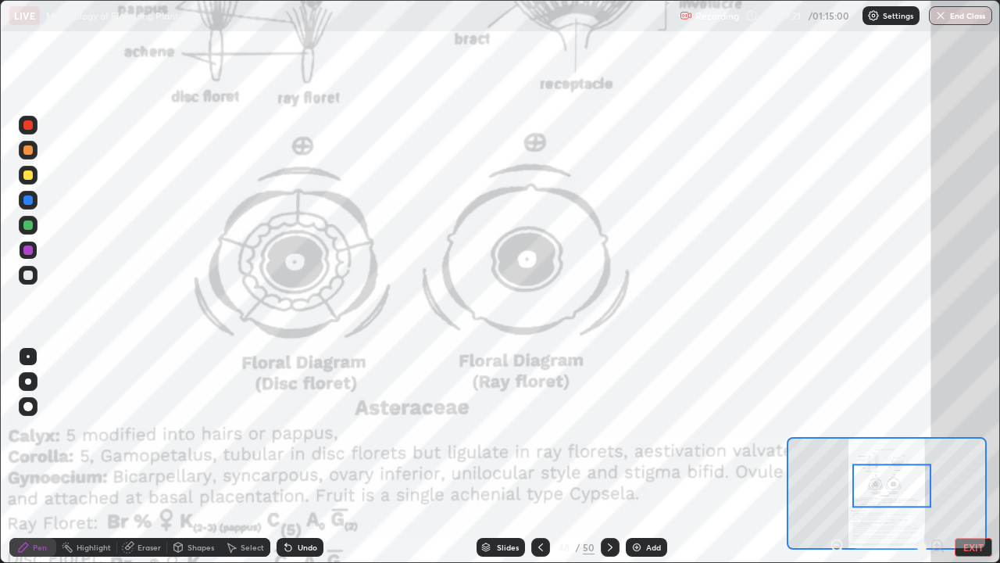
click at [298, 430] on div "Undo" at bounding box center [308, 547] width 20 height 8
click at [610, 430] on div at bounding box center [610, 547] width 19 height 19
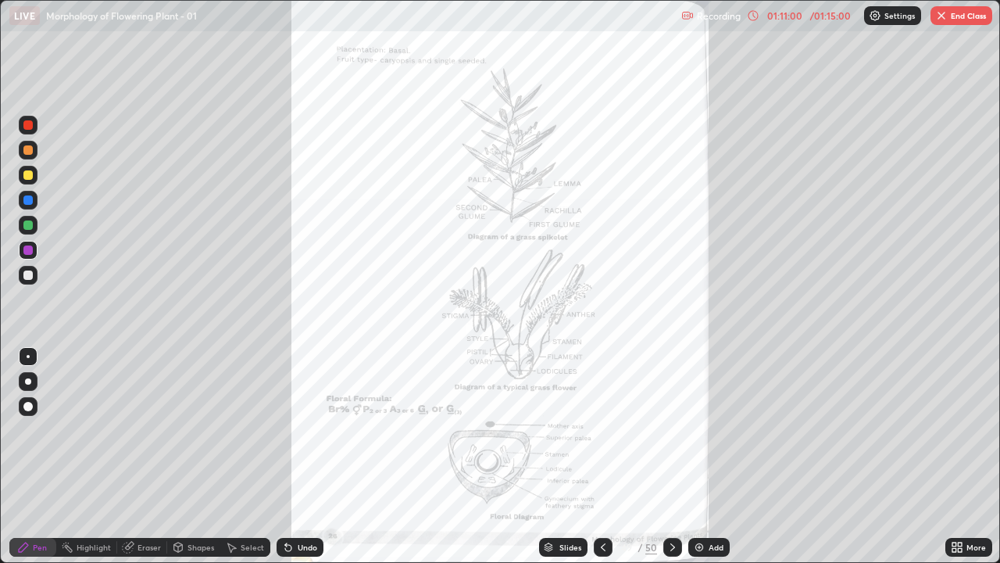
click at [954, 430] on icon at bounding box center [955, 544] width 4 height 4
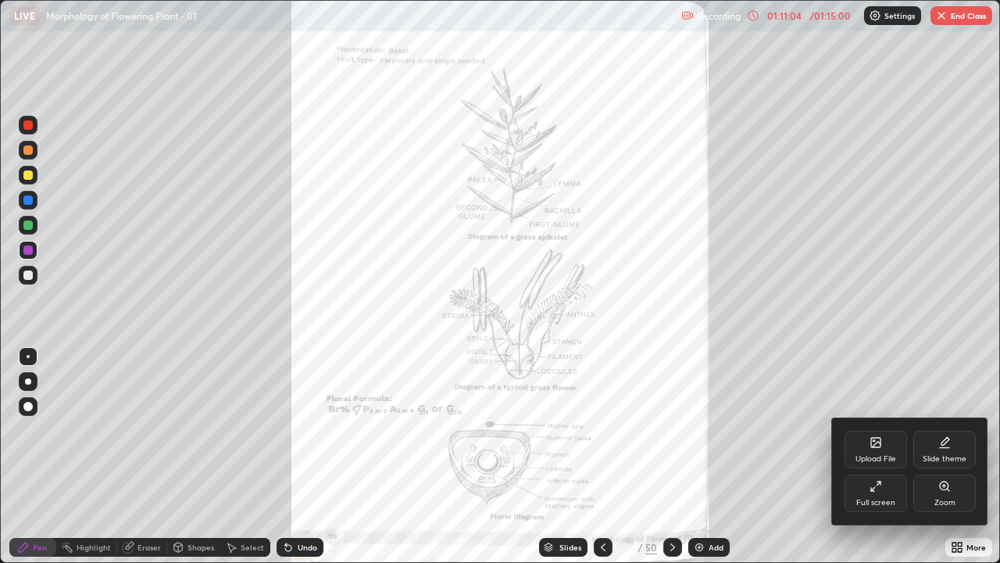
click at [946, 430] on icon at bounding box center [945, 486] width 13 height 13
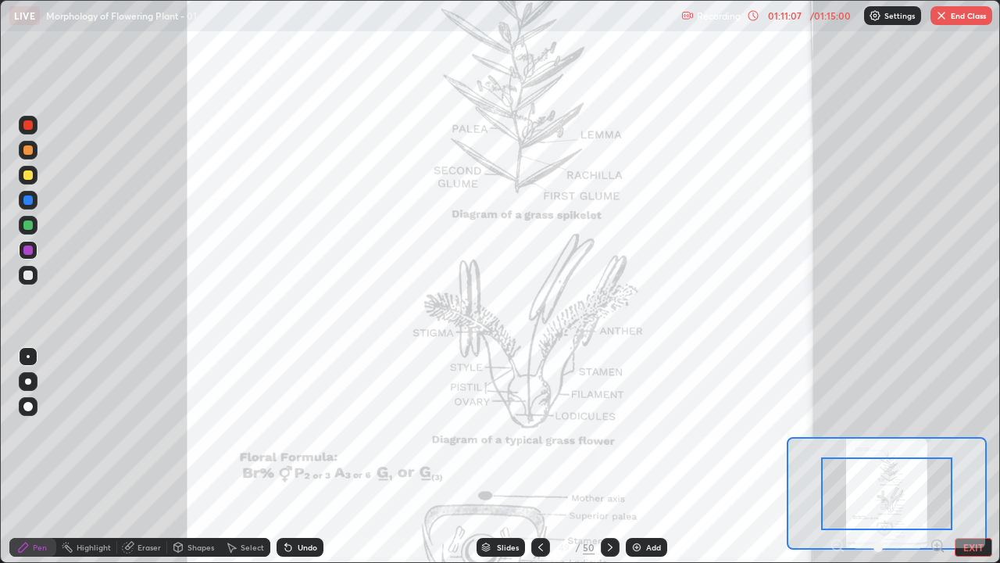
click at [937, 430] on icon at bounding box center [937, 545] width 4 height 0
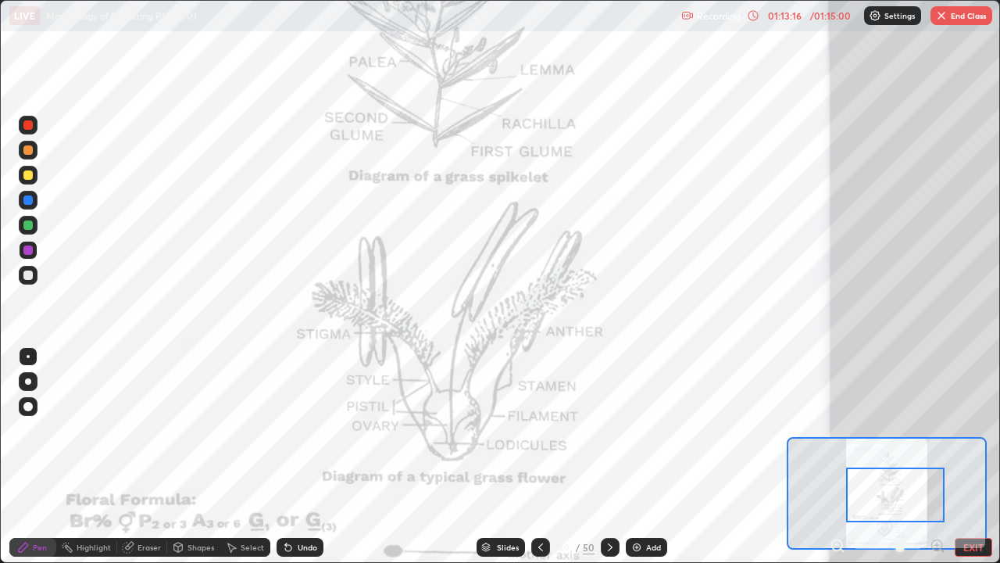
click at [29, 225] on div at bounding box center [27, 224] width 9 height 9
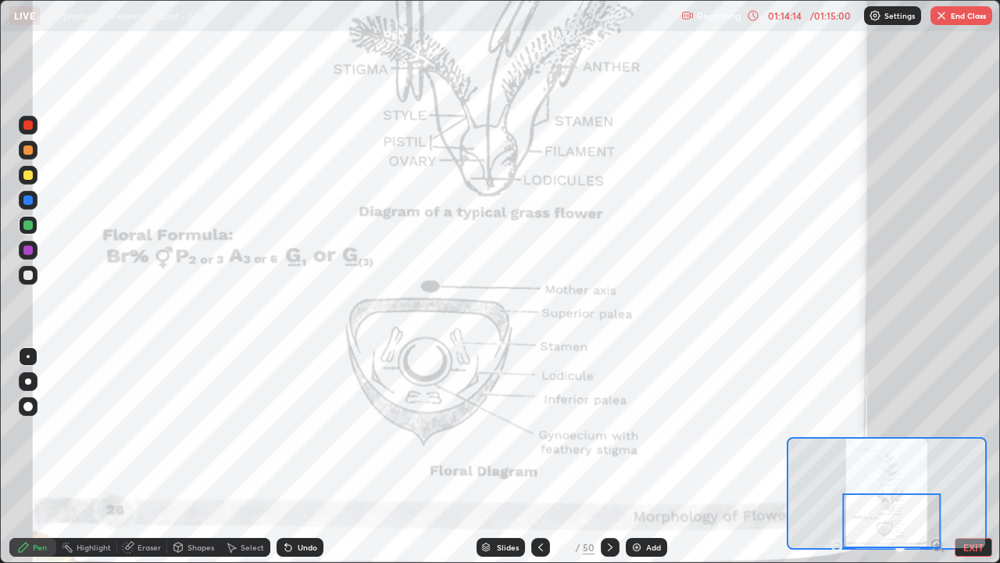
click at [35, 252] on div at bounding box center [28, 250] width 19 height 19
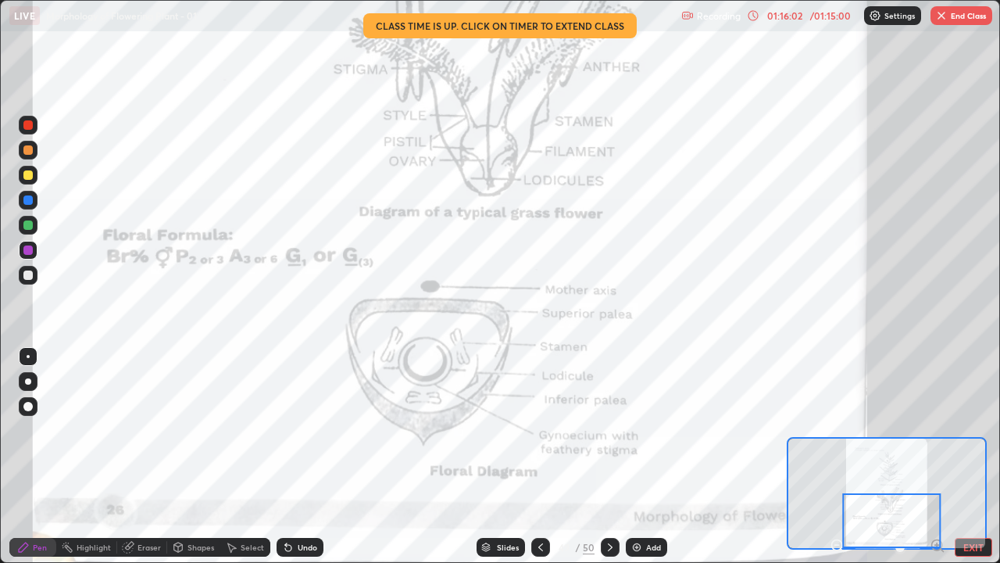
click at [953, 13] on button "End Class" at bounding box center [962, 15] width 62 height 19
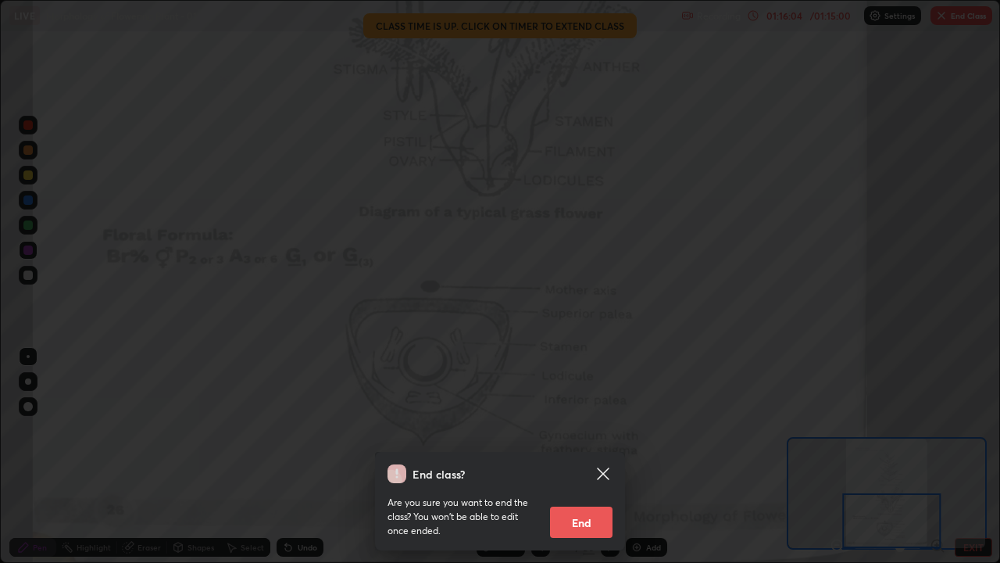
click at [583, 430] on button "End" at bounding box center [581, 521] width 63 height 31
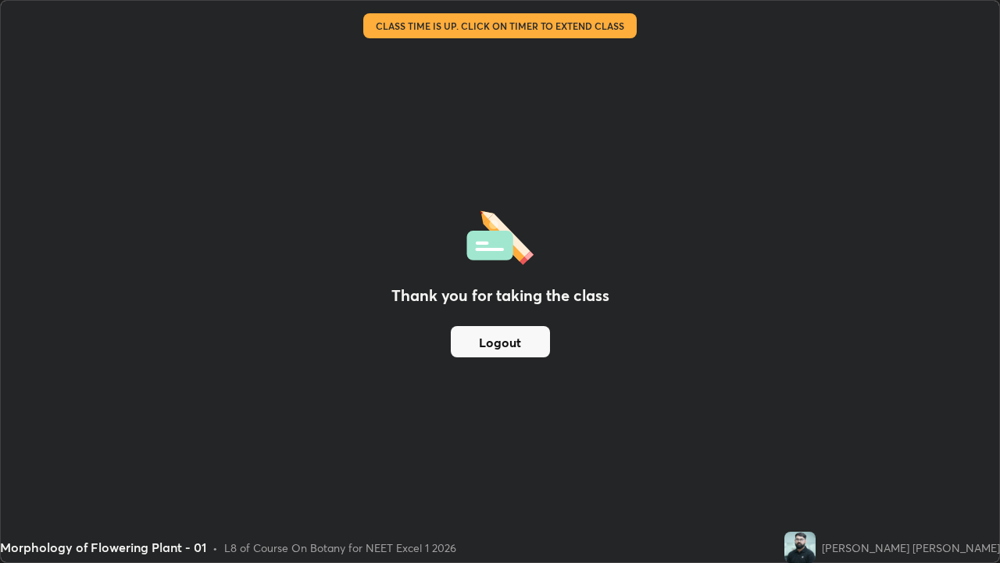
click at [488, 111] on div "Thank you for taking the class Logout" at bounding box center [500, 281] width 999 height 561
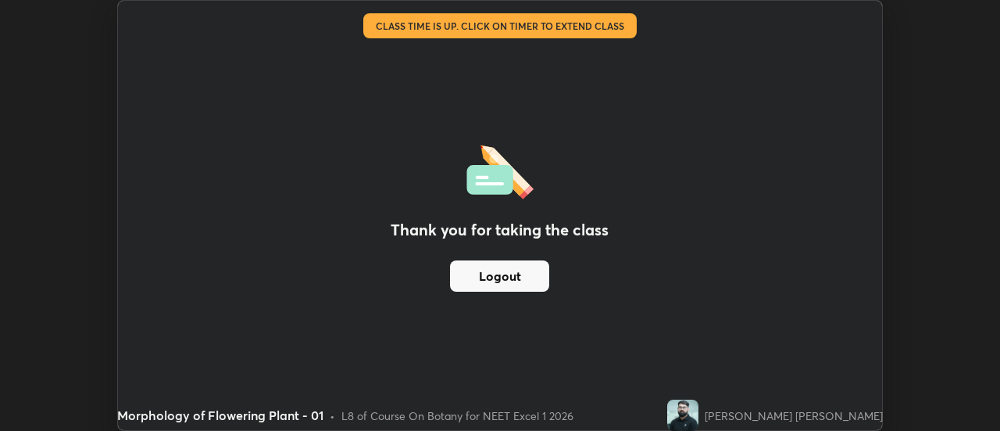
scroll to position [77718, 77149]
